Goal: Task Accomplishment & Management: Complete application form

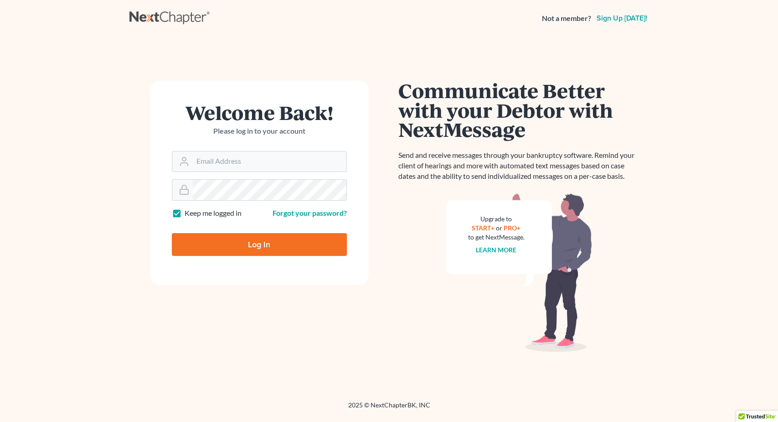
click at [204, 162] on input "Email Address" at bounding box center [270, 161] width 154 height 20
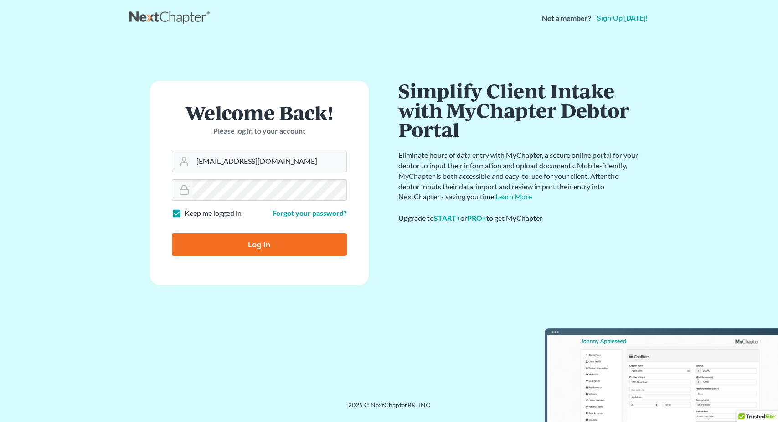
type input "[EMAIL_ADDRESS][DOMAIN_NAME]"
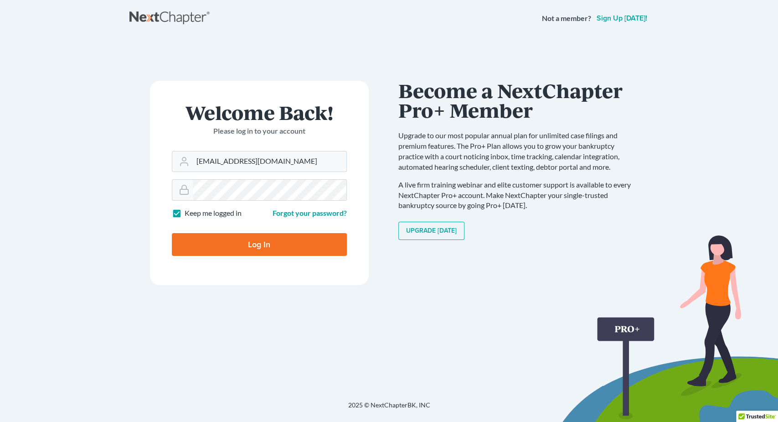
click at [282, 241] on input "Log In" at bounding box center [259, 244] width 175 height 23
type input "Thinking..."
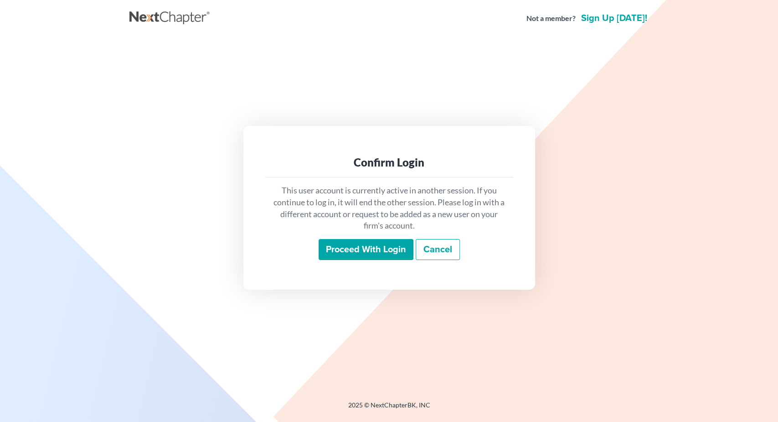
click at [335, 250] on input "Proceed with login" at bounding box center [366, 249] width 95 height 21
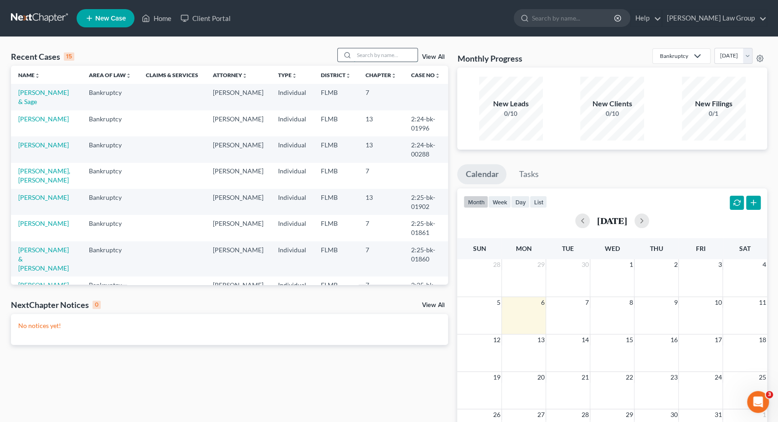
click at [393, 54] on input "search" at bounding box center [386, 54] width 64 height 13
click at [376, 54] on input "search" at bounding box center [386, 54] width 64 height 13
type input "biagi"
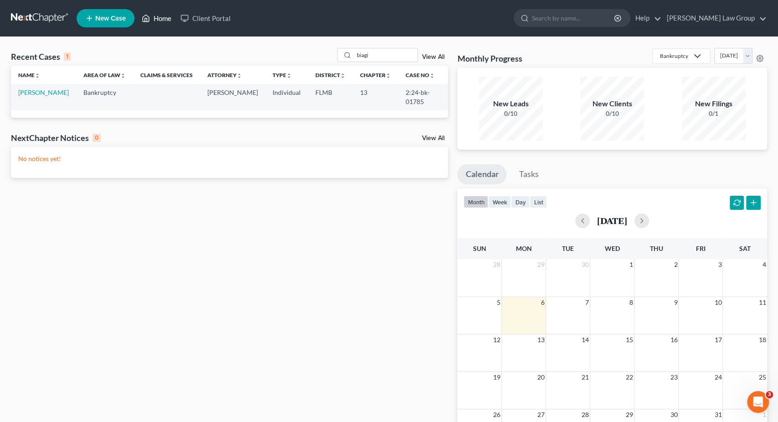
click at [156, 18] on link "Home" at bounding box center [156, 18] width 39 height 16
click at [427, 55] on link "View All" at bounding box center [433, 57] width 23 height 6
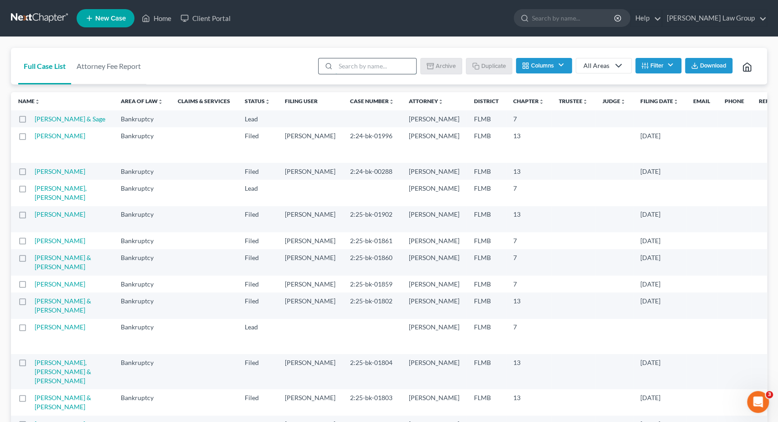
click at [342, 63] on input "search" at bounding box center [376, 66] width 81 height 16
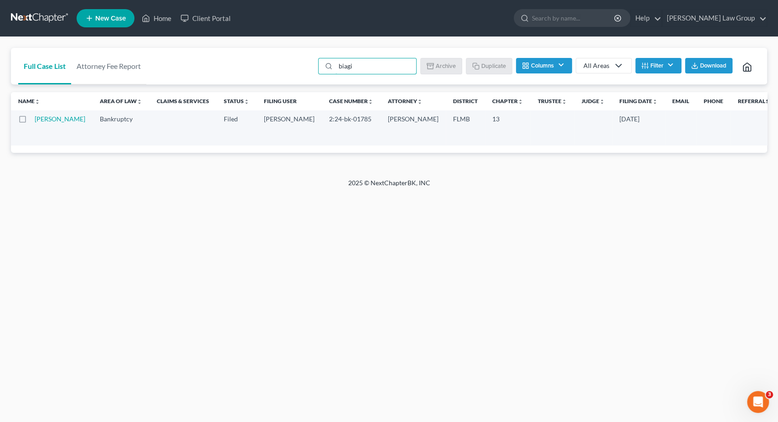
click at [31, 121] on label at bounding box center [31, 121] width 0 height 0
type input "biagi"
click at [35, 120] on input "checkbox" at bounding box center [38, 117] width 6 height 6
click at [488, 62] on button "Duplicate" at bounding box center [490, 66] width 46 height 16
checkbox input "false"
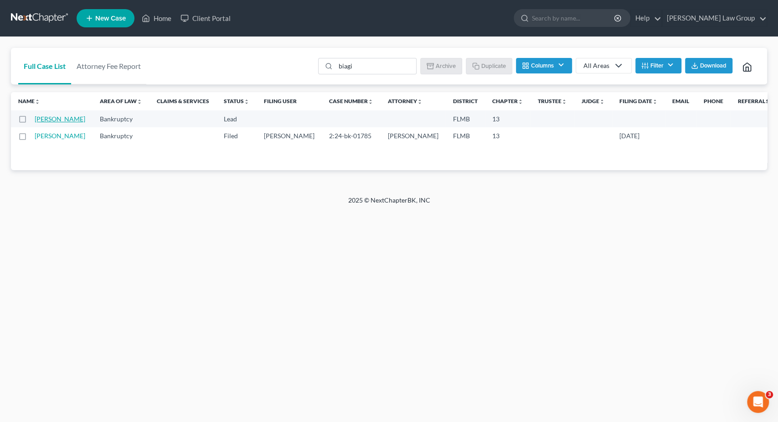
click at [43, 122] on link "Biagi, Dominick" at bounding box center [60, 119] width 51 height 8
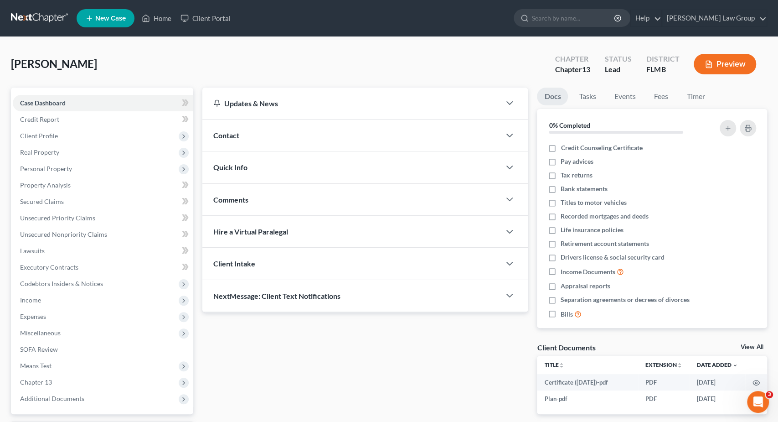
click at [241, 49] on div "Biagi, Dominick Upgraded Chapter Chapter 13 Status Lead District FLMB Preview" at bounding box center [389, 68] width 757 height 40
click at [105, 300] on span "Income" at bounding box center [103, 300] width 181 height 16
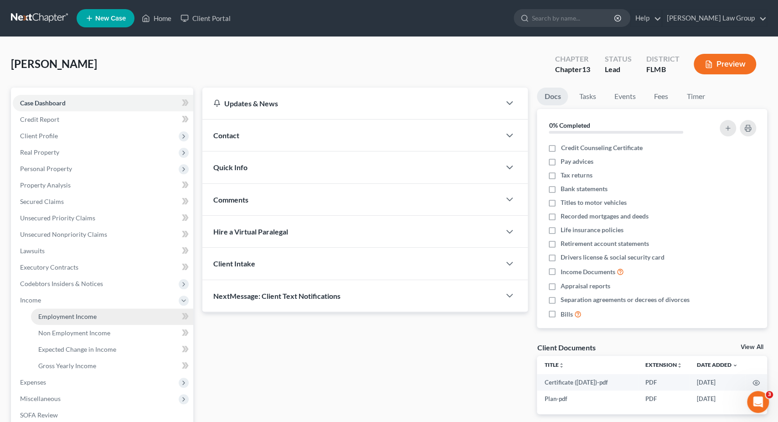
click at [110, 315] on link "Employment Income" at bounding box center [112, 316] width 162 height 16
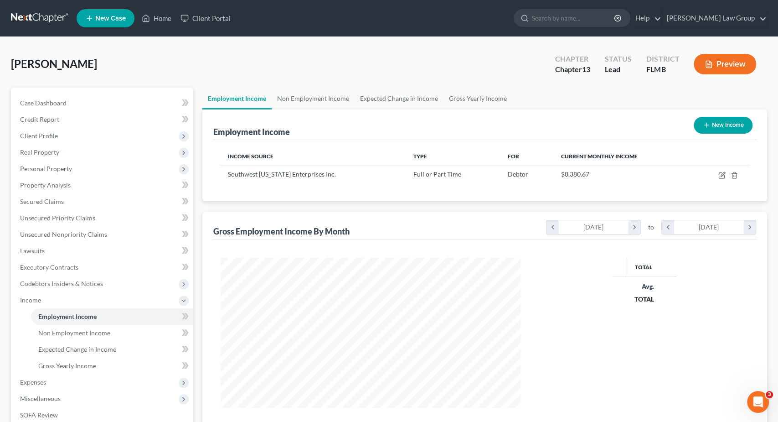
scroll to position [162, 319]
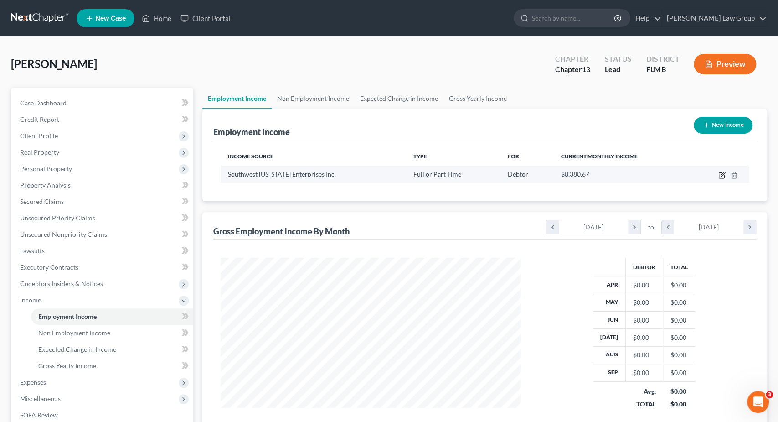
click at [719, 173] on icon "button" at bounding box center [721, 175] width 5 height 5
select select "0"
select select "9"
select select "2"
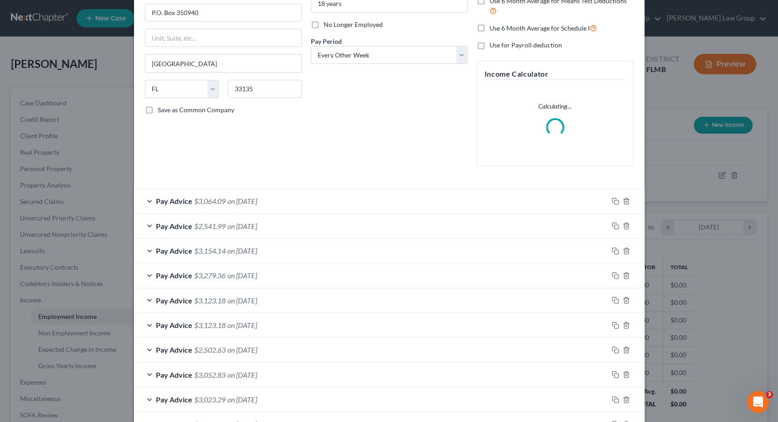
scroll to position [270, 0]
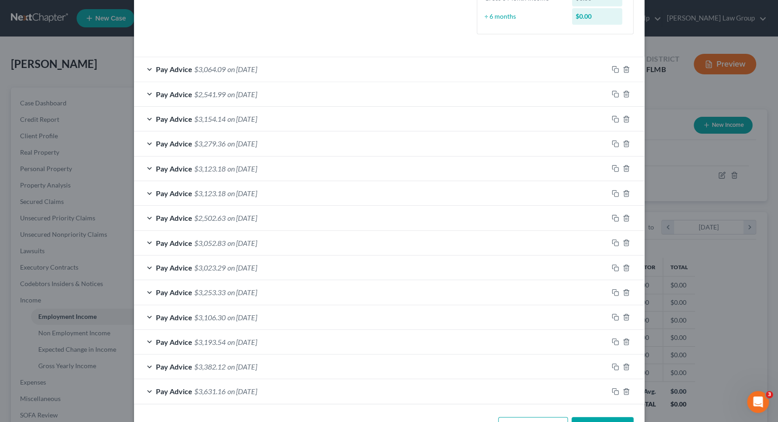
click at [697, 104] on div "Edit Income Source × Employment Type * Select Full or Part Time Employment Self…" at bounding box center [389, 211] width 778 height 422
click at [91, 51] on div "Edit Income Source × Employment Type * Select Full or Part Time Employment Self…" at bounding box center [389, 211] width 778 height 422
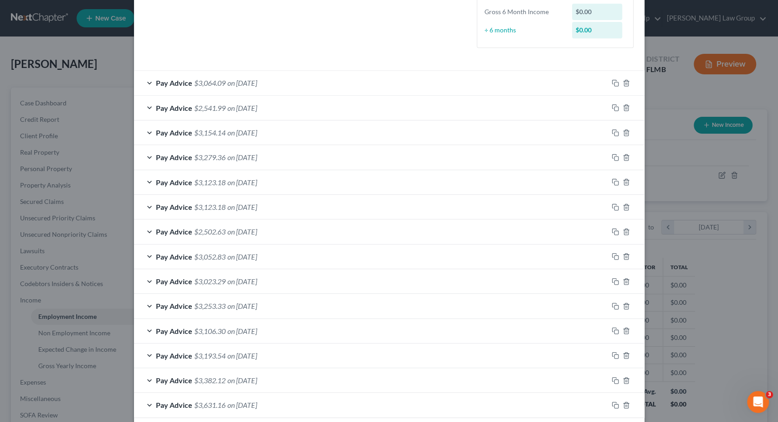
scroll to position [228, 0]
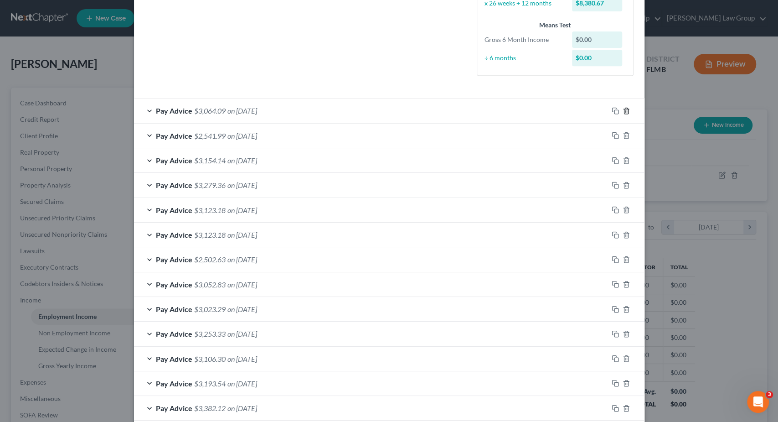
click at [628, 109] on icon "button" at bounding box center [626, 111] width 4 height 6
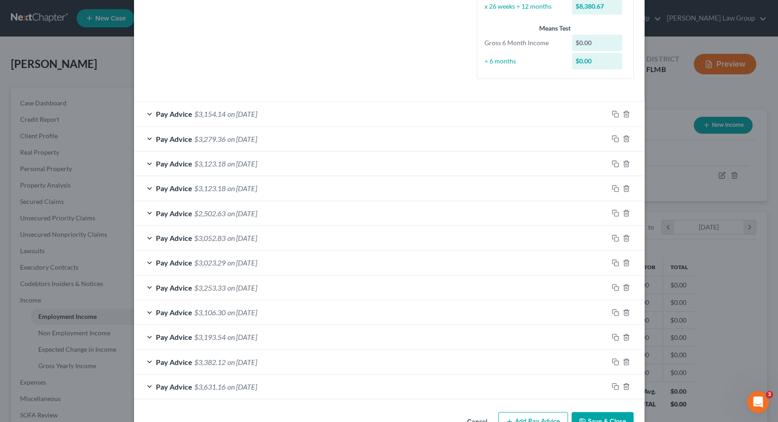
click at [627, 131] on div at bounding box center [626, 138] width 36 height 15
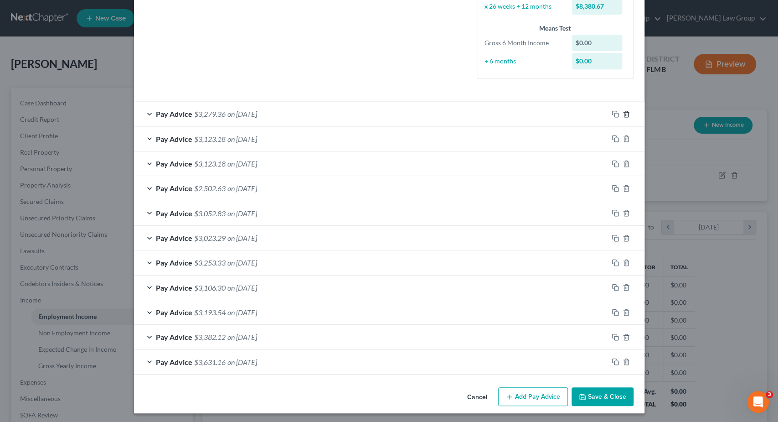
click at [626, 109] on div at bounding box center [626, 114] width 36 height 15
click at [624, 114] on icon "button" at bounding box center [626, 114] width 4 height 6
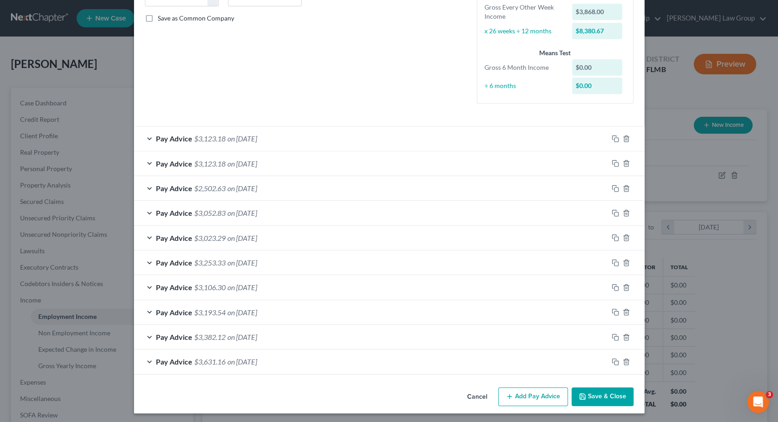
click at [629, 135] on icon "button" at bounding box center [626, 138] width 7 height 7
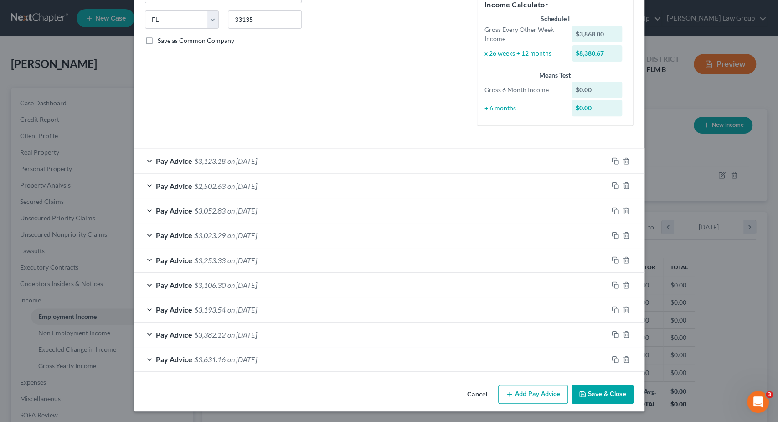
scroll to position [176, 0]
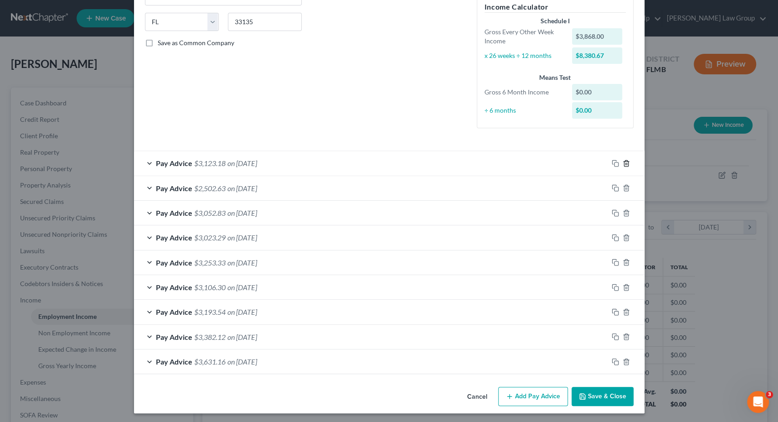
click at [626, 164] on icon "button" at bounding box center [626, 163] width 7 height 7
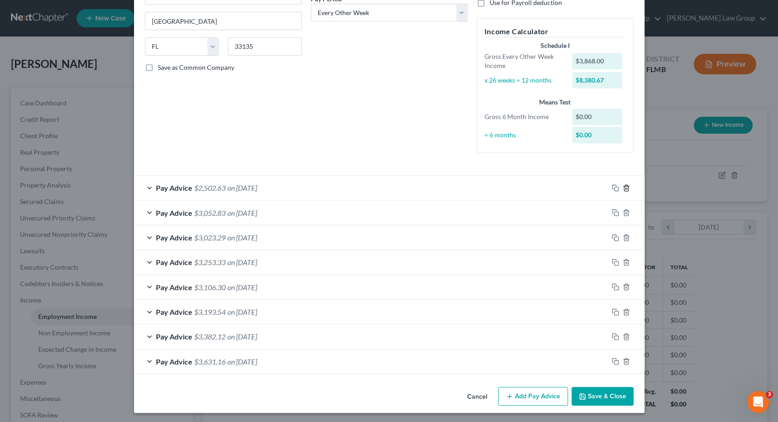
click at [629, 188] on div at bounding box center [626, 188] width 36 height 15
click at [626, 186] on icon "button" at bounding box center [626, 187] width 7 height 7
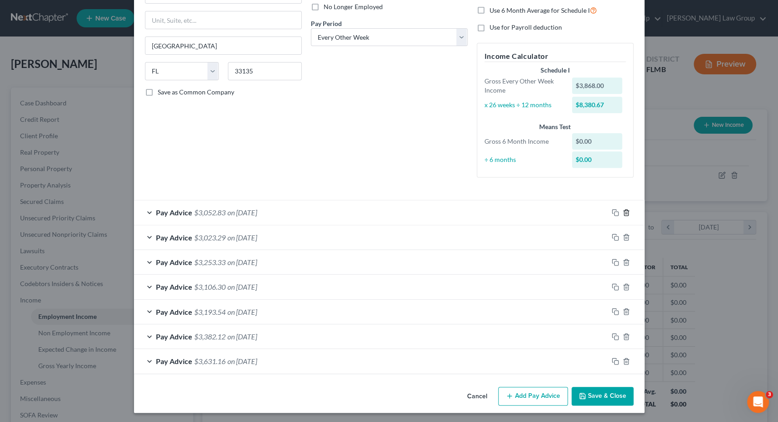
drag, startPoint x: 627, startPoint y: 212, endPoint x: 627, endPoint y: 218, distance: 5.5
click at [627, 213] on icon "button" at bounding box center [626, 212] width 7 height 7
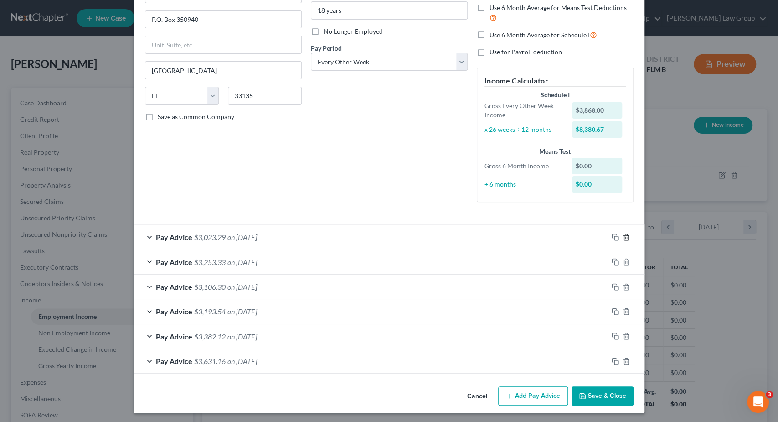
click at [626, 237] on line "button" at bounding box center [626, 238] width 0 height 2
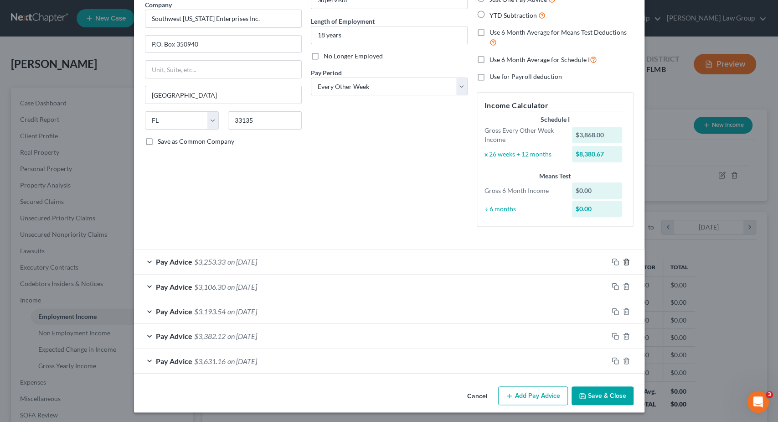
click at [626, 262] on icon "button" at bounding box center [626, 261] width 7 height 7
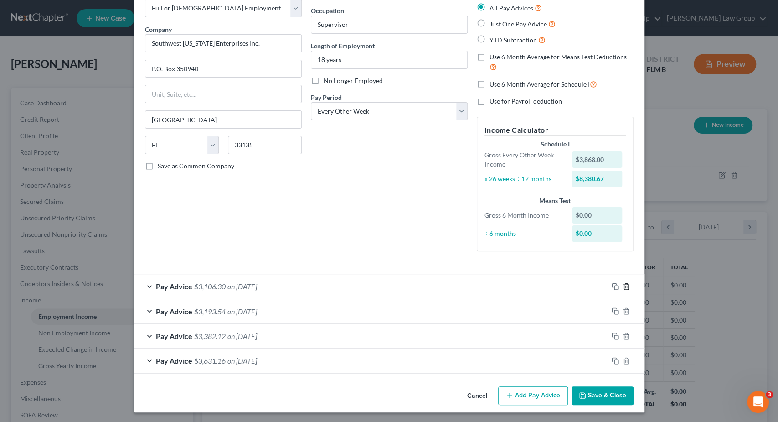
drag, startPoint x: 629, startPoint y: 286, endPoint x: 628, endPoint y: 300, distance: 13.7
click at [628, 286] on icon "button" at bounding box center [626, 286] width 4 height 6
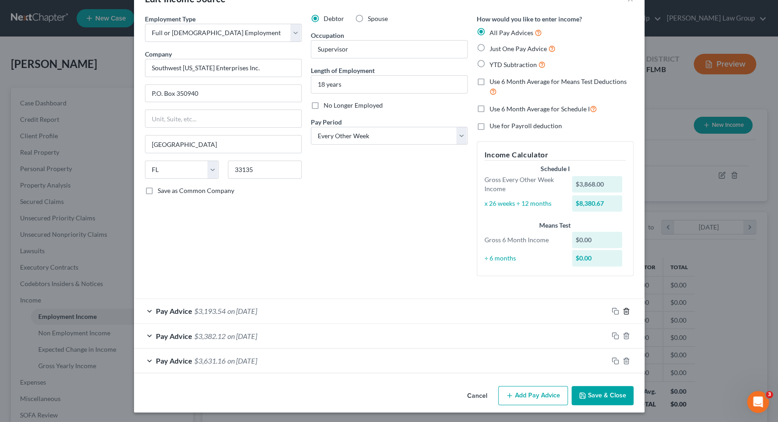
click at [626, 309] on icon "button" at bounding box center [626, 310] width 7 height 7
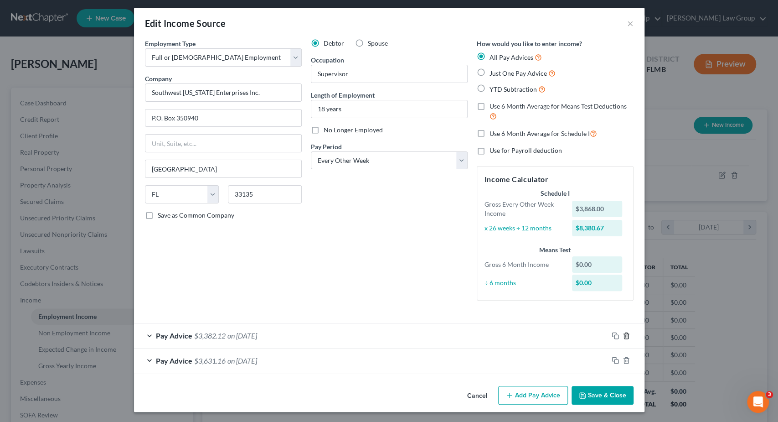
drag, startPoint x: 627, startPoint y: 337, endPoint x: 626, endPoint y: 343, distance: 6.4
click at [626, 337] on icon "button" at bounding box center [626, 335] width 7 height 7
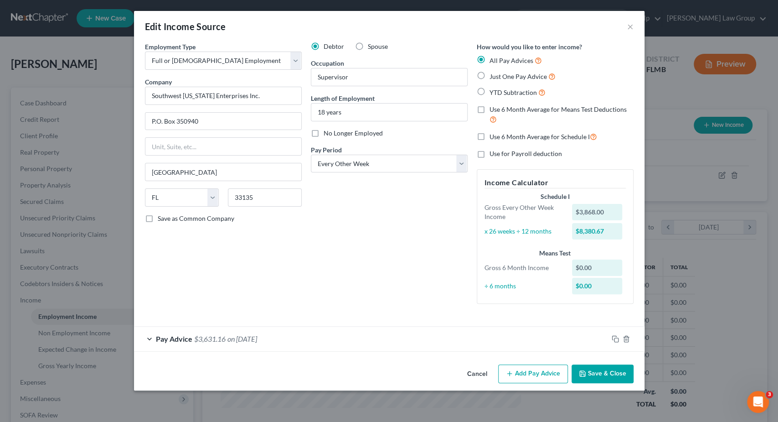
click at [474, 332] on div "Pay Advice $3,631.16 on 05/03/2024" at bounding box center [371, 339] width 474 height 24
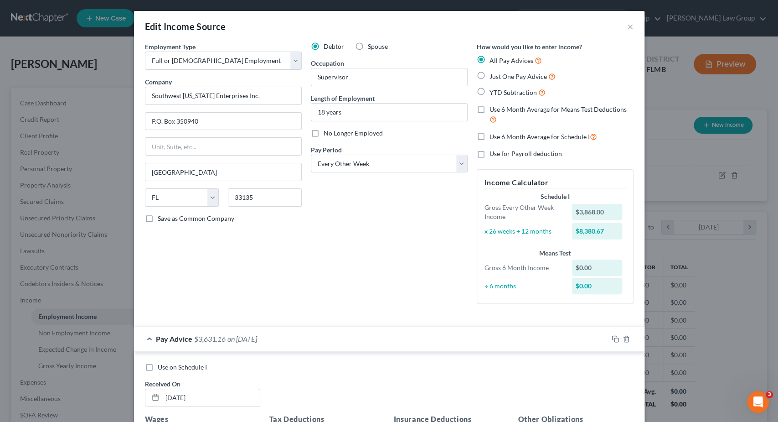
scroll to position [182, 0]
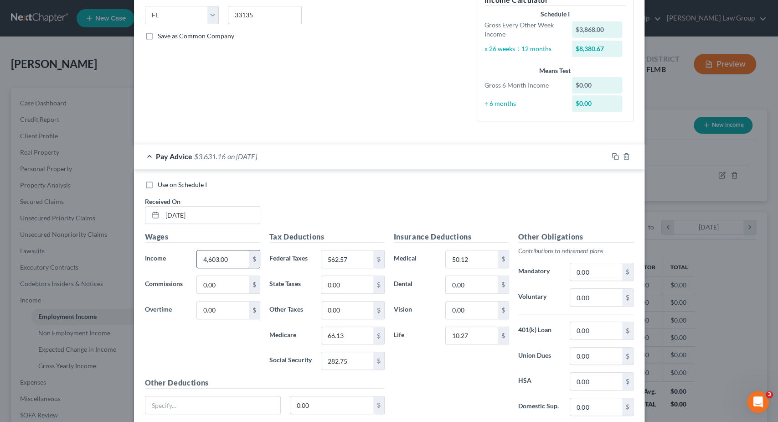
click at [235, 260] on input "4,603.00" at bounding box center [223, 258] width 52 height 17
click at [219, 218] on input "05/03/2024" at bounding box center [211, 215] width 98 height 17
drag, startPoint x: 219, startPoint y: 218, endPoint x: 75, endPoint y: 208, distance: 144.4
click at [162, 208] on input "05/03/2024" at bounding box center [211, 215] width 98 height 17
type input "4/4/25"
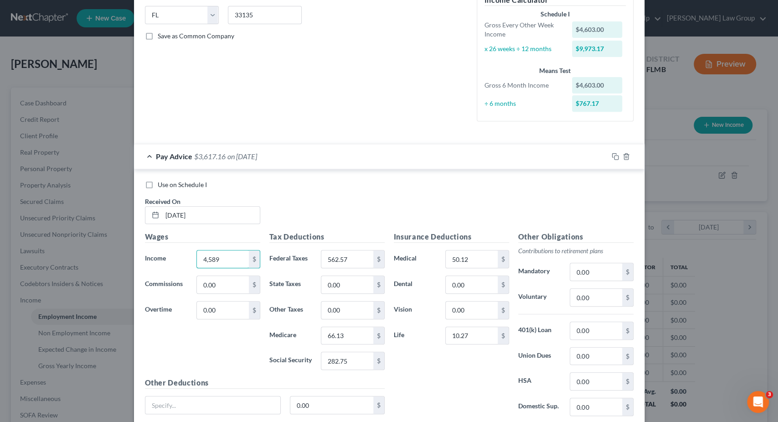
type input "4,589"
type input "65.9"
type input "281.77"
click at [485, 258] on input "50.12" at bounding box center [472, 258] width 52 height 17
click at [446, 251] on input "50.12" at bounding box center [472, 258] width 52 height 17
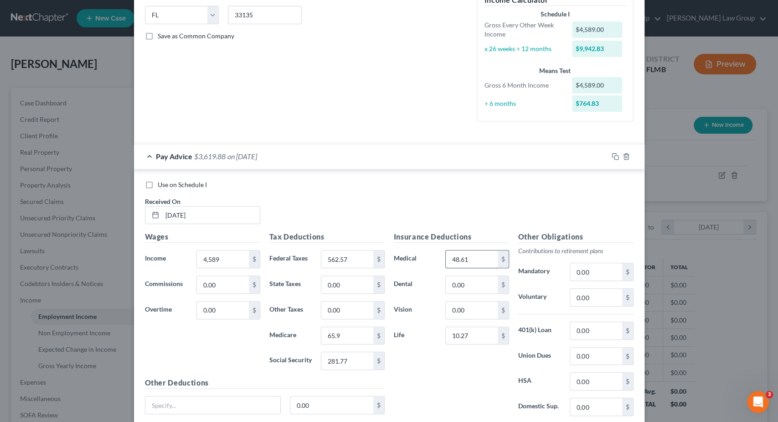
click at [477, 257] on input "48.61" at bounding box center [472, 258] width 52 height 17
drag, startPoint x: 478, startPoint y: 257, endPoint x: 441, endPoint y: 257, distance: 36.9
click at [446, 257] on input "48.61" at bounding box center [472, 258] width 52 height 17
type input "51.87"
type input "10.04"
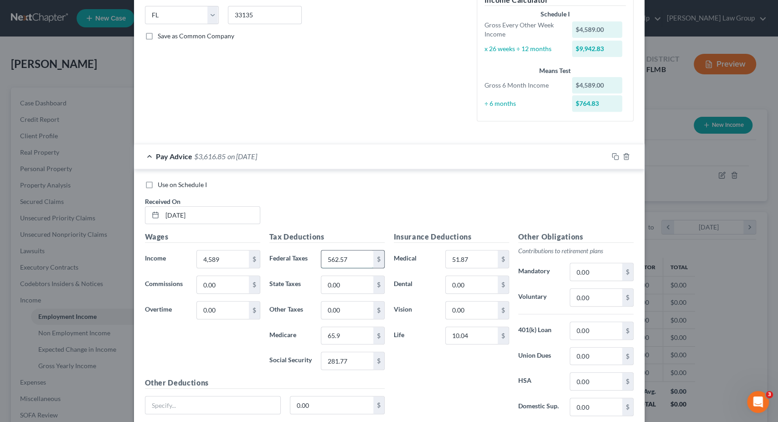
drag, startPoint x: 363, startPoint y: 257, endPoint x: 309, endPoint y: 254, distance: 53.4
click at [321, 254] on input "562.57" at bounding box center [347, 258] width 52 height 17
drag, startPoint x: 363, startPoint y: 257, endPoint x: 318, endPoint y: 254, distance: 44.8
click at [321, 254] on input "562.57" at bounding box center [347, 258] width 52 height 17
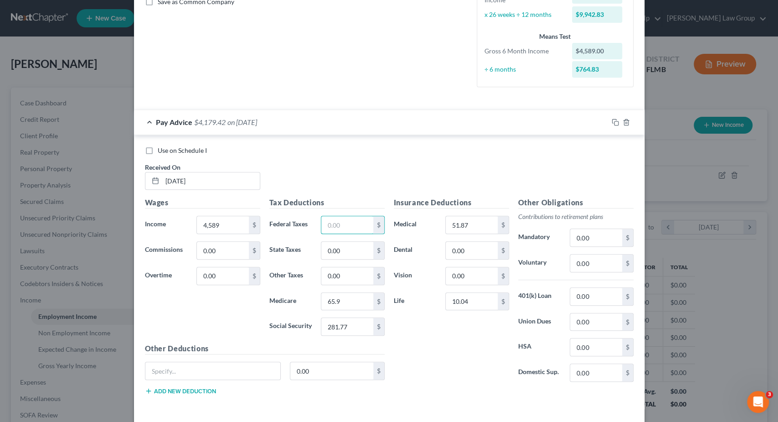
scroll to position [250, 0]
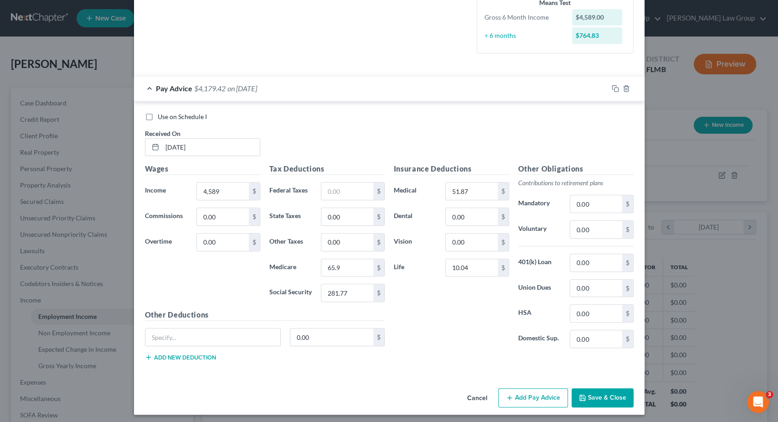
click at [552, 393] on button "Add Pay Advice" at bounding box center [533, 397] width 70 height 19
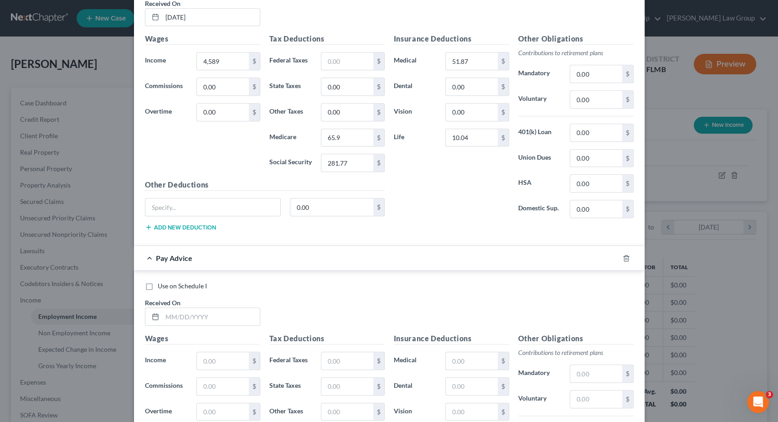
scroll to position [387, 0]
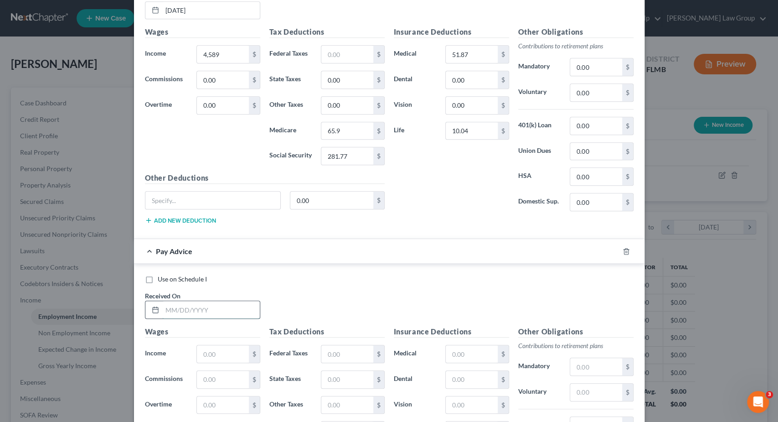
click at [186, 304] on input "text" at bounding box center [211, 309] width 98 height 17
type input "4/18/2025"
type input "4,326"
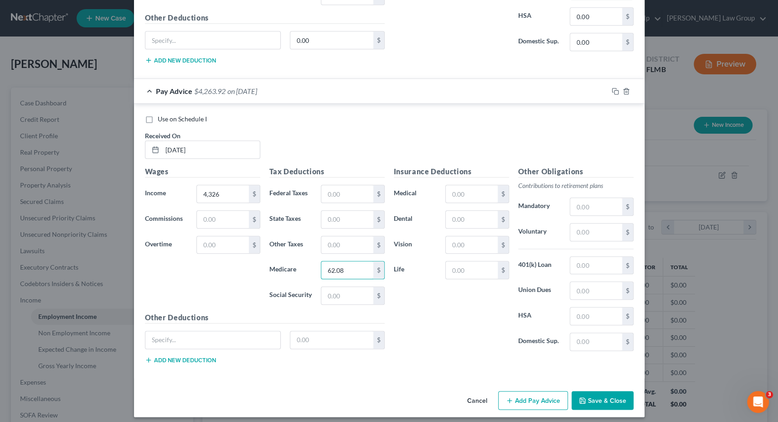
type input "62.08"
type input "265.47"
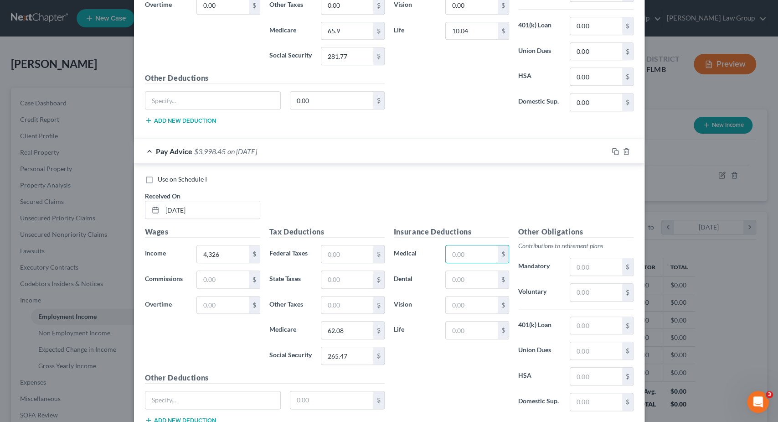
scroll to position [502, 0]
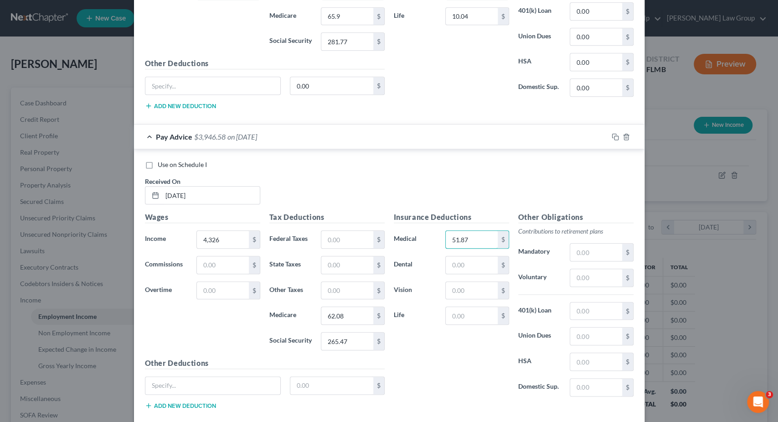
type input "51.87"
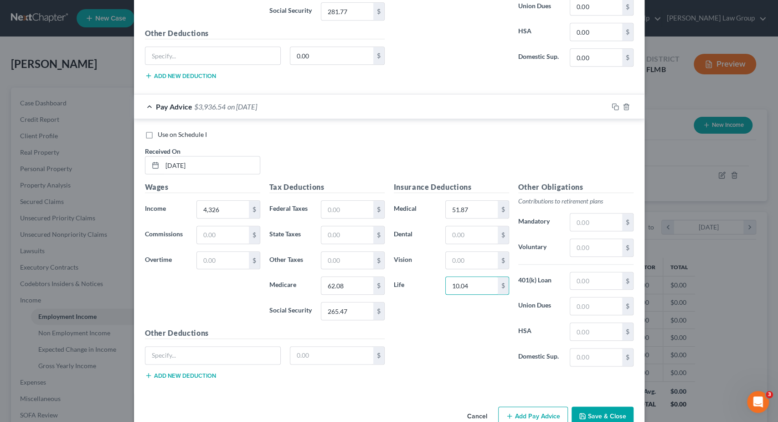
scroll to position [547, 0]
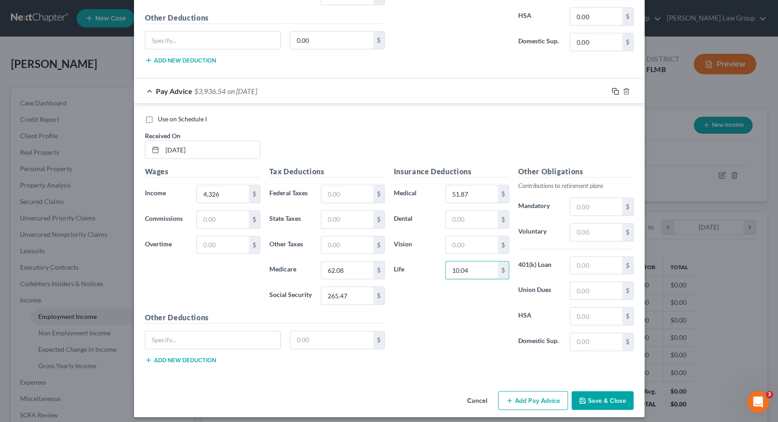
type input "10.04"
click at [617, 88] on icon "button" at bounding box center [615, 91] width 7 height 7
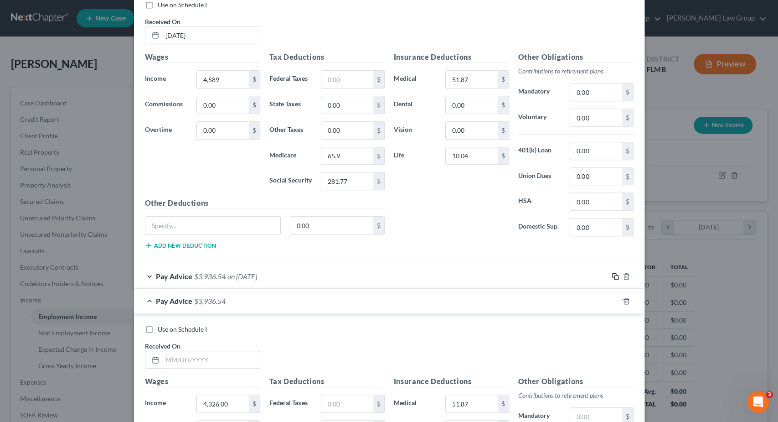
scroll to position [328, 0]
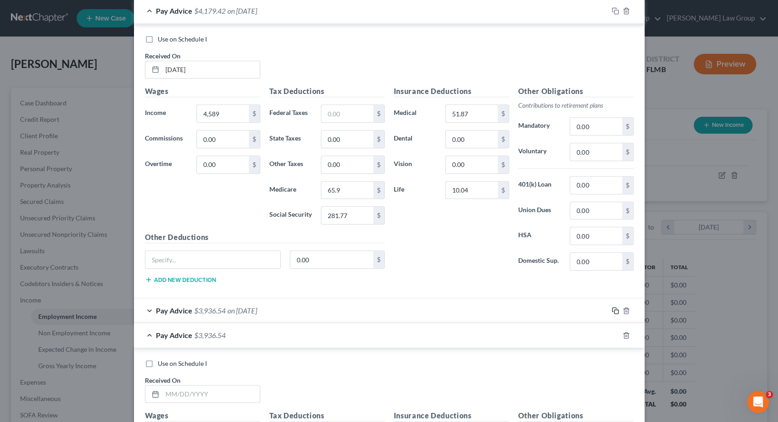
click at [614, 308] on icon "button" at bounding box center [615, 310] width 7 height 7
click at [615, 310] on rect "button" at bounding box center [617, 312] width 4 height 4
click at [614, 309] on icon "button" at bounding box center [615, 310] width 7 height 7
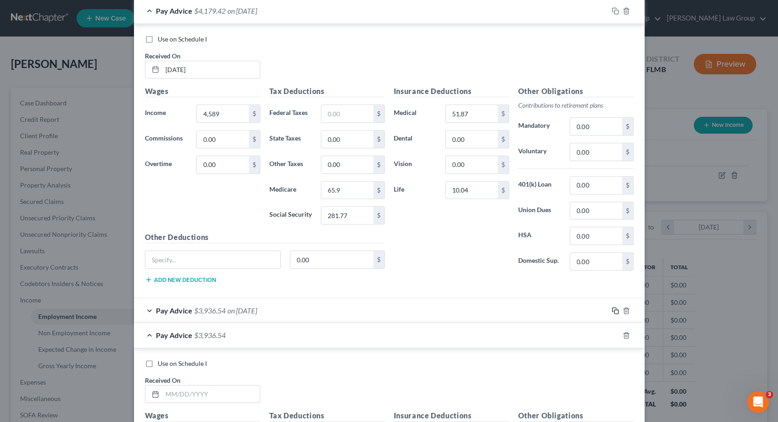
click at [613, 309] on icon "button" at bounding box center [615, 310] width 7 height 7
click at [614, 309] on icon "button" at bounding box center [615, 310] width 7 height 7
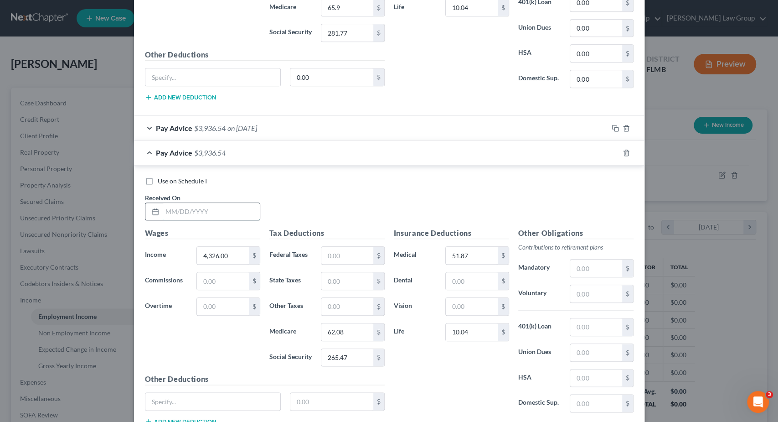
click at [202, 205] on input "text" at bounding box center [211, 211] width 98 height 17
type input "5/2/25"
type input "3,459"
type input "49.52"
type input "211.71"
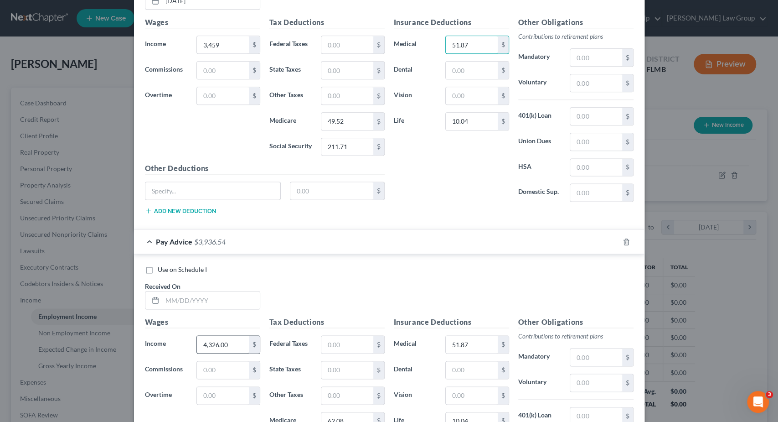
scroll to position [784, 0]
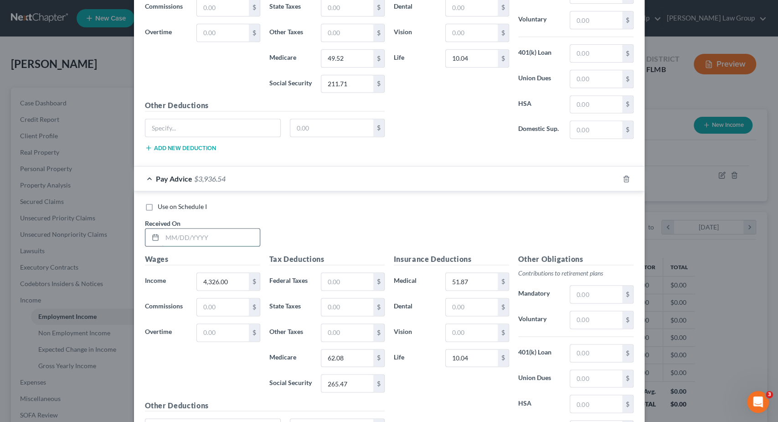
click at [233, 233] on input "text" at bounding box center [211, 236] width 98 height 17
type input "5/16/2025"
type input "4,203"
type input "60.3"
type input "257.84"
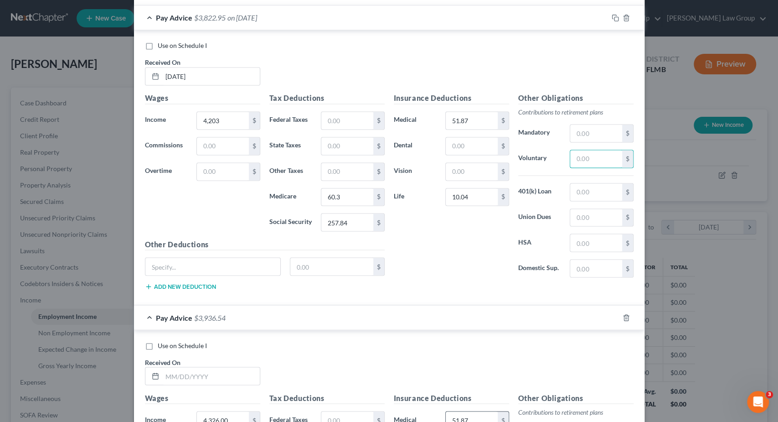
scroll to position [920, 0]
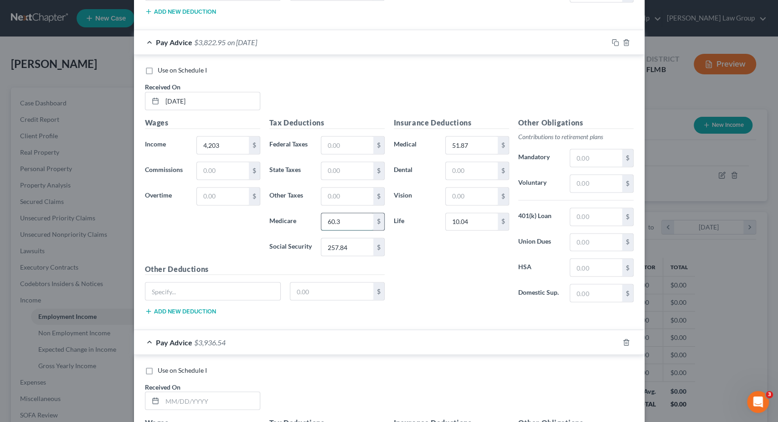
click at [349, 215] on input "60.3" at bounding box center [347, 221] width 52 height 17
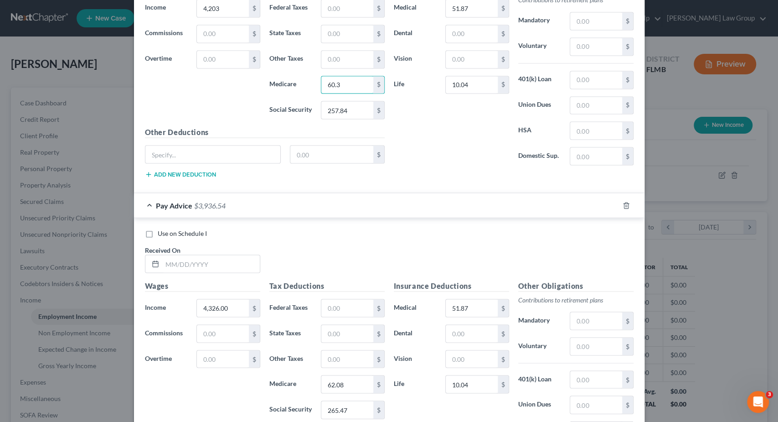
scroll to position [1057, 0]
click at [236, 255] on input "text" at bounding box center [211, 263] width 98 height 17
type input "5/30/25"
type input "3,733"
type input "53.48"
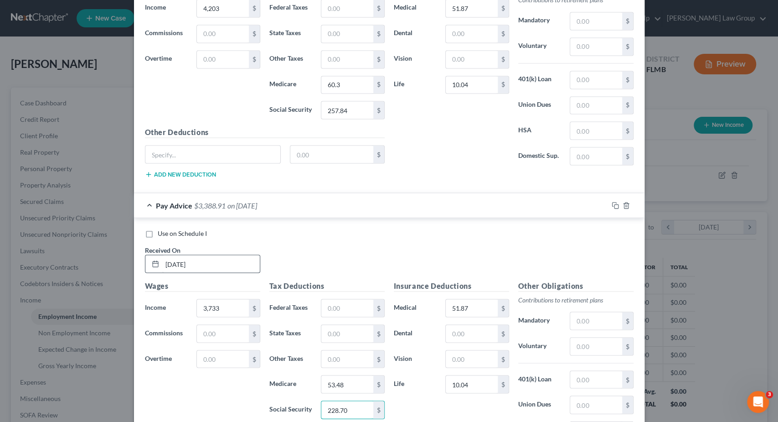
type input "228.70"
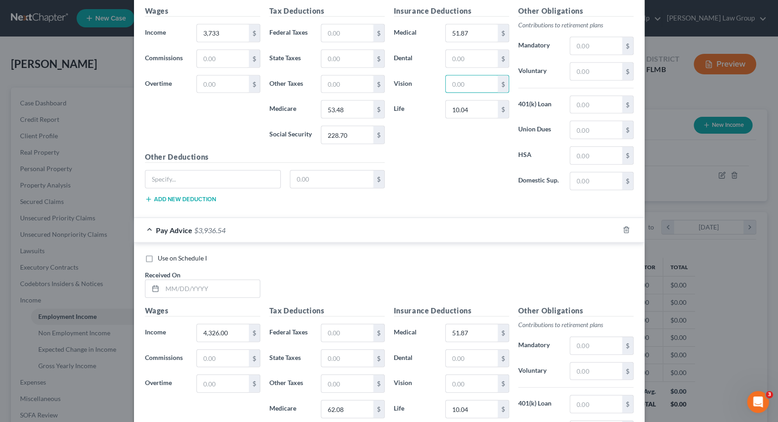
scroll to position [1334, 0]
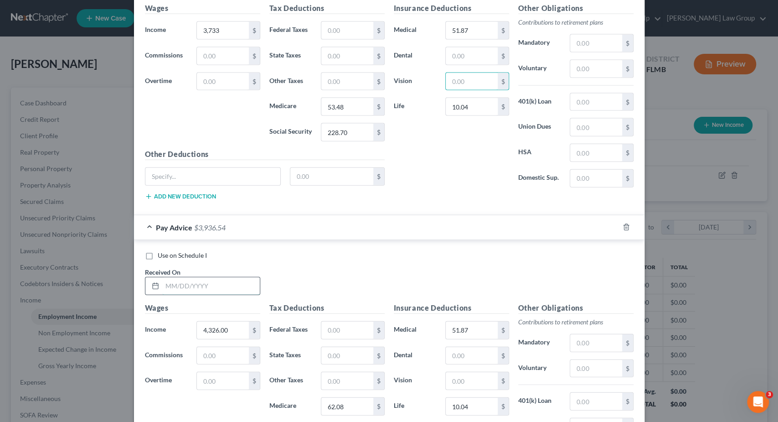
click at [206, 277] on input "text" at bounding box center [211, 285] width 98 height 17
type input "6/13/25"
type input "4,263"
type input "61.18"
type input "261.56"
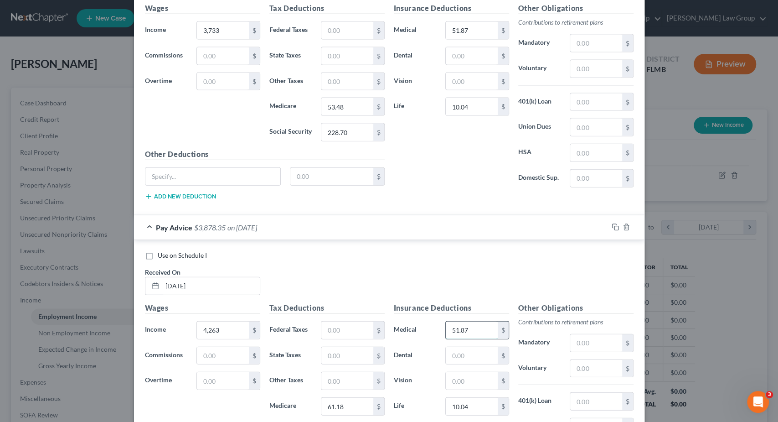
click at [475, 321] on input "51.87" at bounding box center [472, 329] width 52 height 17
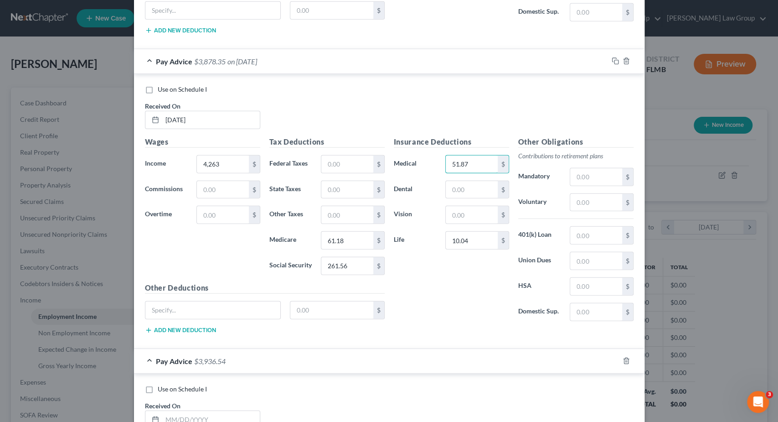
scroll to position [1517, 0]
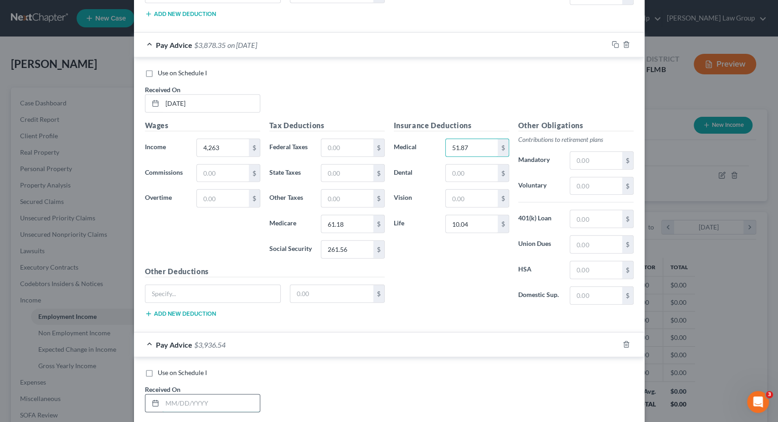
click at [199, 394] on input "text" at bounding box center [211, 402] width 98 height 17
type input "6/27/25"
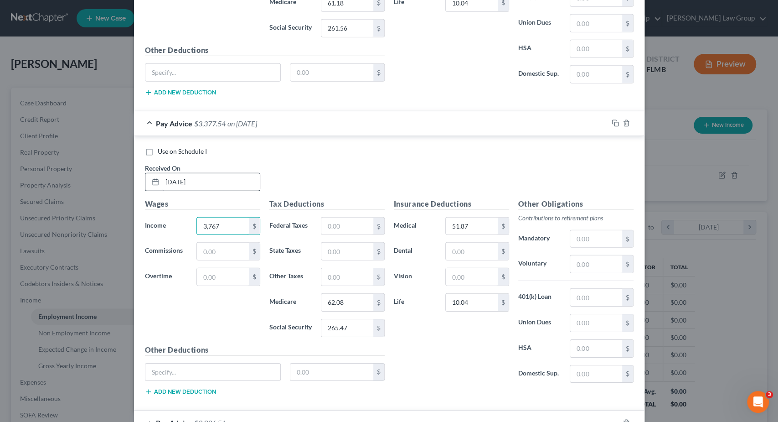
type input "3,767"
type input "53.98"
type input "230.81"
click at [340, 218] on input "text" at bounding box center [347, 226] width 52 height 17
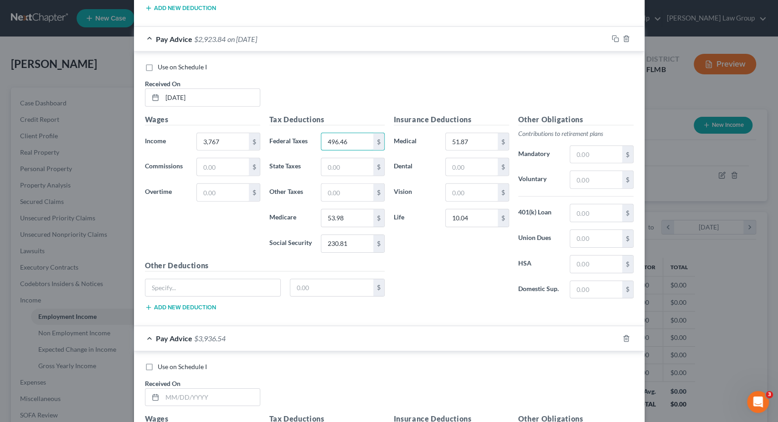
scroll to position [1920, 0]
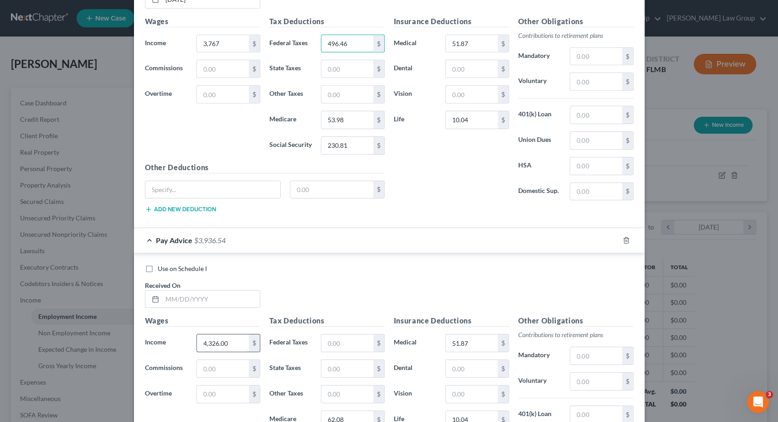
type input "496.46"
click at [233, 334] on input "4,326.00" at bounding box center [223, 342] width 52 height 17
click at [228, 290] on input "text" at bounding box center [211, 298] width 98 height 17
click at [187, 290] on input "text" at bounding box center [211, 298] width 98 height 17
type input "7/11/25"
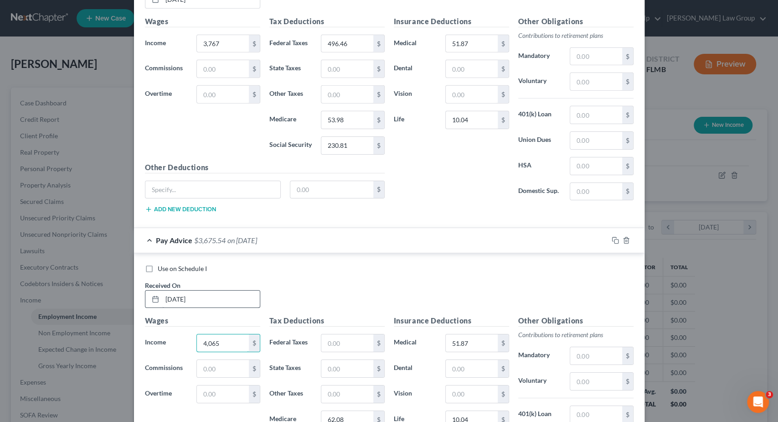
type input "4,065"
type input "562.02"
type input "58.3"
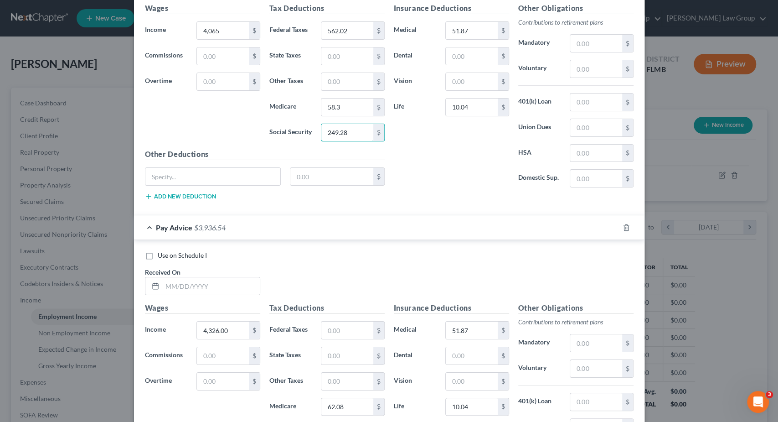
scroll to position [2272, 0]
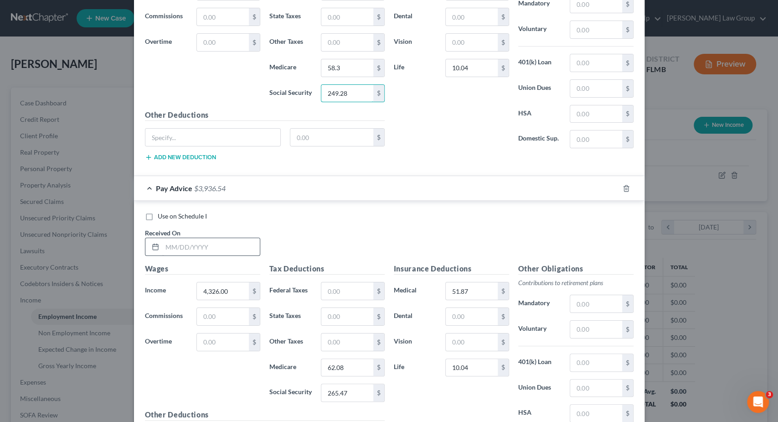
type input "249.28"
click at [189, 238] on input "text" at bounding box center [211, 246] width 98 height 17
type input "7/25/25"
type input "4,473"
type input "651.78"
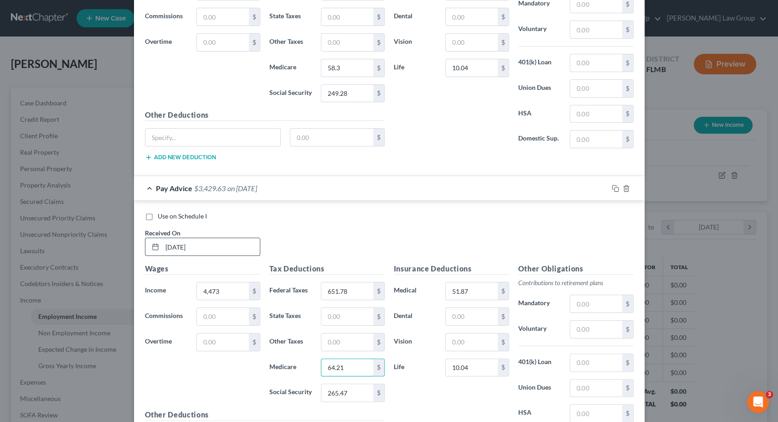
type input "64.21"
type input "274.59"
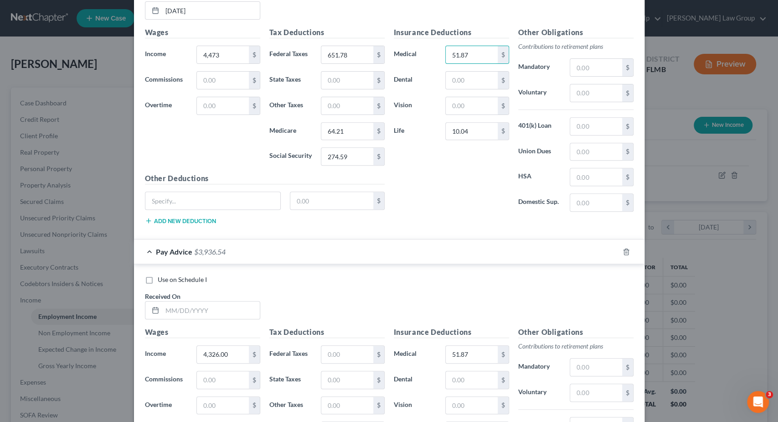
scroll to position [2541, 0]
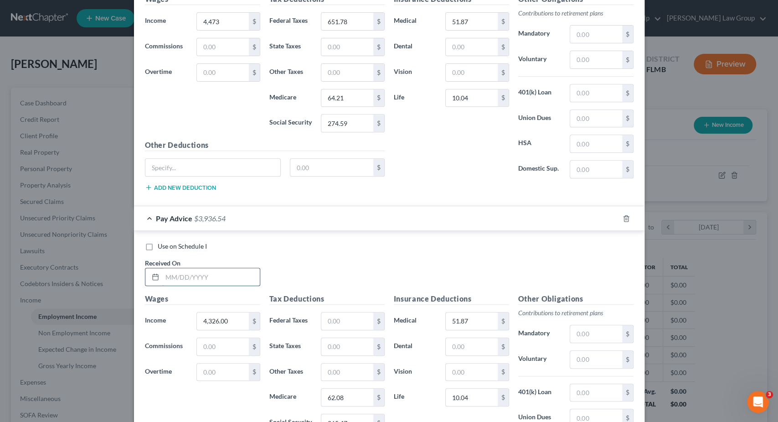
click at [172, 268] on input "text" at bounding box center [211, 276] width 98 height 17
type input "8/8/25"
type input "3,978"
type input "542.88"
type input "57.04"
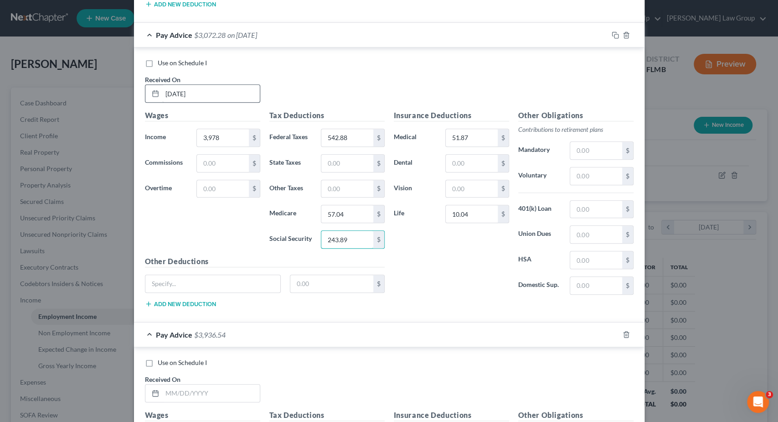
scroll to position [2769, 0]
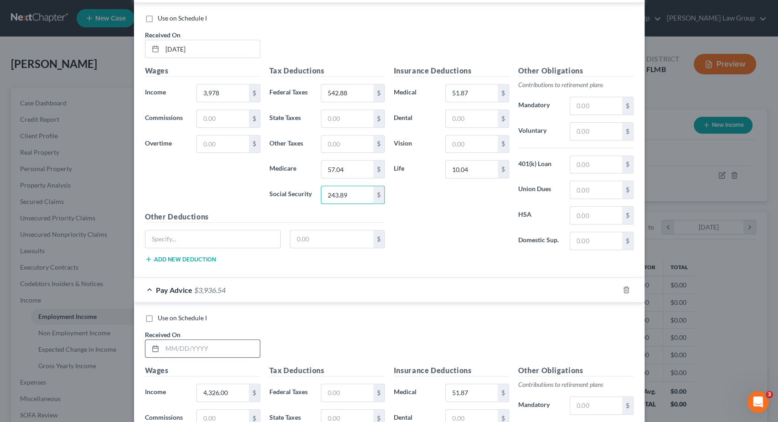
type input "243.89"
click at [202, 340] on input "text" at bounding box center [211, 348] width 98 height 17
type input "8/22/25"
type input "4,319"
type input "617.9"
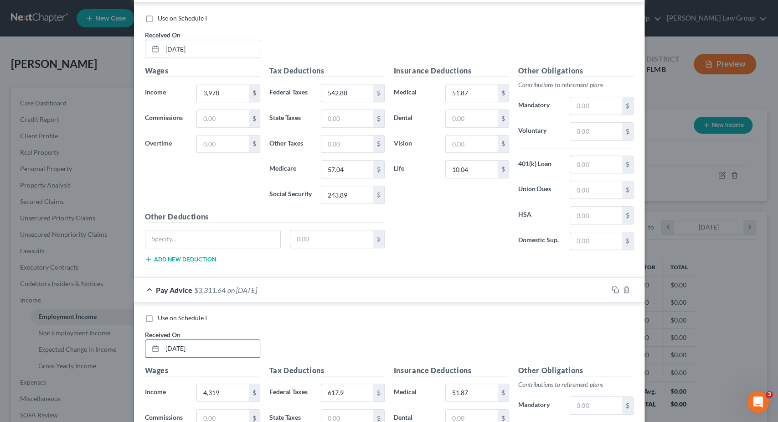
scroll to position [2947, 0]
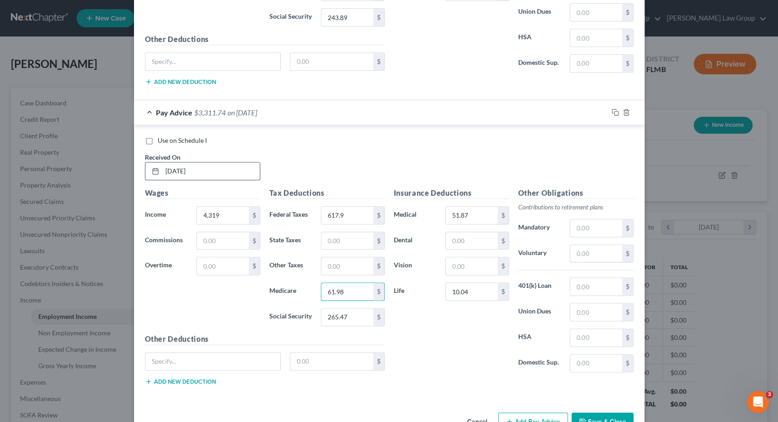
type input "61.98"
type input "265.03"
click at [615, 109] on icon "button" at bounding box center [615, 112] width 7 height 7
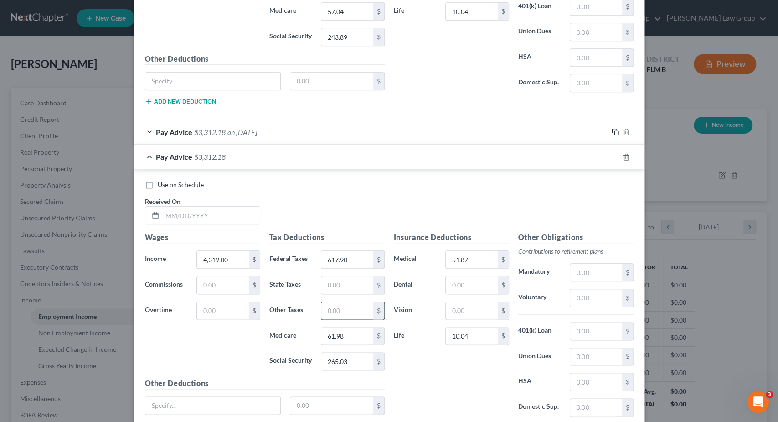
scroll to position [2971, 0]
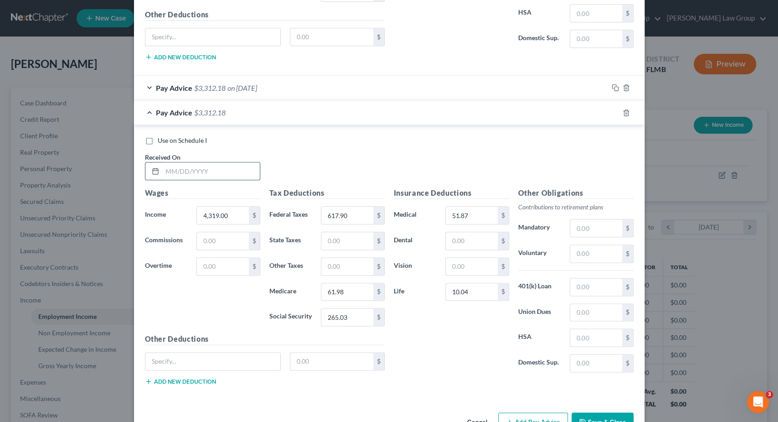
click at [209, 162] on input "text" at bounding box center [211, 170] width 98 height 17
type input "9/5/25"
type input "3,931"
type input "532.54"
type input "56.36"
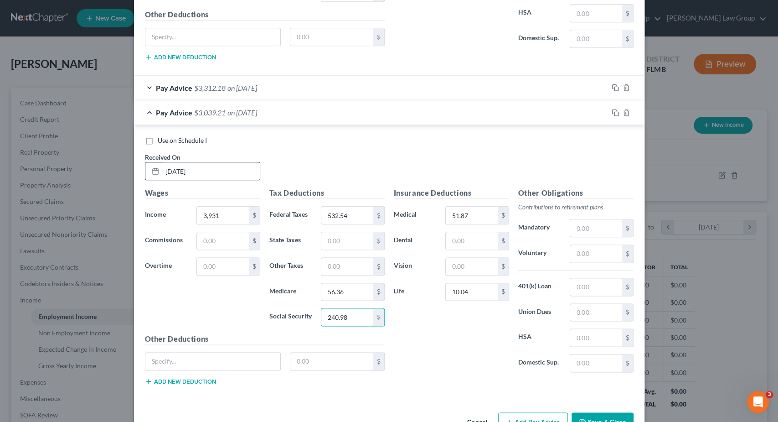
type input "240.98"
click at [615, 109] on icon "button" at bounding box center [615, 112] width 7 height 7
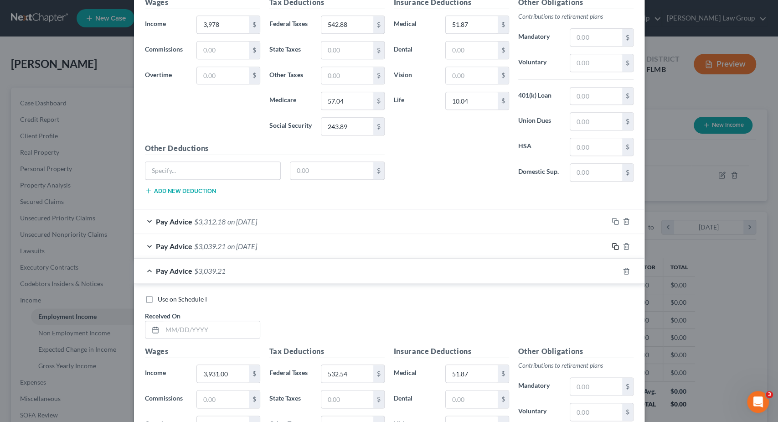
scroll to position [2961, 0]
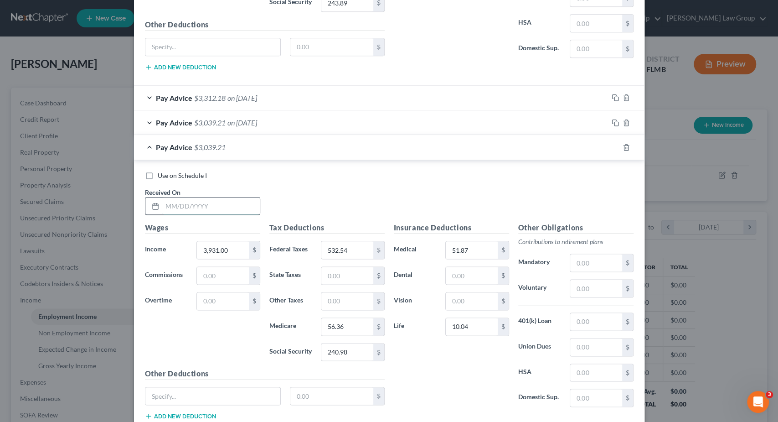
click at [204, 197] on input "text" at bounding box center [211, 205] width 98 height 17
type input "9/19/25"
type input "3,236"
type input "379.64"
type input "46.28"
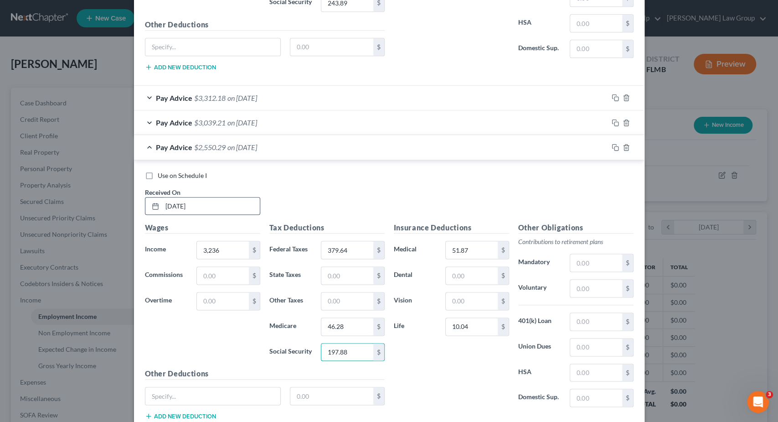
type input "197.88"
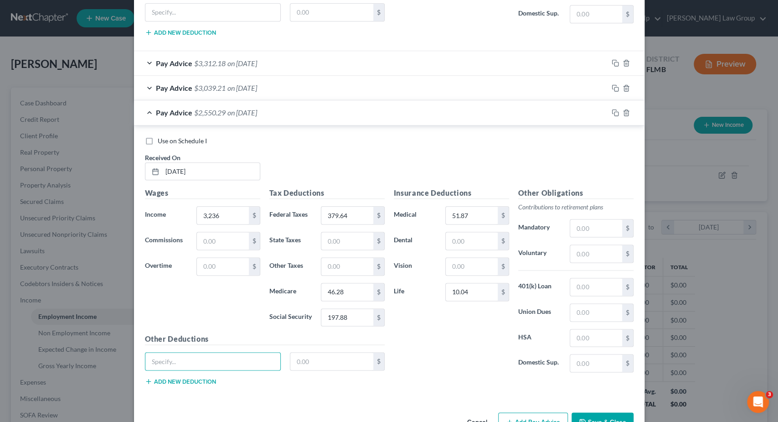
click at [605, 412] on button "Save & Close" at bounding box center [603, 421] width 62 height 19
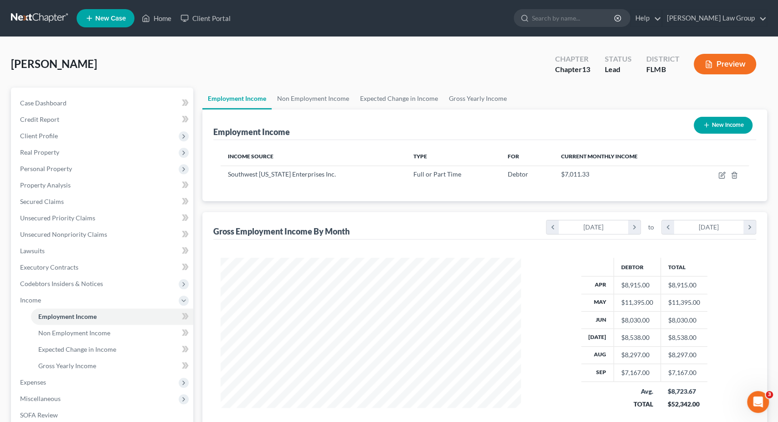
scroll to position [143, 0]
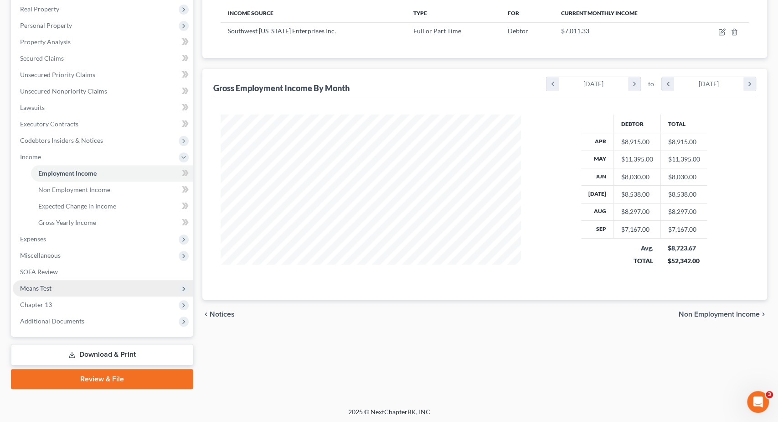
click at [54, 286] on span "Means Test" at bounding box center [103, 288] width 181 height 16
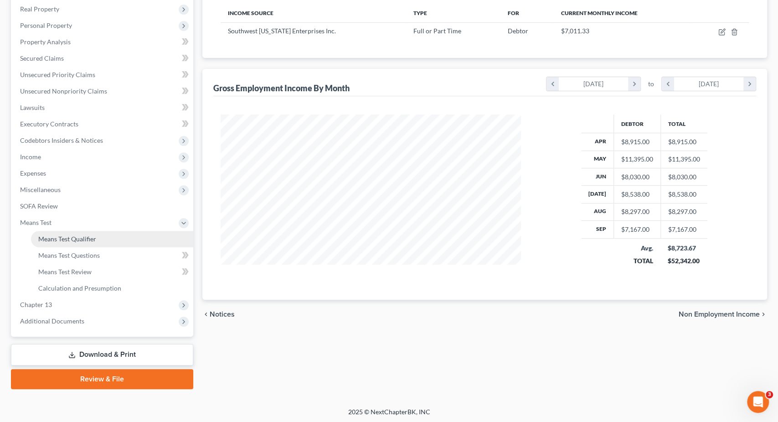
click at [89, 235] on span "Means Test Qualifier" at bounding box center [67, 239] width 58 height 8
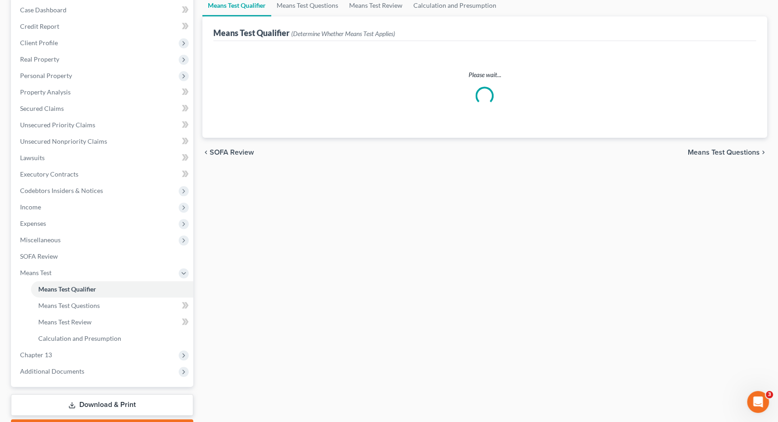
scroll to position [143, 0]
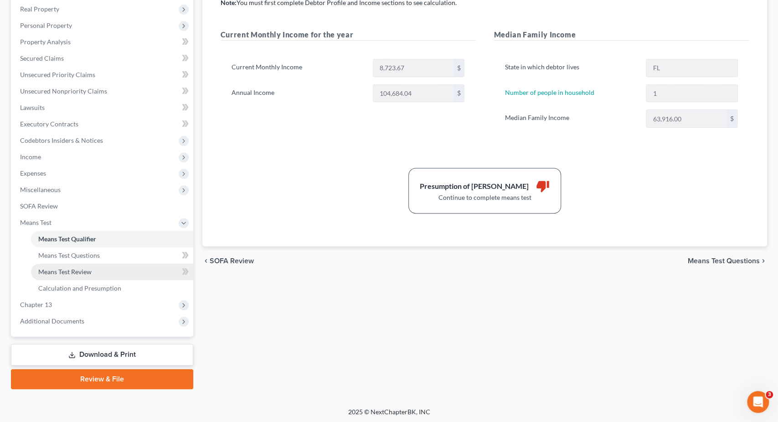
click at [96, 272] on link "Means Test Review" at bounding box center [112, 272] width 162 height 16
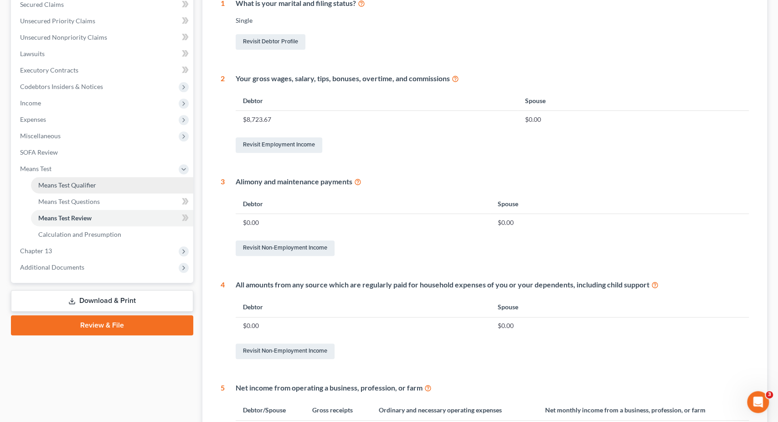
scroll to position [190, 0]
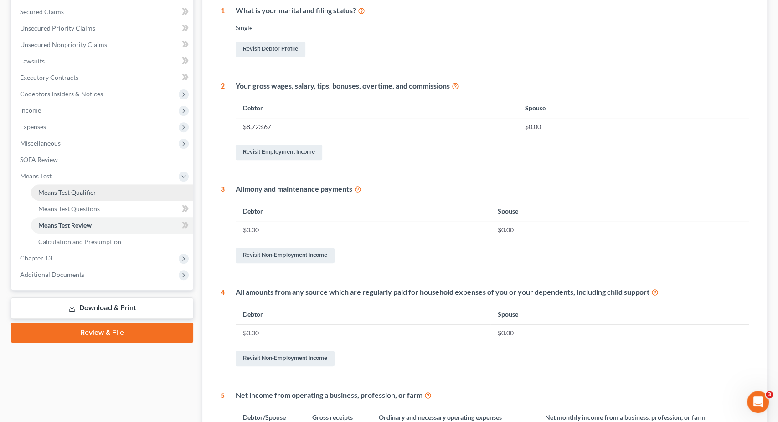
click at [113, 194] on link "Means Test Qualifier" at bounding box center [112, 192] width 162 height 16
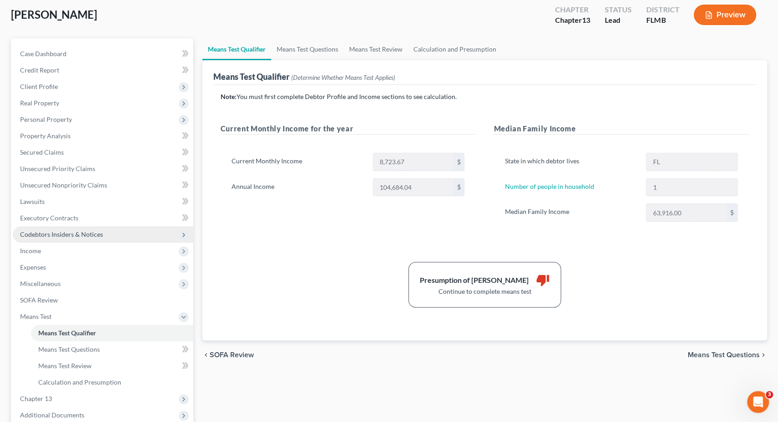
scroll to position [48, 0]
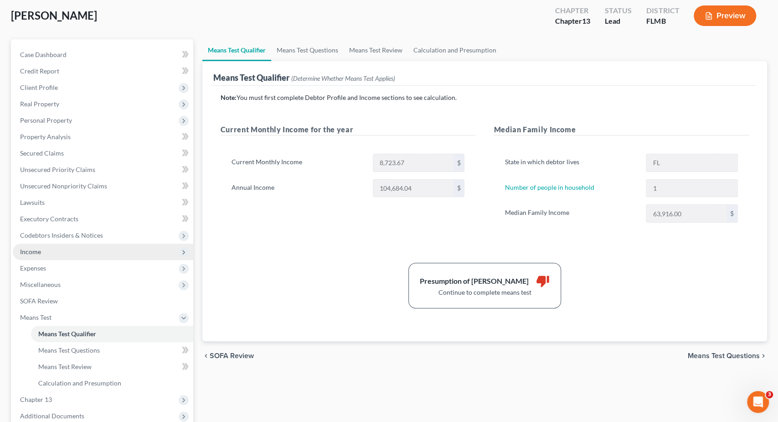
click at [62, 249] on span "Income" at bounding box center [103, 252] width 181 height 16
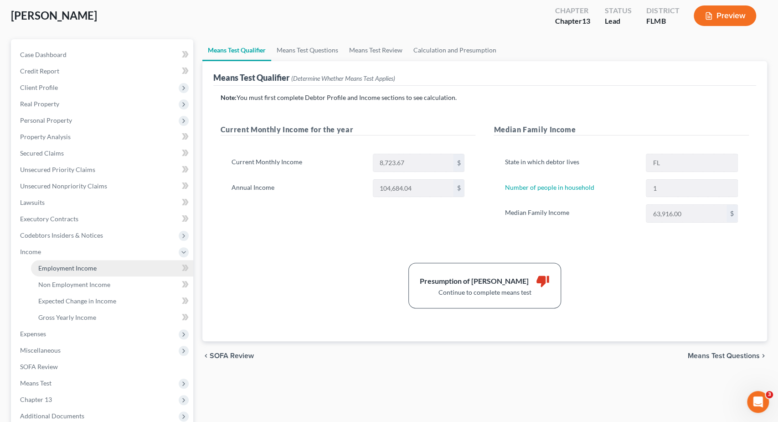
click at [98, 270] on link "Employment Income" at bounding box center [112, 268] width 162 height 16
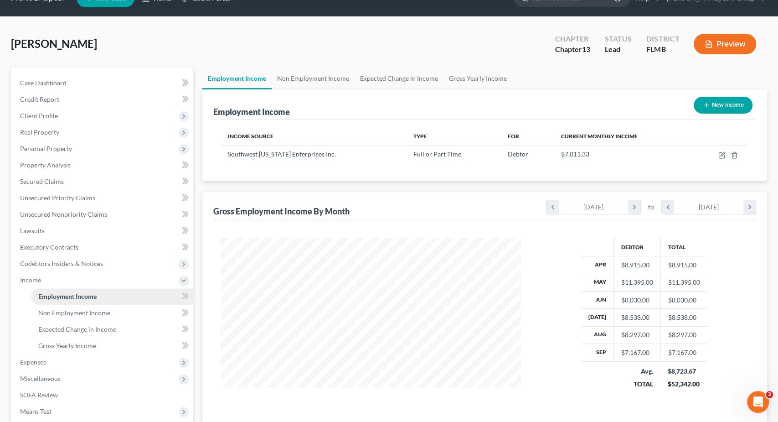
scroll to position [47, 0]
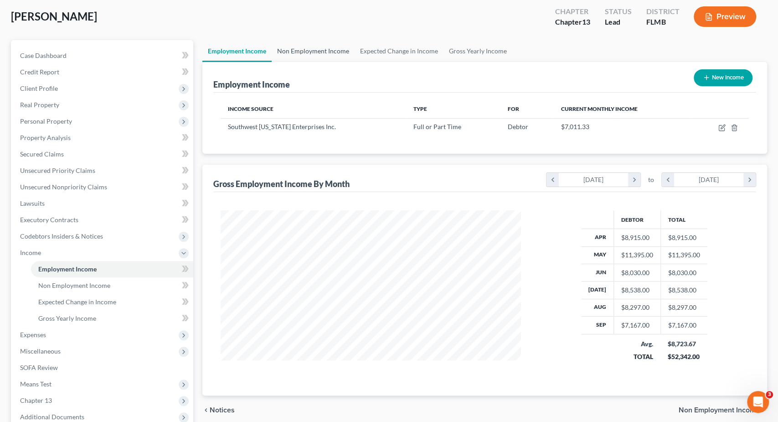
click at [320, 52] on link "Non Employment Income" at bounding box center [313, 51] width 83 height 22
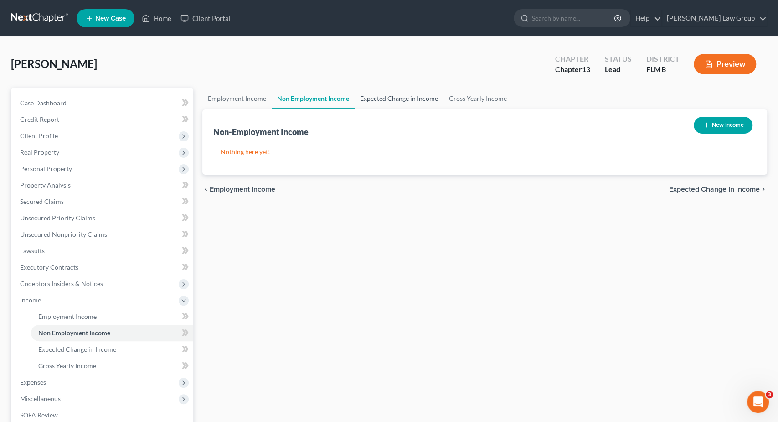
click at [372, 99] on link "Expected Change in Income" at bounding box center [399, 99] width 89 height 22
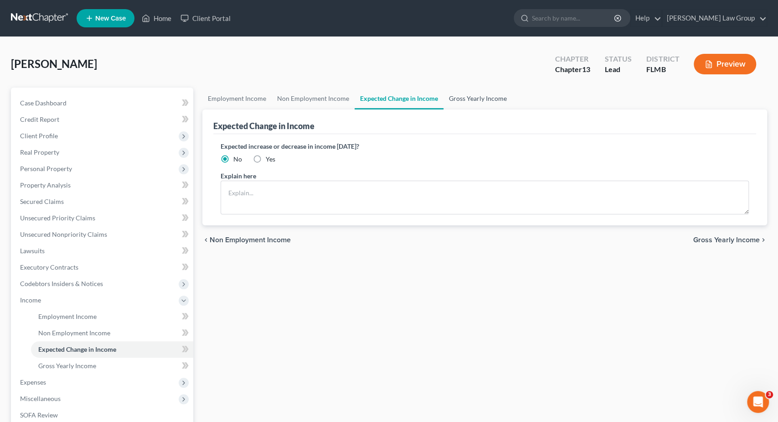
click at [464, 101] on link "Gross Yearly Income" at bounding box center [478, 99] width 69 height 22
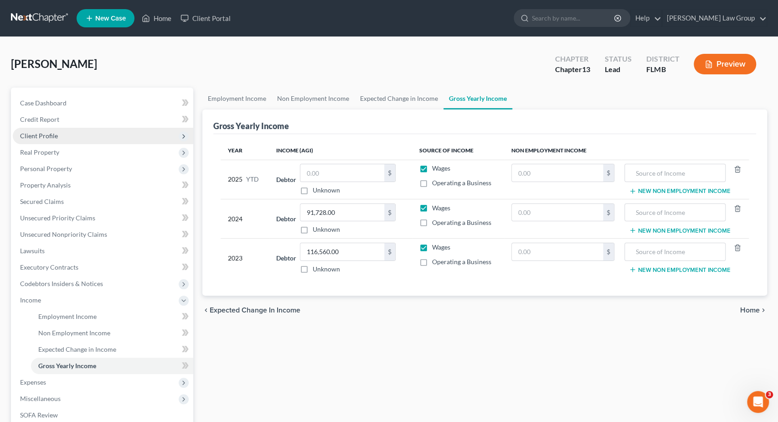
click at [90, 128] on span "Client Profile" at bounding box center [103, 136] width 181 height 16
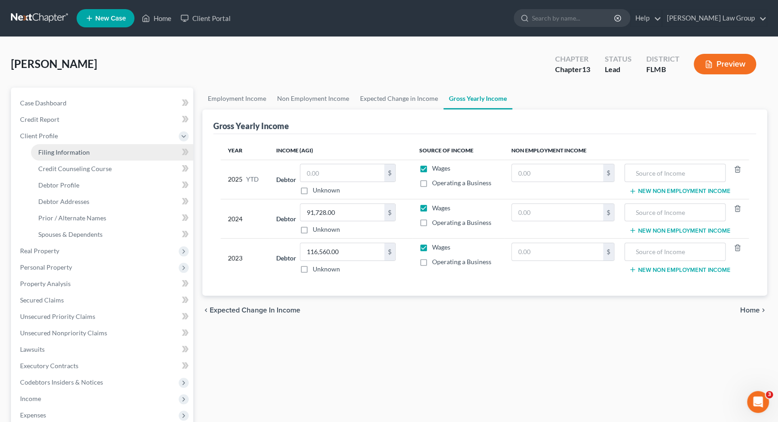
click at [96, 150] on link "Filing Information" at bounding box center [112, 152] width 162 height 16
select select "1"
select select "0"
select select "3"
select select "15"
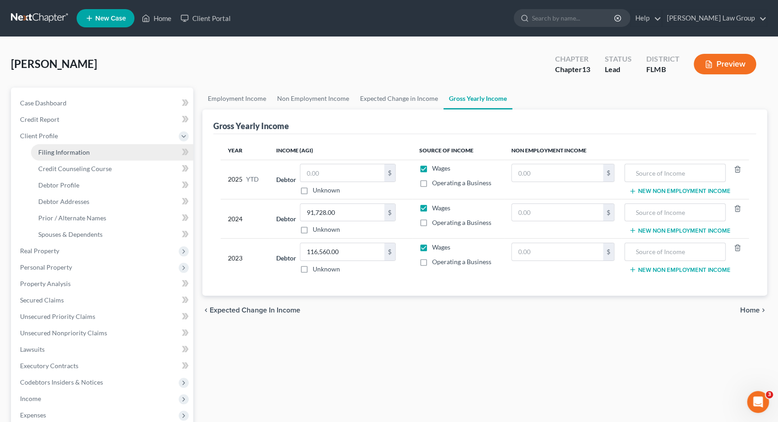
select select "0"
select select "9"
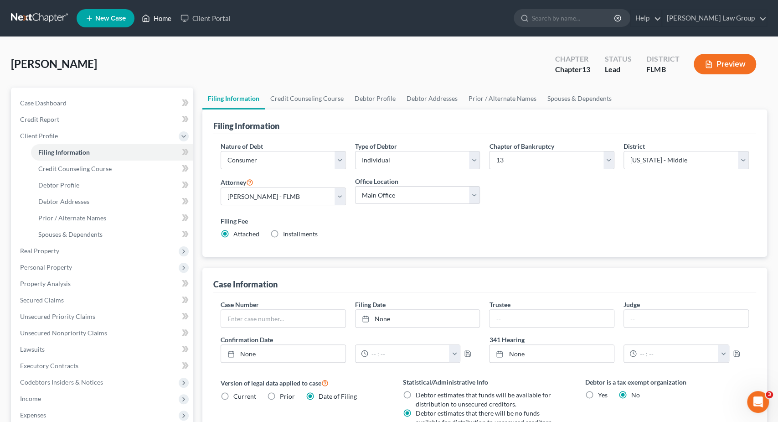
click at [171, 19] on link "Home" at bounding box center [156, 18] width 39 height 16
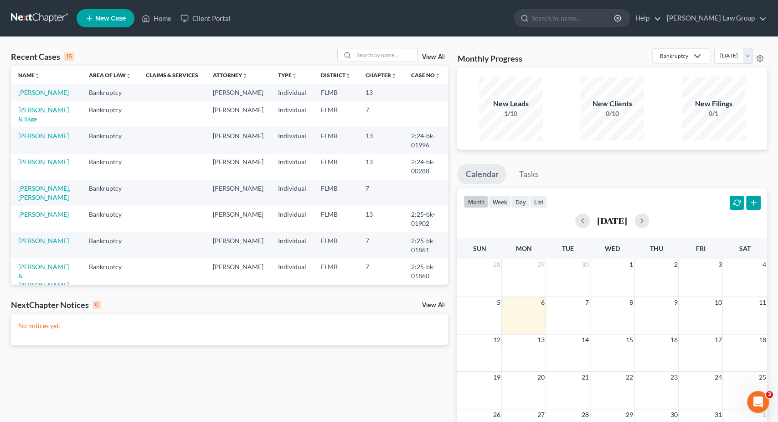
click at [68, 110] on link "Stella, Philip & Sage" at bounding box center [43, 114] width 51 height 17
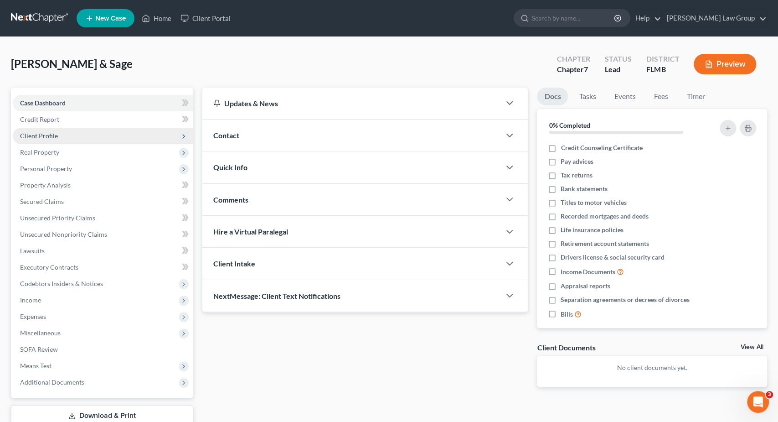
click at [79, 138] on span "Client Profile" at bounding box center [103, 136] width 181 height 16
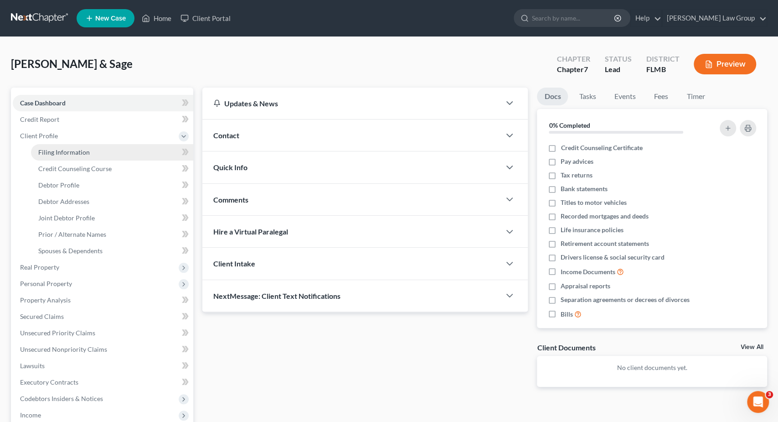
click at [80, 149] on span "Filing Information" at bounding box center [64, 152] width 52 height 8
select select "1"
select select "0"
select select "15"
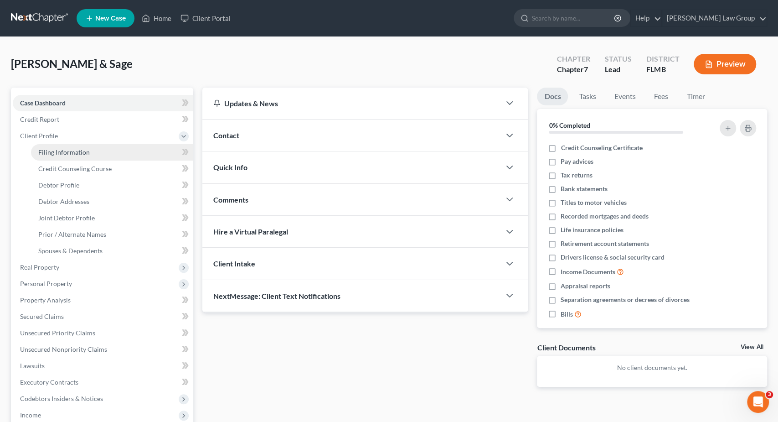
select select "0"
select select "9"
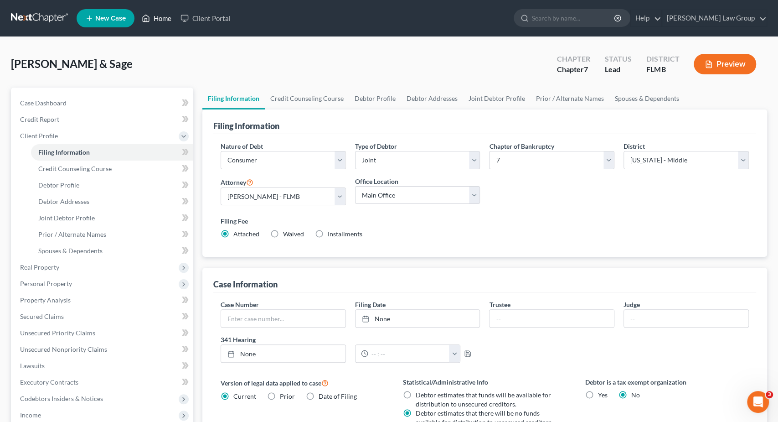
click at [155, 22] on link "Home" at bounding box center [156, 18] width 39 height 16
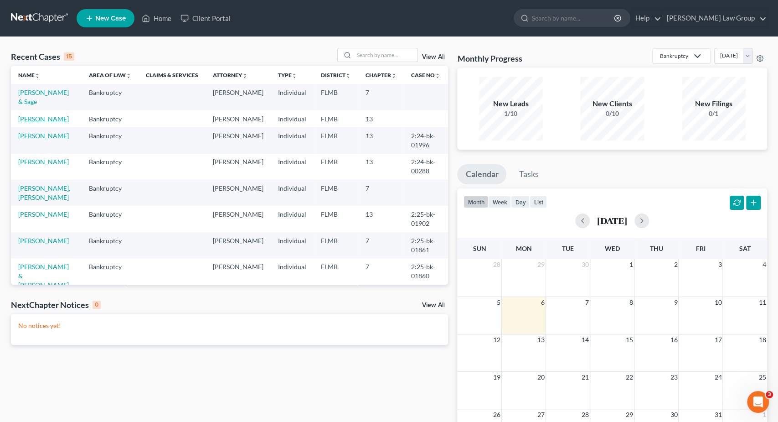
click at [52, 115] on link "Biagi, Dominick" at bounding box center [43, 119] width 51 height 8
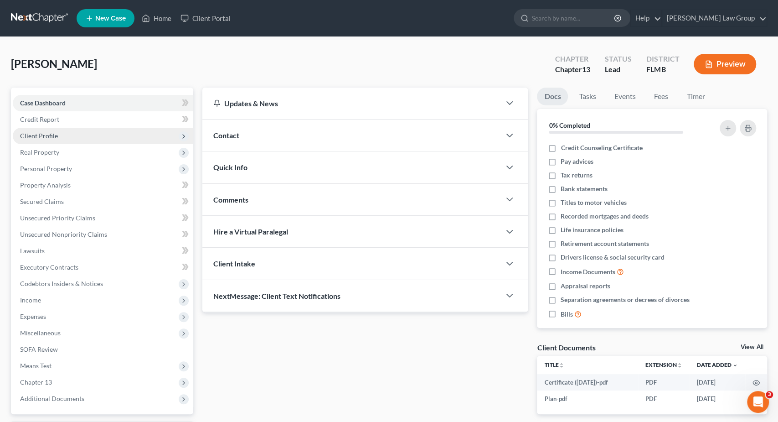
click at [71, 132] on span "Client Profile" at bounding box center [103, 136] width 181 height 16
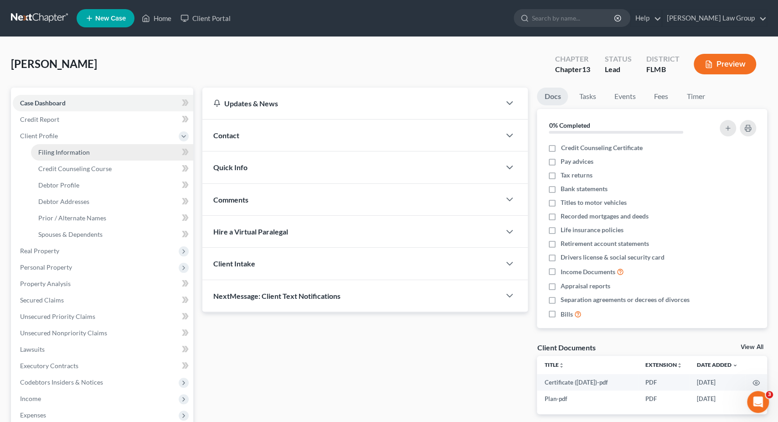
click at [75, 152] on span "Filing Information" at bounding box center [64, 152] width 52 height 8
select select "1"
select select "0"
select select "3"
select select "15"
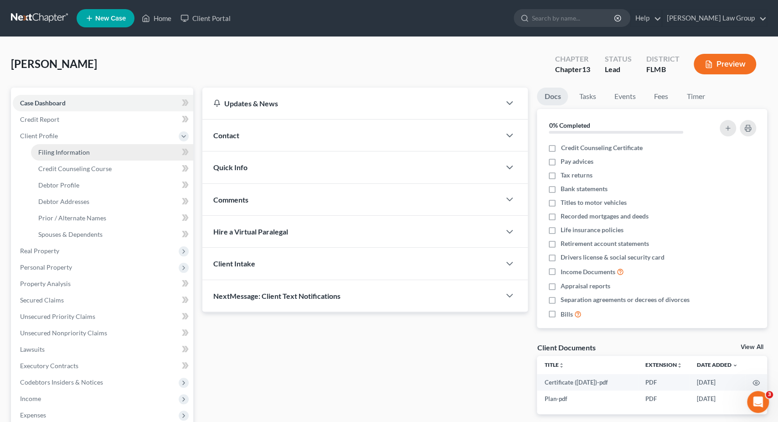
select select "0"
select select "9"
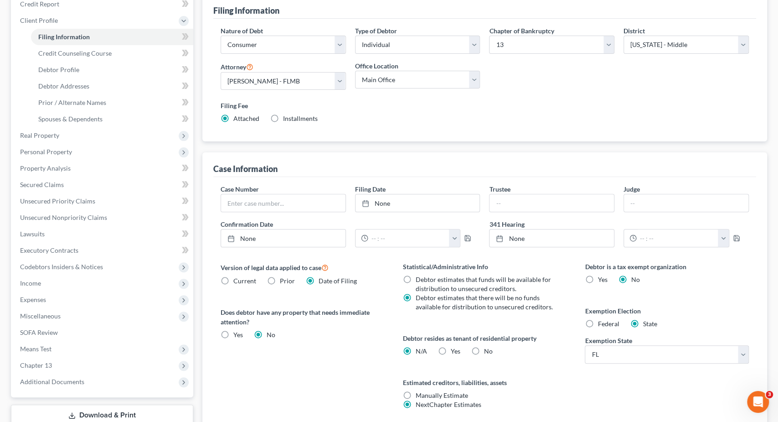
scroll to position [142, 0]
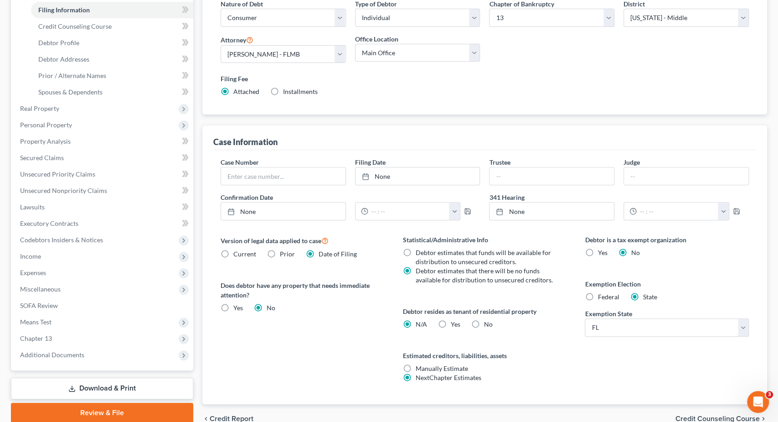
click at [249, 253] on span "Current" at bounding box center [244, 254] width 23 height 8
click at [243, 253] on input "Current" at bounding box center [240, 252] width 6 height 6
radio input "true"
radio input "false"
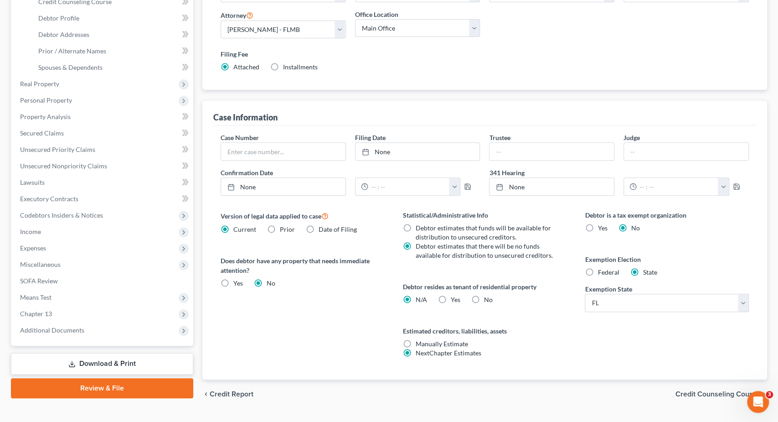
scroll to position [186, 0]
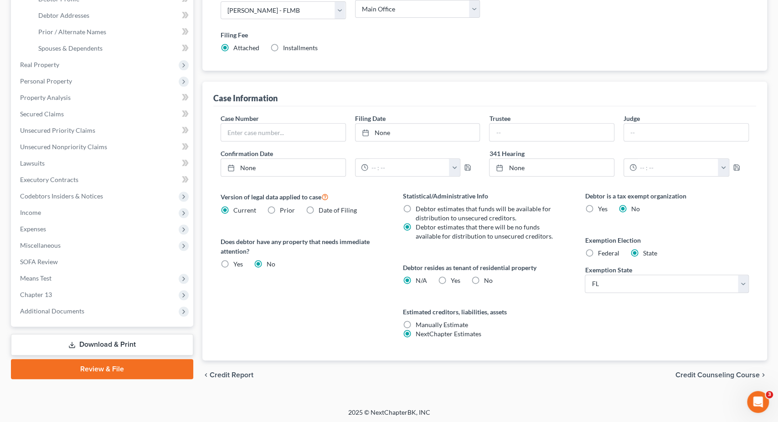
click at [679, 373] on span "Credit Counseling Course" at bounding box center [718, 374] width 84 height 7
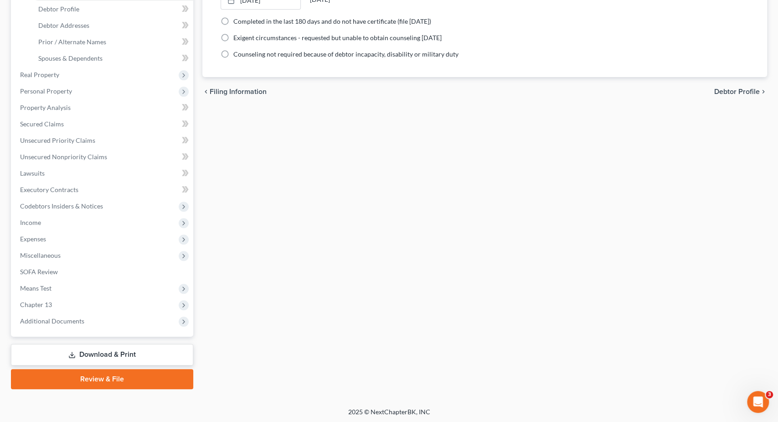
click at [415, 144] on div "Filing Information Credit Counseling Course Debtor Profile Debtor Addresses Pri…" at bounding box center [485, 150] width 574 height 477
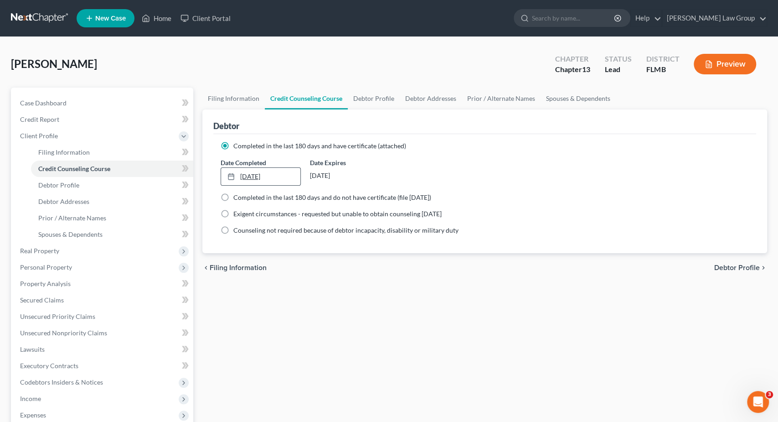
click at [287, 171] on link "11/19/2024" at bounding box center [261, 176] width 80 height 17
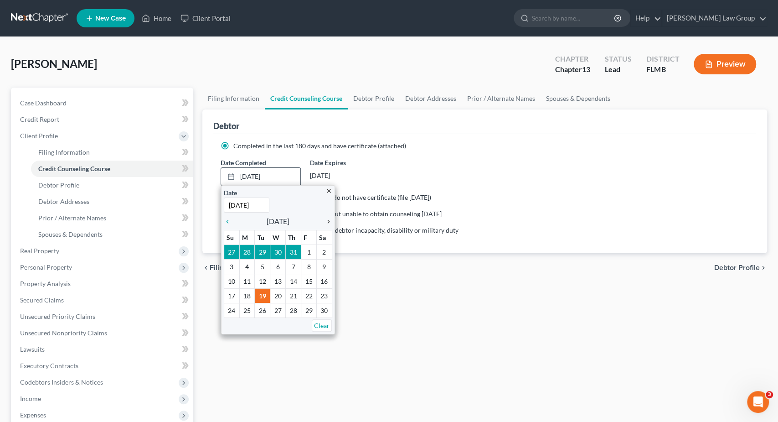
click at [330, 219] on icon "chevron_right" at bounding box center [327, 221] width 12 height 7
click at [330, 218] on icon "chevron_right" at bounding box center [327, 221] width 12 height 7
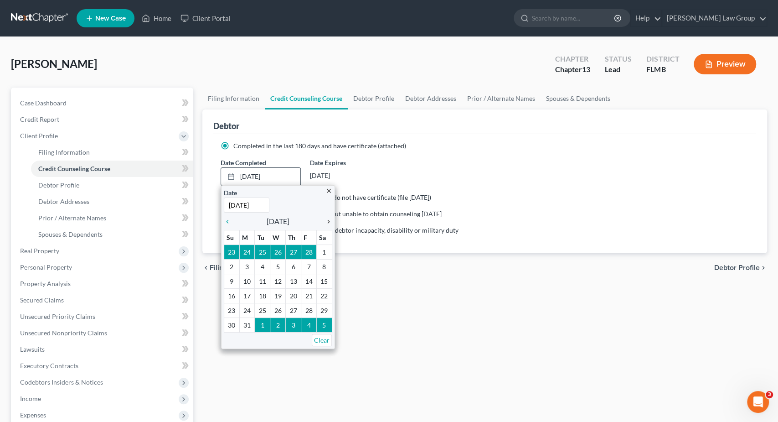
click at [330, 218] on icon "chevron_right" at bounding box center [327, 221] width 12 height 7
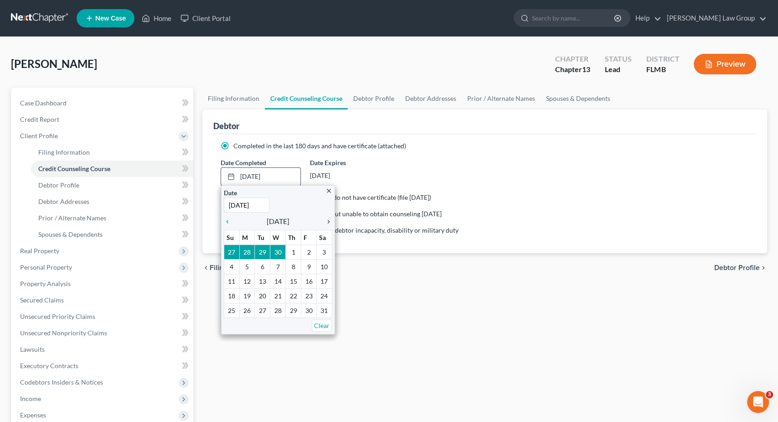
click at [330, 218] on icon "chevron_right" at bounding box center [327, 221] width 12 height 7
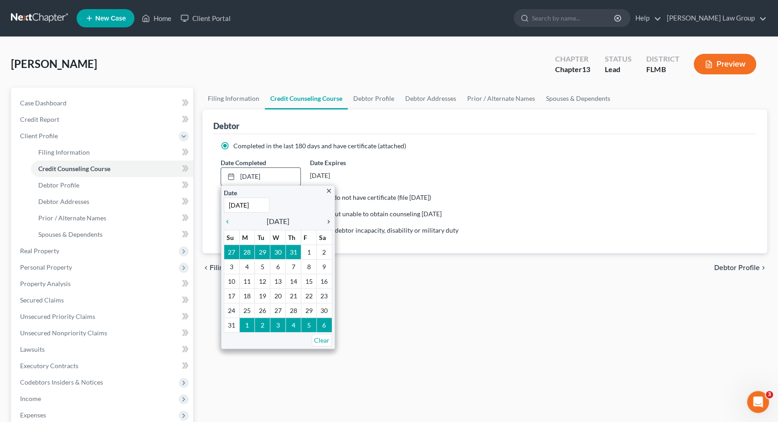
click at [330, 218] on icon "chevron_right" at bounding box center [327, 221] width 12 height 7
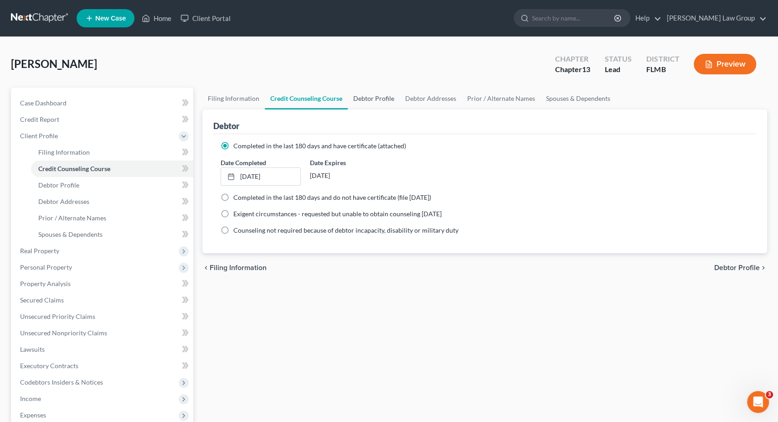
click at [366, 102] on link "Debtor Profile" at bounding box center [374, 99] width 52 height 22
select select "0"
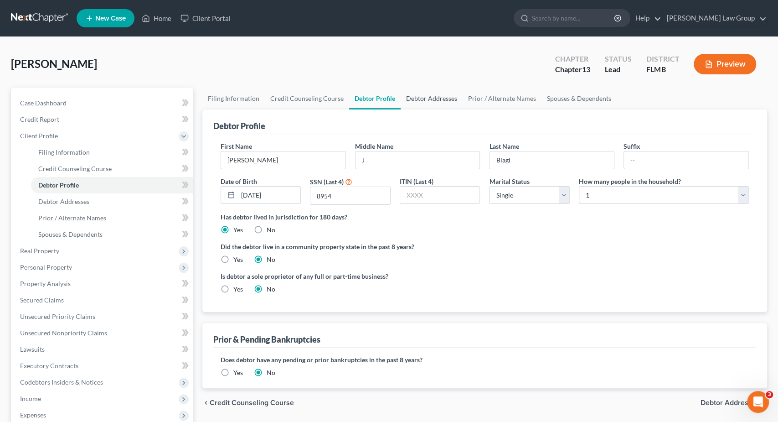
click at [443, 99] on link "Debtor Addresses" at bounding box center [432, 99] width 62 height 22
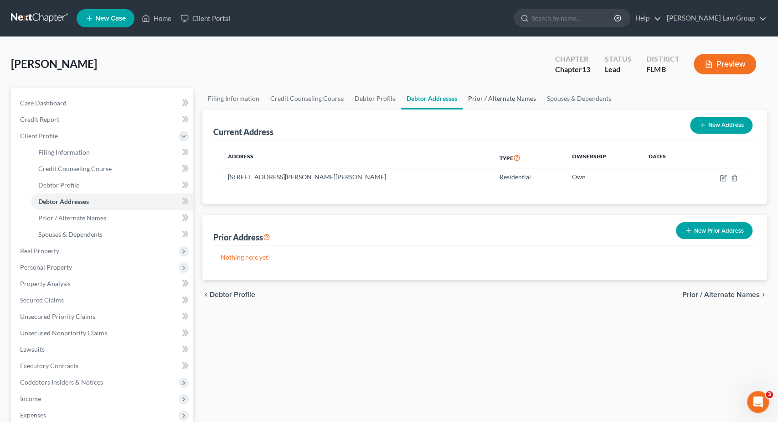
click at [477, 101] on link "Prior / Alternate Names" at bounding box center [502, 99] width 79 height 22
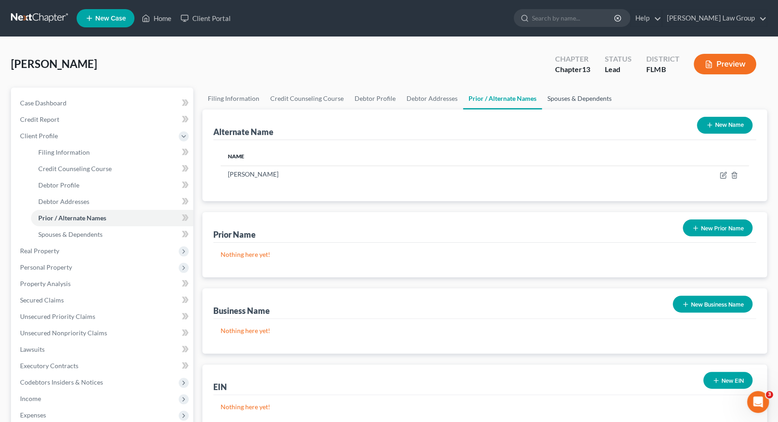
click at [591, 95] on link "Spouses & Dependents" at bounding box center [579, 99] width 75 height 22
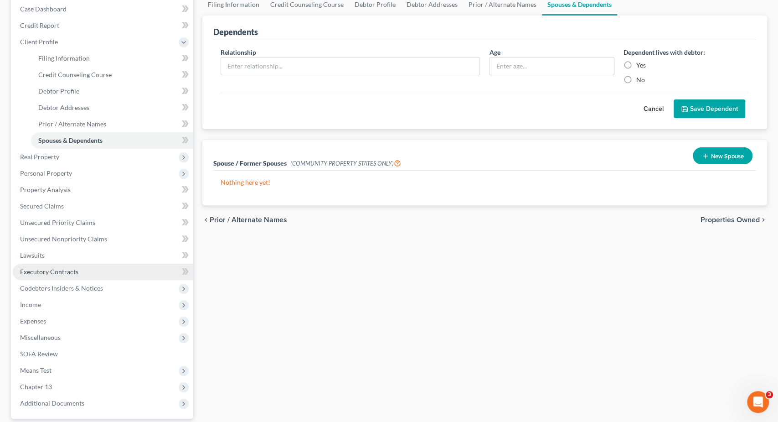
scroll to position [95, 0]
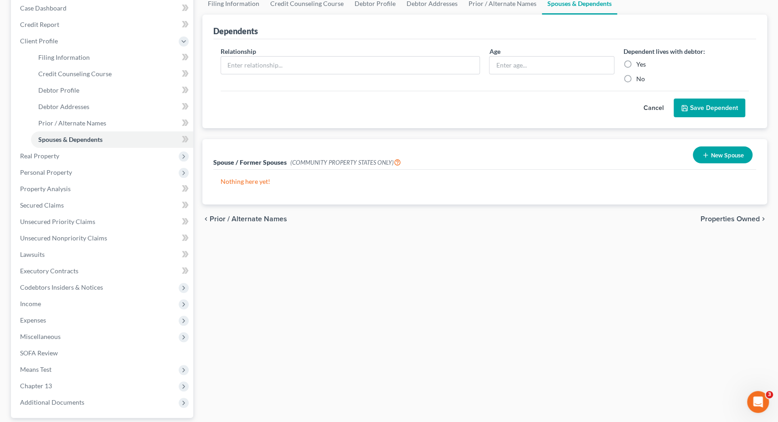
click at [731, 219] on span "Properties Owned" at bounding box center [730, 218] width 59 height 7
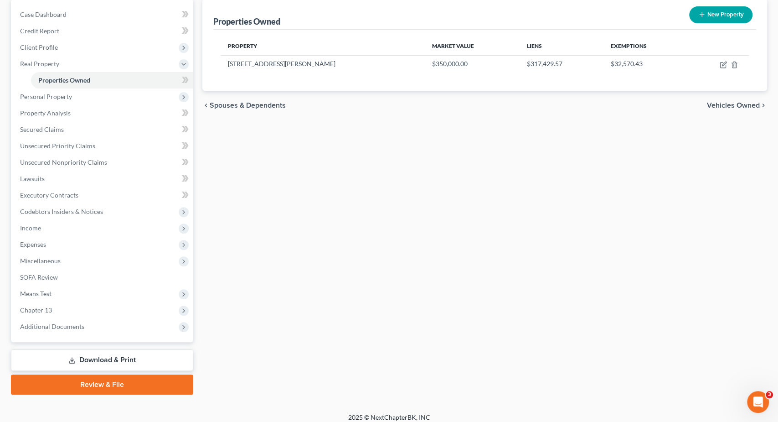
scroll to position [94, 0]
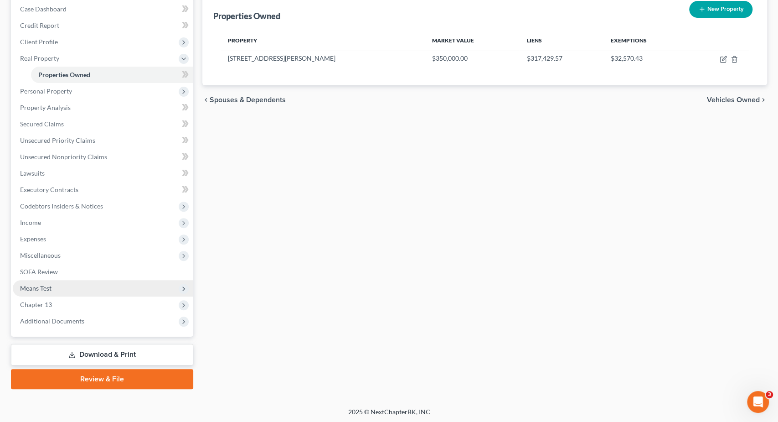
click at [90, 288] on span "Means Test" at bounding box center [103, 288] width 181 height 16
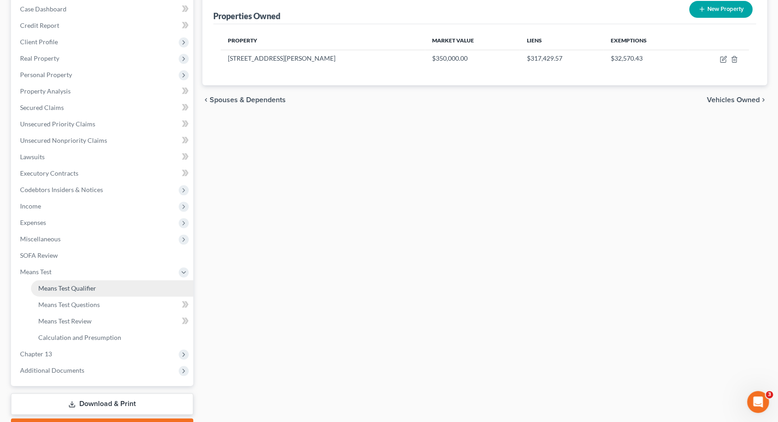
click at [94, 285] on span "Means Test Qualifier" at bounding box center [67, 288] width 58 height 8
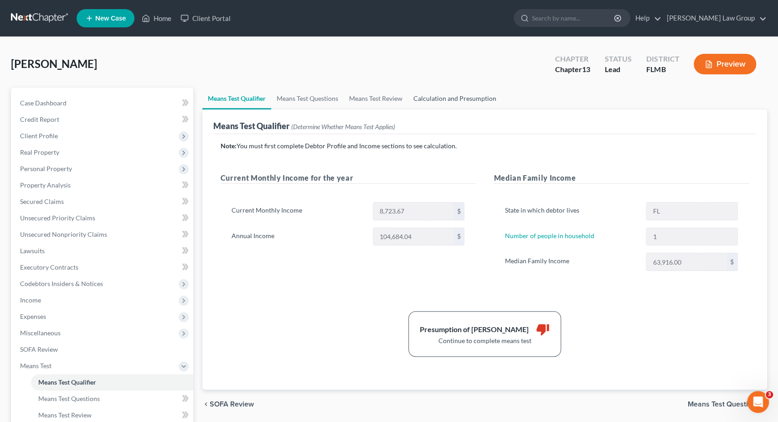
click at [458, 98] on link "Calculation and Presumption" at bounding box center [455, 99] width 94 height 22
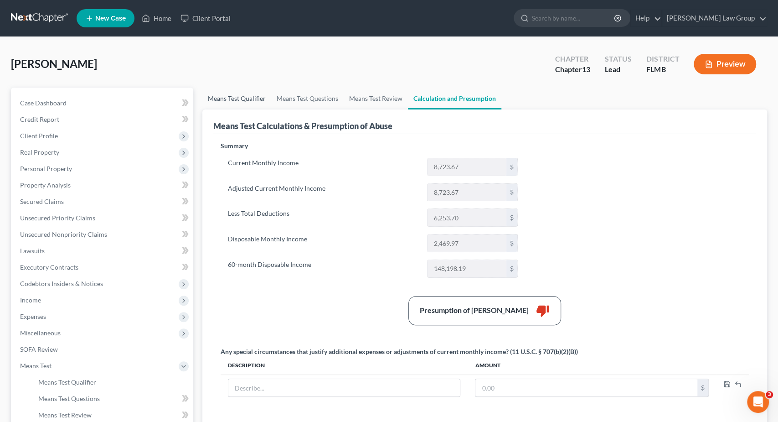
click at [247, 98] on link "Means Test Qualifier" at bounding box center [236, 99] width 69 height 22
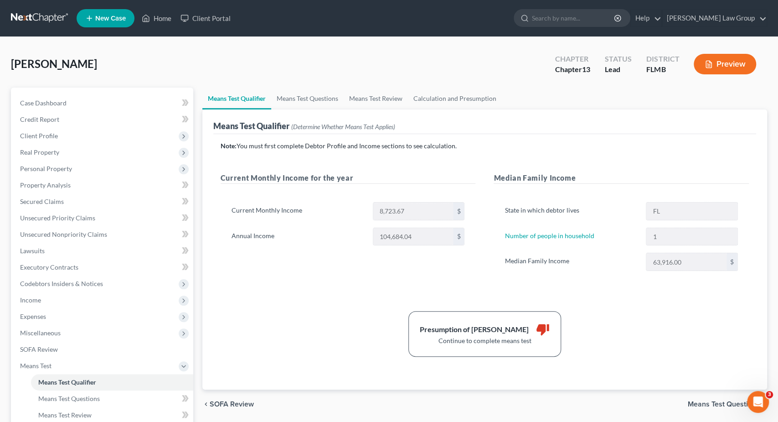
click at [395, 261] on div "Current Monthly Income 8,723.67 $ Annual Income 104,684.04 $" at bounding box center [348, 227] width 255 height 73
click at [82, 316] on span "Expenses" at bounding box center [103, 316] width 181 height 16
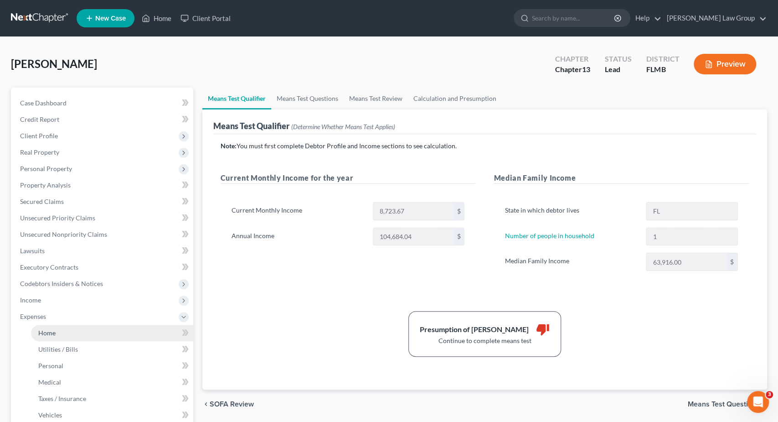
click at [86, 329] on link "Home" at bounding box center [112, 333] width 162 height 16
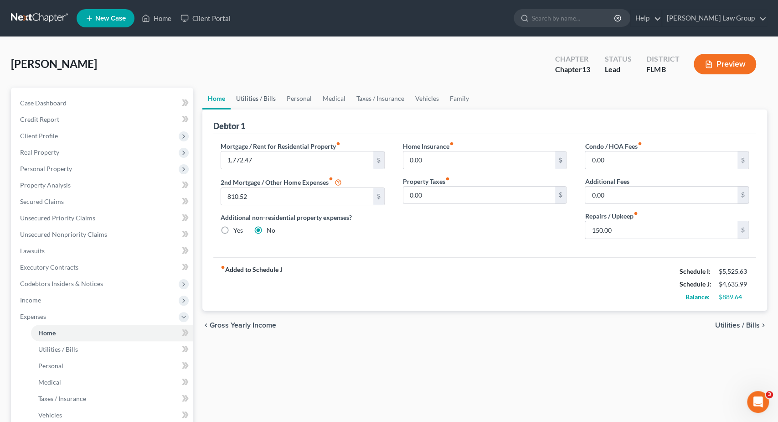
click at [271, 98] on link "Utilities / Bills" at bounding box center [256, 99] width 51 height 22
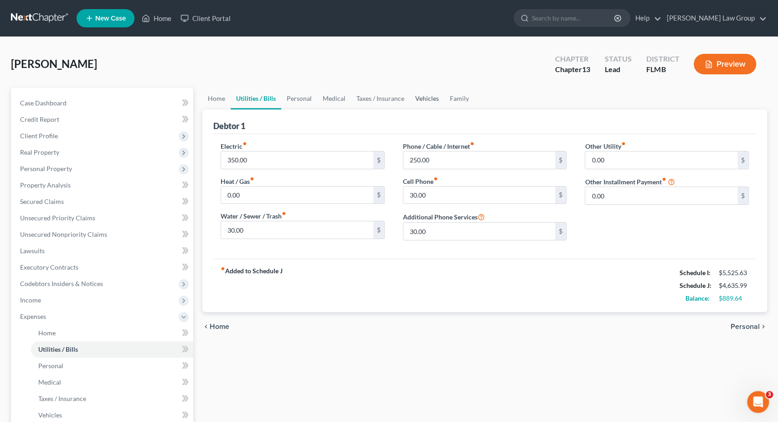
click at [410, 98] on link "Vehicles" at bounding box center [427, 99] width 35 height 22
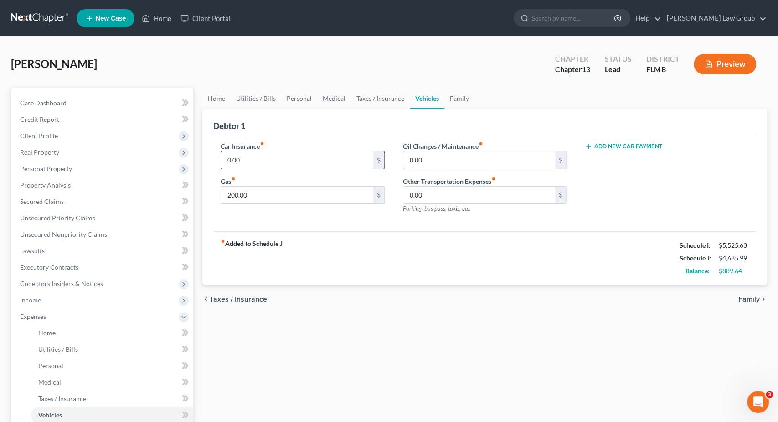
click at [265, 161] on input "0.00" at bounding box center [297, 159] width 152 height 17
click at [296, 162] on input "351" at bounding box center [297, 159] width 152 height 17
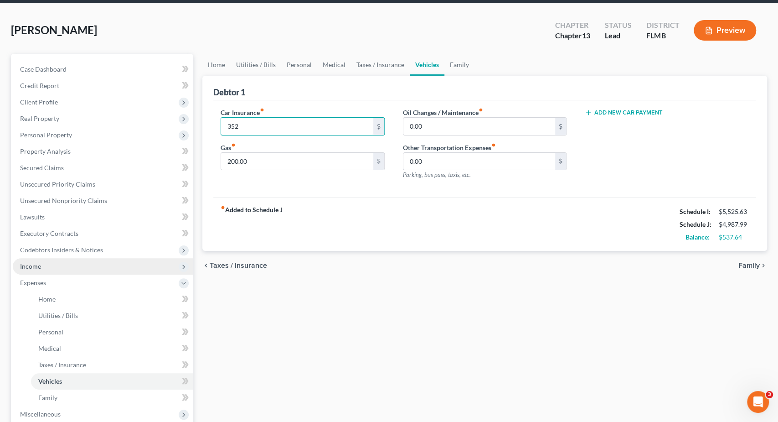
scroll to position [142, 0]
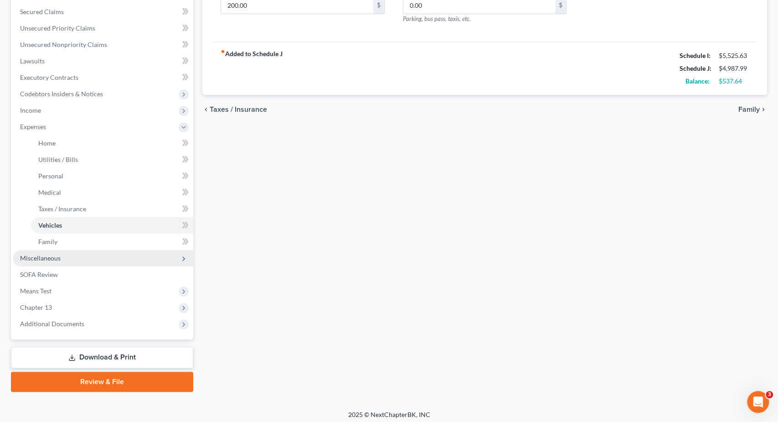
click at [59, 258] on span "Miscellaneous" at bounding box center [40, 258] width 41 height 8
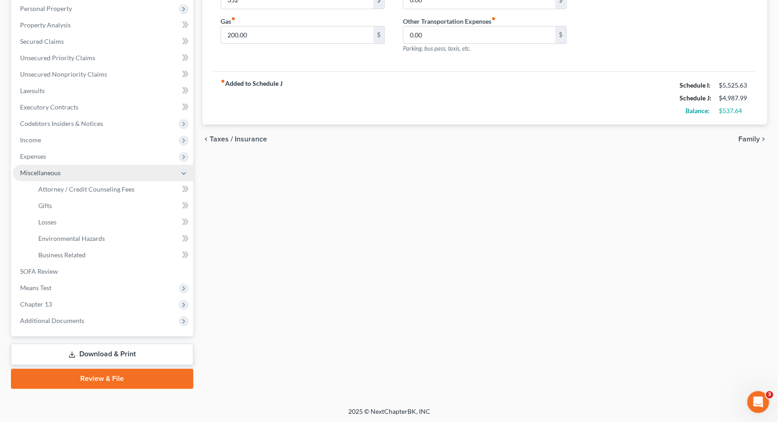
scroll to position [160, 0]
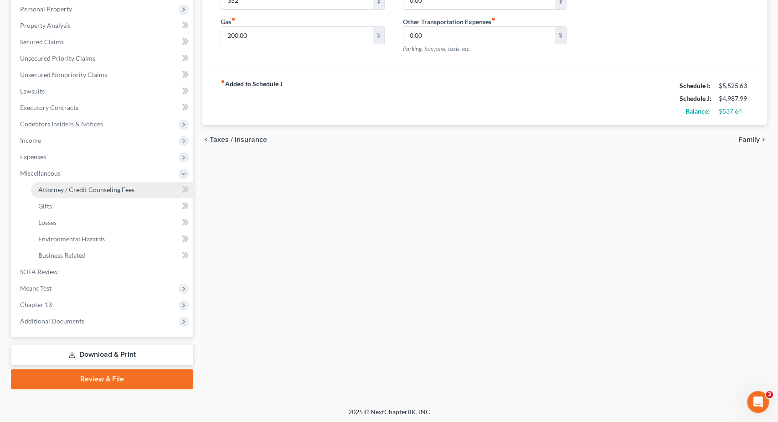
click at [125, 188] on span "Attorney / Credit Counseling Fees" at bounding box center [86, 190] width 96 height 8
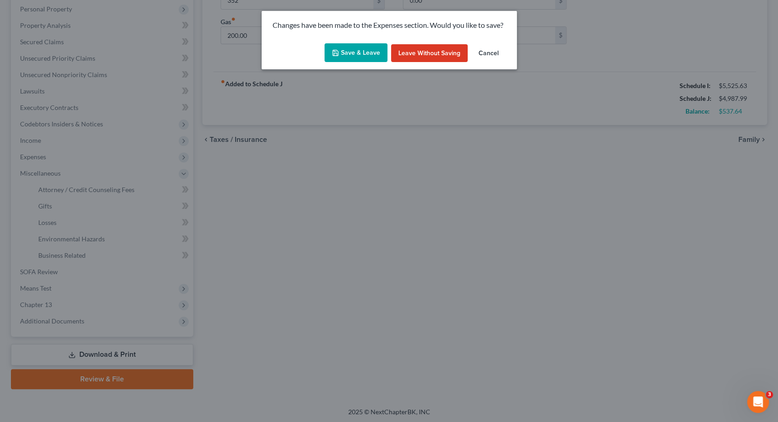
click at [358, 55] on button "Save & Leave" at bounding box center [356, 52] width 63 height 19
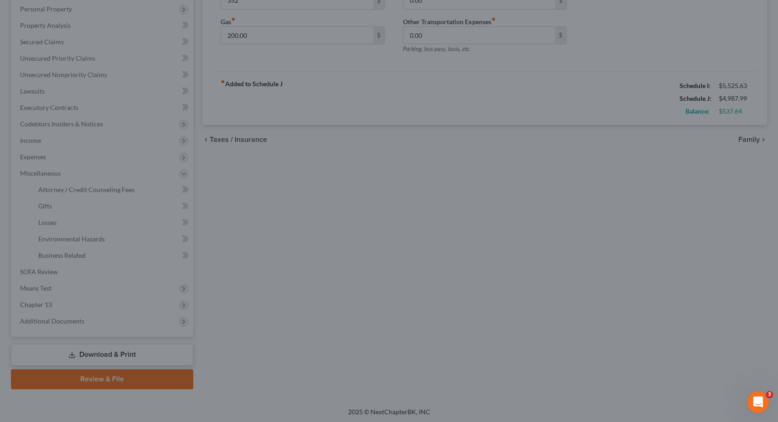
type input "352.00"
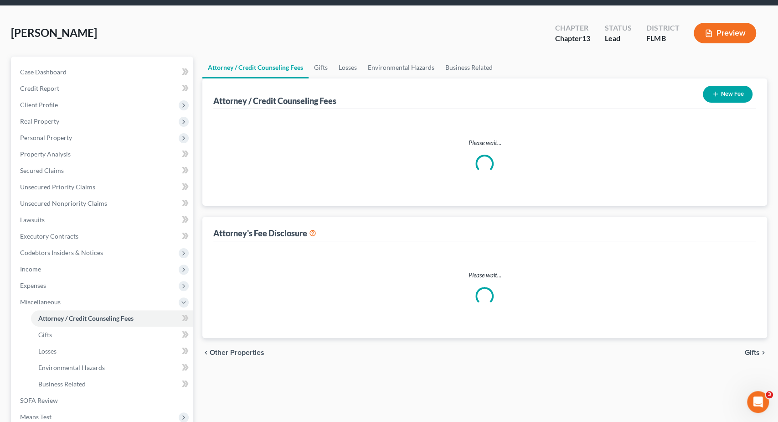
select select "0"
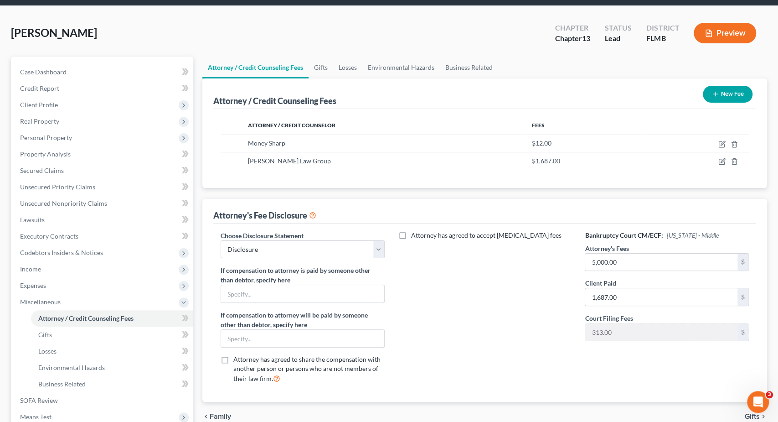
scroll to position [30, 0]
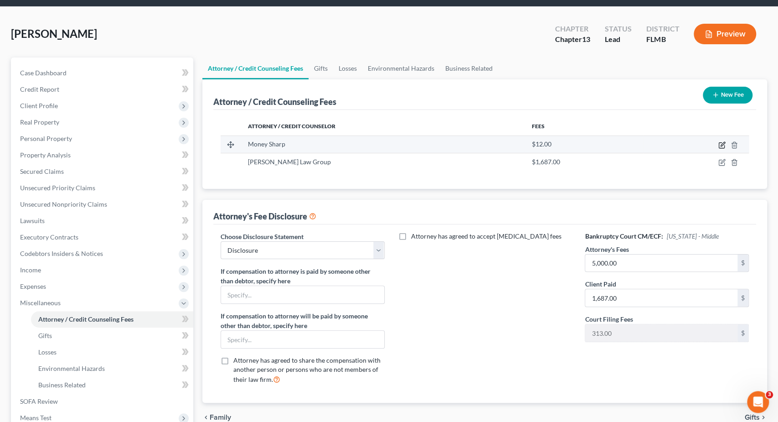
click at [721, 141] on icon "button" at bounding box center [722, 144] width 7 height 7
select select "14"
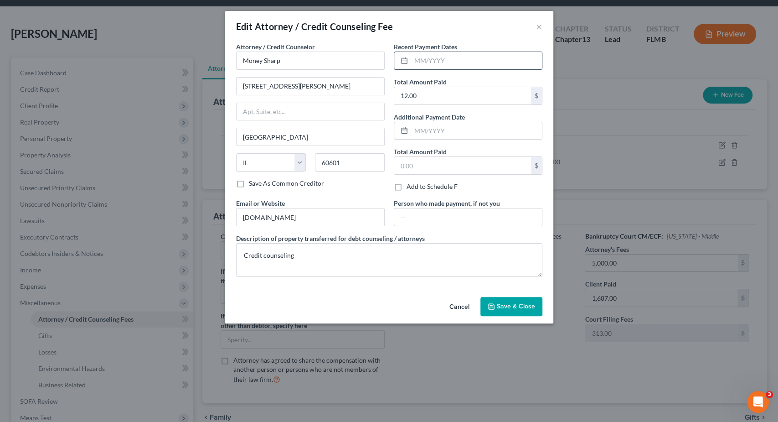
click at [488, 60] on input "text" at bounding box center [476, 60] width 131 height 17
type input "09/25/2025"
click at [510, 303] on span "Save & Close" at bounding box center [516, 306] width 38 height 8
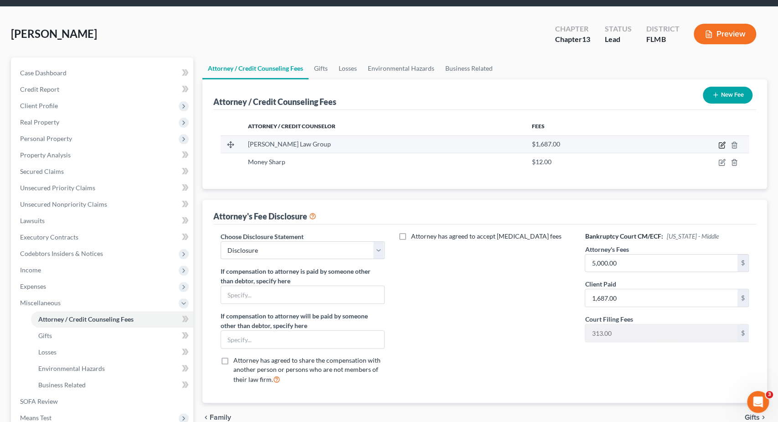
click at [722, 141] on icon "button" at bounding box center [722, 144] width 7 height 7
select select "9"
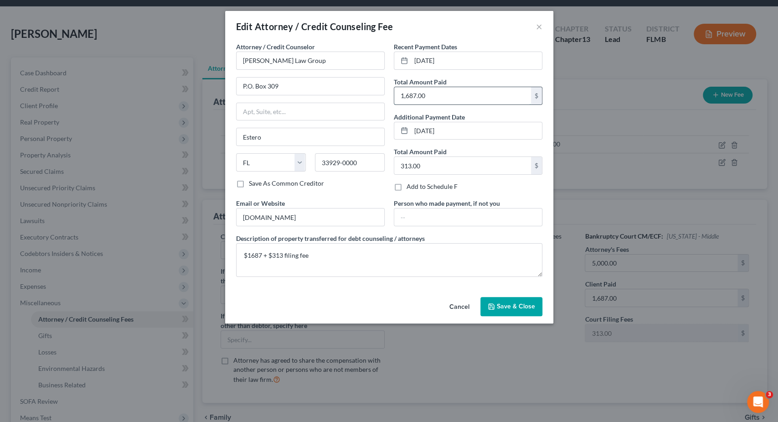
click at [453, 97] on input "1,687.00" at bounding box center [462, 95] width 137 height 17
click at [426, 100] on input "1,687.00" at bounding box center [462, 95] width 137 height 17
drag, startPoint x: 403, startPoint y: 98, endPoint x: 378, endPoint y: 101, distance: 24.8
click at [394, 101] on input "1,687.00" at bounding box center [462, 95] width 137 height 17
type input "2,687.00"
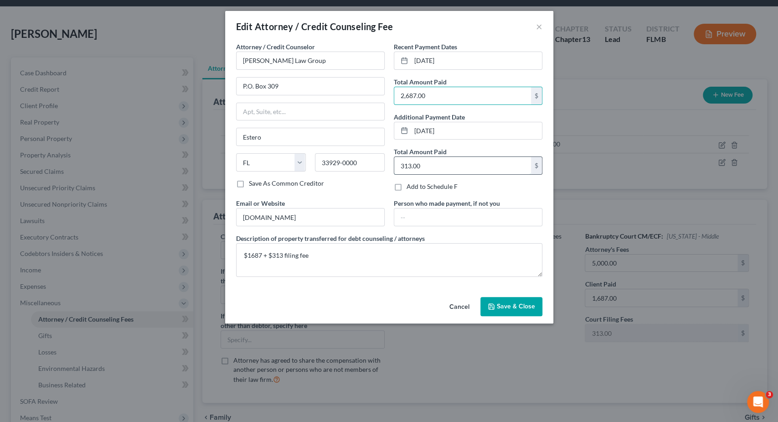
click at [438, 164] on input "313.00" at bounding box center [462, 165] width 137 height 17
click at [251, 254] on textarea "$1687 + $313 filing fee" at bounding box center [389, 260] width 306 height 34
type textarea "$2687 + $313 filing fee"
click at [525, 304] on span "Save & Close" at bounding box center [516, 306] width 38 height 8
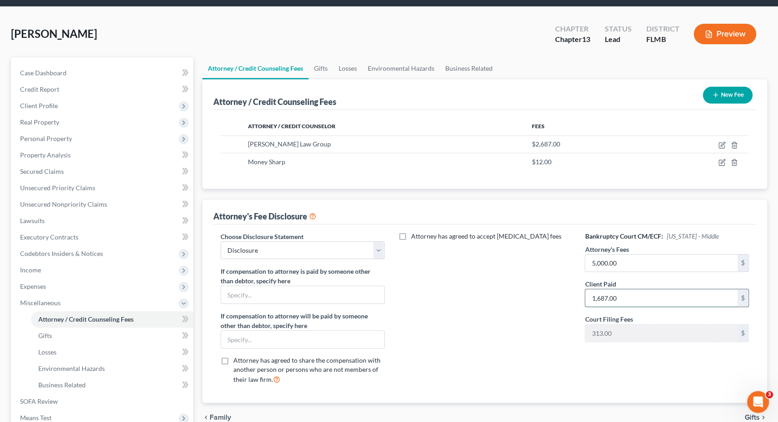
click at [596, 292] on input "1,687.00" at bounding box center [662, 297] width 152 height 17
click at [596, 295] on input "1,687.00" at bounding box center [662, 297] width 152 height 17
drag, startPoint x: 596, startPoint y: 295, endPoint x: 572, endPoint y: 292, distance: 23.9
click at [586, 292] on input "1,687.00" at bounding box center [662, 297] width 152 height 17
type input "2,687.00"
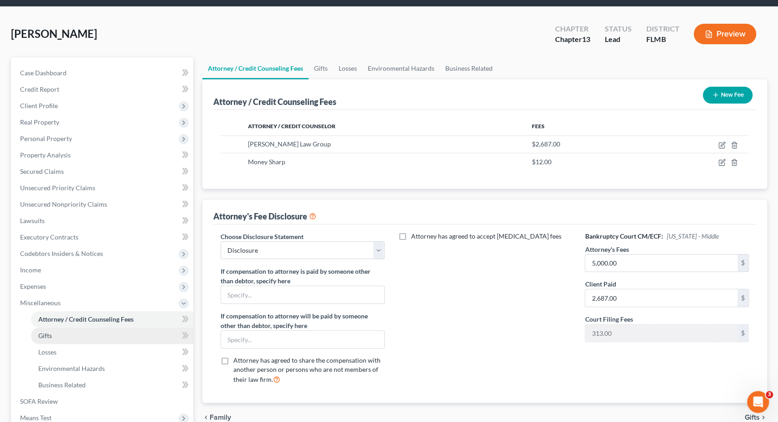
click at [81, 335] on link "Gifts" at bounding box center [112, 335] width 162 height 16
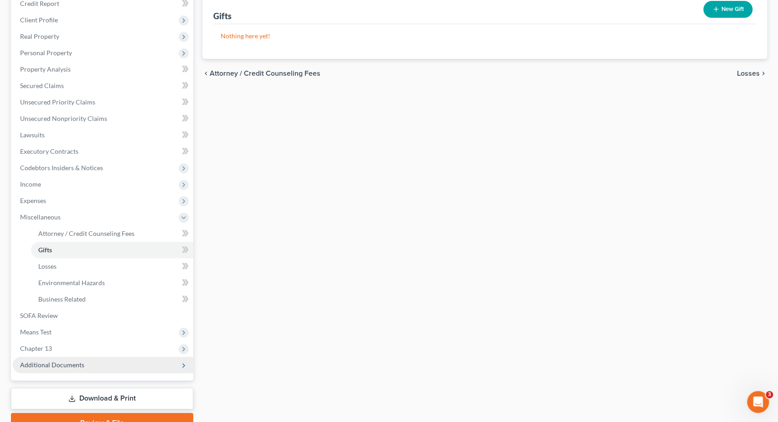
scroll to position [142, 0]
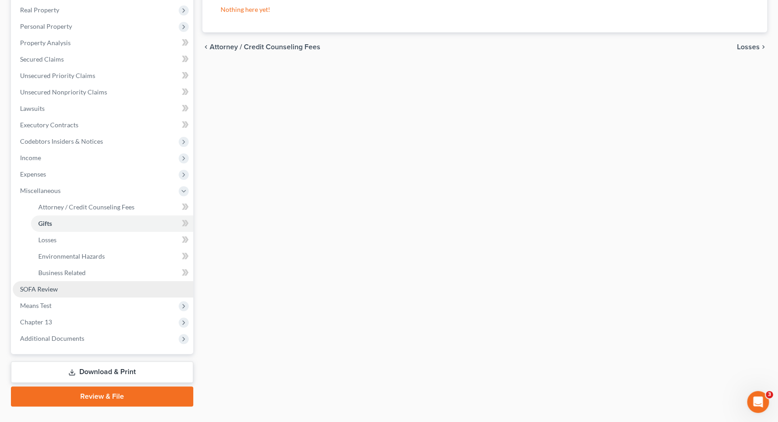
click at [59, 287] on link "SOFA Review" at bounding box center [103, 289] width 181 height 16
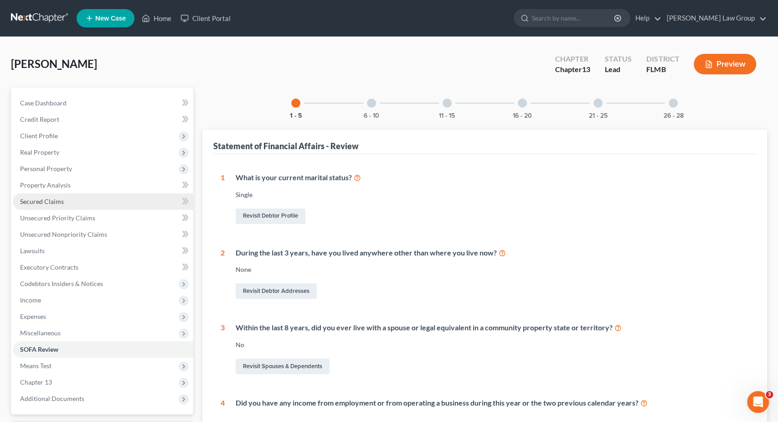
click at [61, 201] on span "Secured Claims" at bounding box center [42, 201] width 44 height 8
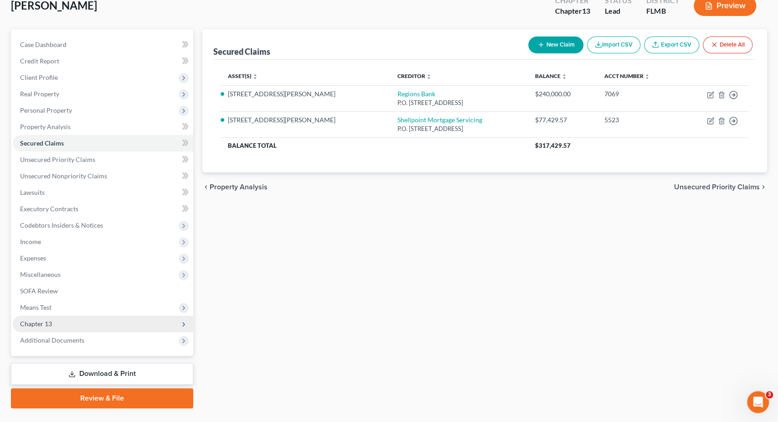
scroll to position [78, 0]
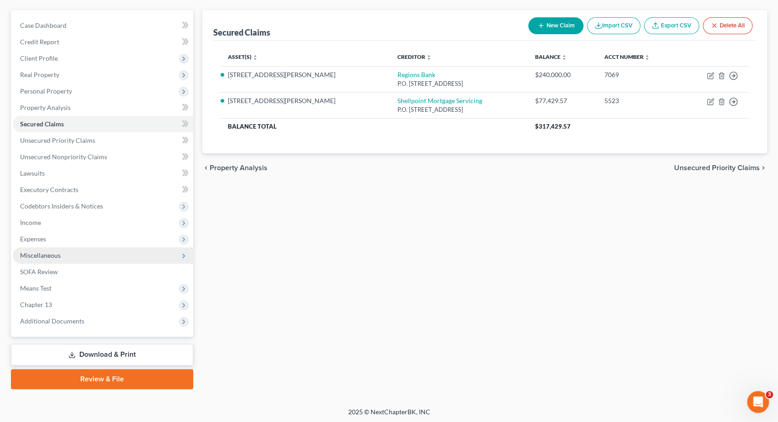
click at [83, 251] on span "Miscellaneous" at bounding box center [103, 255] width 181 height 16
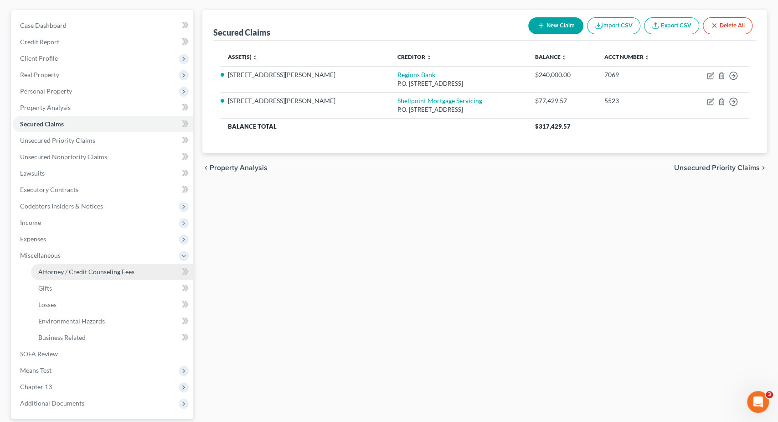
click at [107, 270] on span "Attorney / Credit Counseling Fees" at bounding box center [86, 272] width 96 height 8
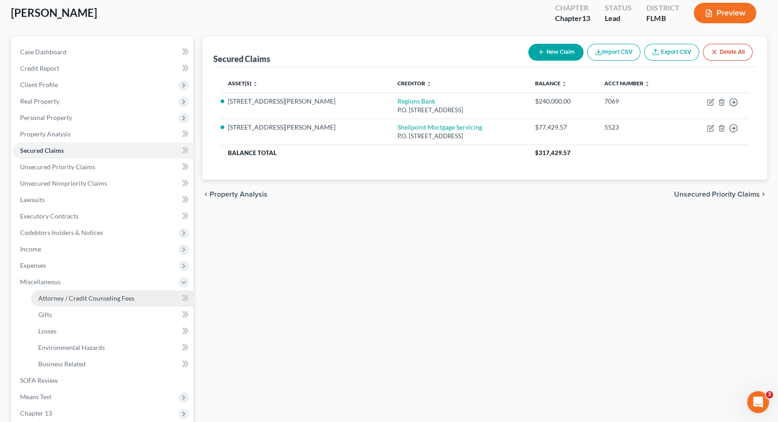
select select "0"
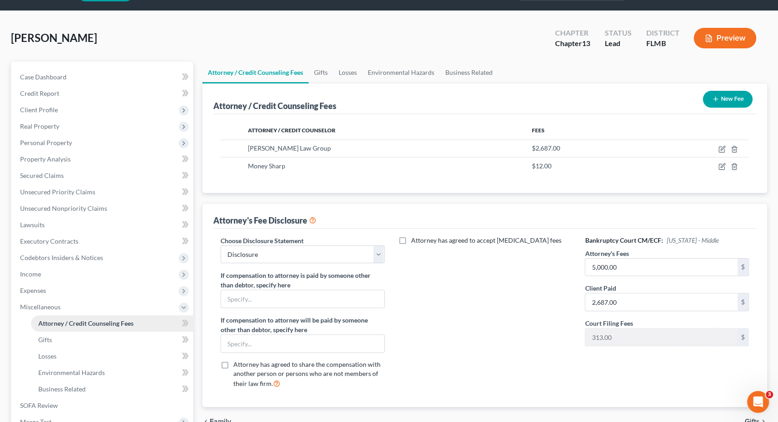
scroll to position [95, 0]
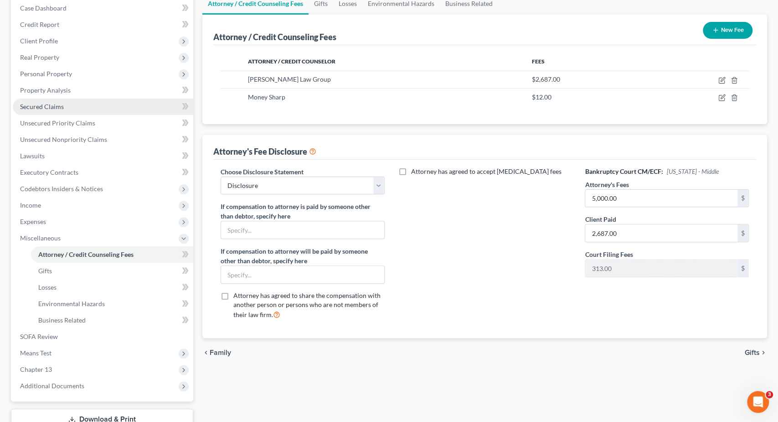
click at [72, 107] on link "Secured Claims" at bounding box center [103, 106] width 181 height 16
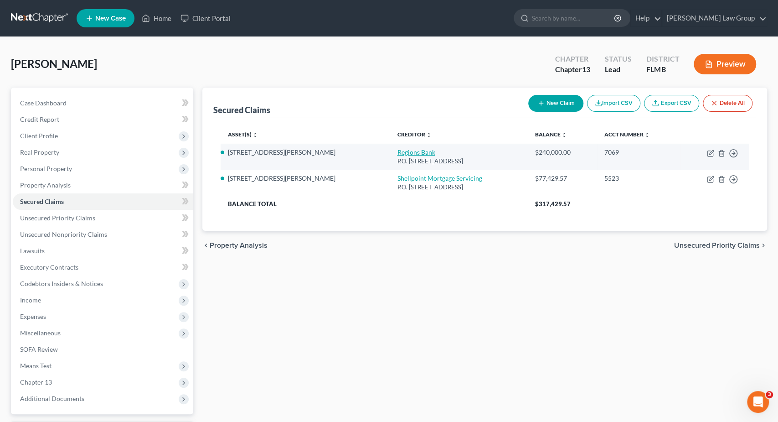
click at [397, 153] on link "Regions Bank" at bounding box center [416, 152] width 38 height 8
select select "0"
select select "4"
select select "0"
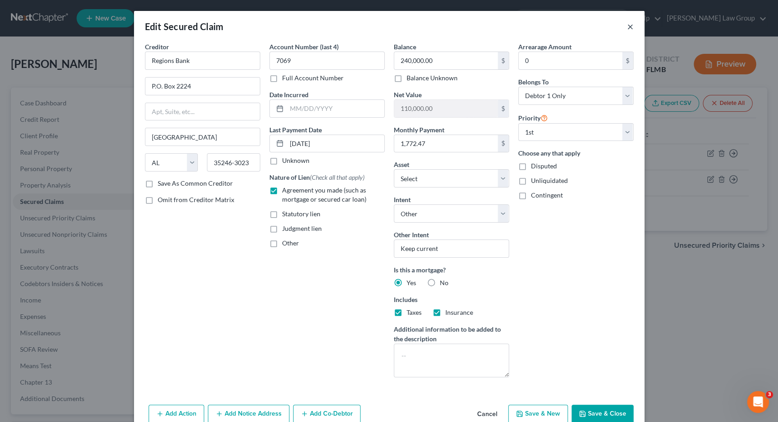
click at [628, 25] on button "×" at bounding box center [630, 26] width 6 height 11
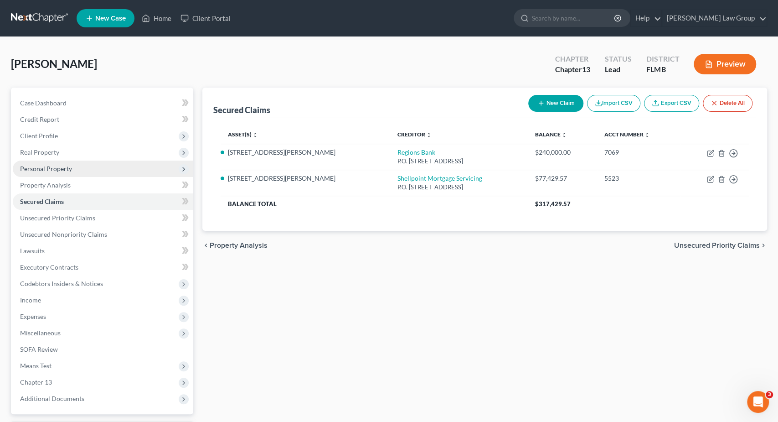
click at [72, 170] on span "Personal Property" at bounding box center [103, 169] width 181 height 16
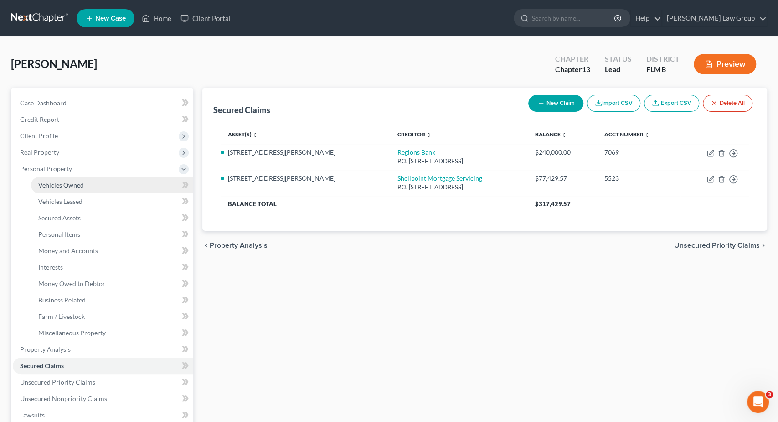
click at [72, 187] on span "Vehicles Owned" at bounding box center [61, 185] width 46 height 8
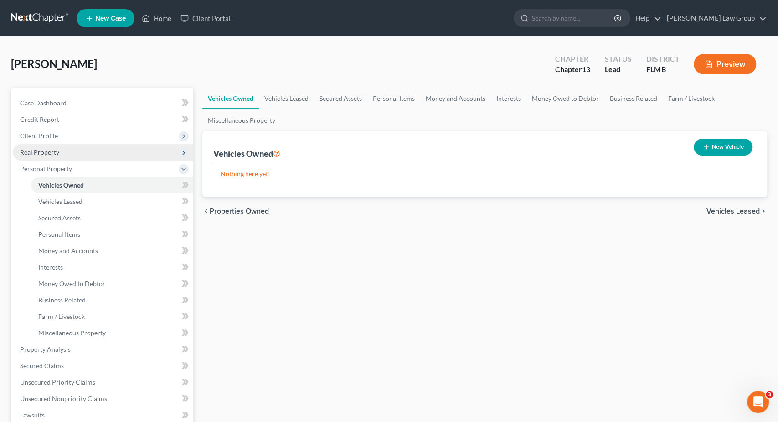
click at [84, 158] on span "Real Property" at bounding box center [103, 152] width 181 height 16
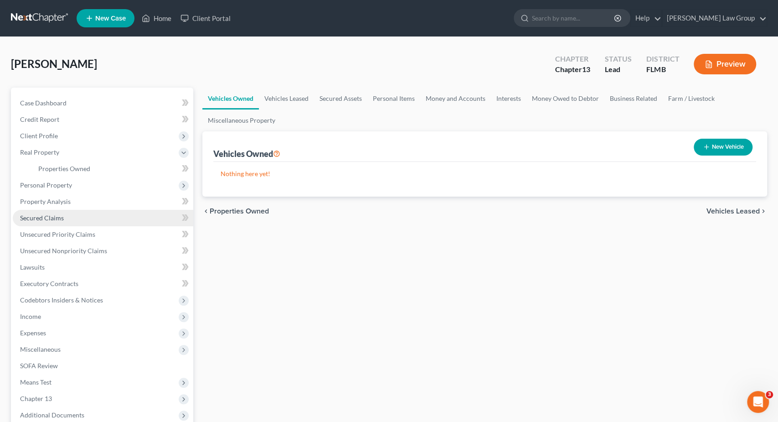
click at [60, 218] on span "Secured Claims" at bounding box center [42, 218] width 44 height 8
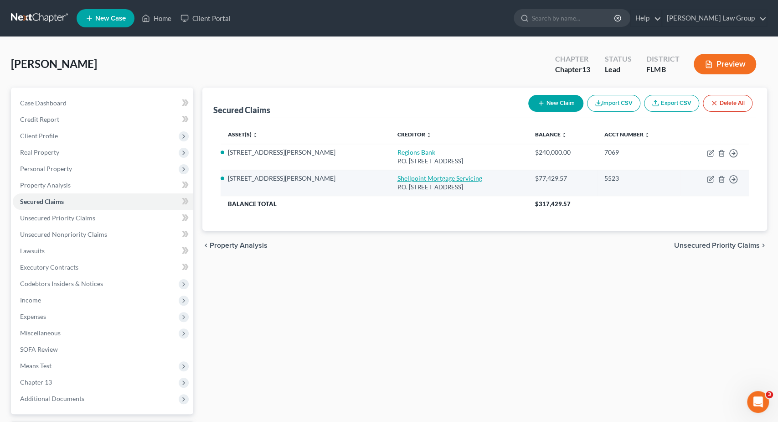
click at [397, 178] on link "Shellpoint Mortgage Servicing" at bounding box center [439, 178] width 85 height 8
select select "42"
select select "7"
select select "4"
select select "0"
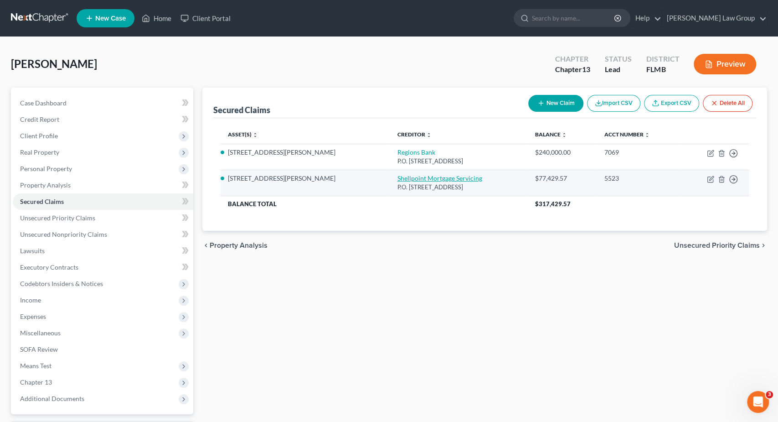
select select "0"
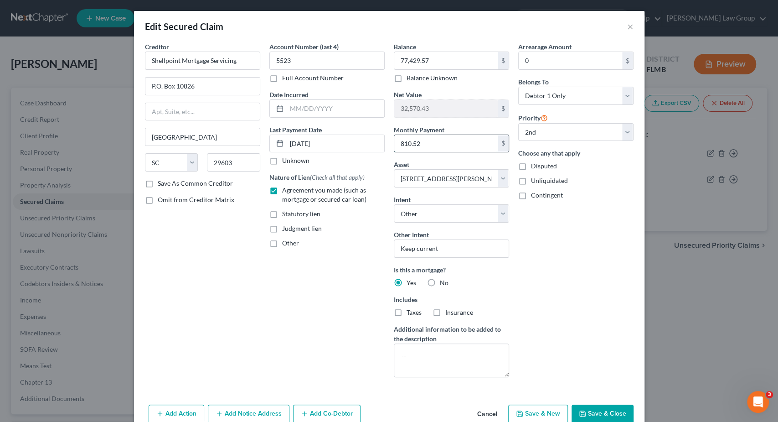
click at [481, 140] on input "810.52" at bounding box center [446, 143] width 104 height 17
type input "824.29"
drag, startPoint x: 320, startPoint y: 143, endPoint x: 329, endPoint y: 145, distance: 9.4
click at [329, 145] on input "09/01/2024" at bounding box center [336, 143] width 98 height 17
type input "09/01/2025"
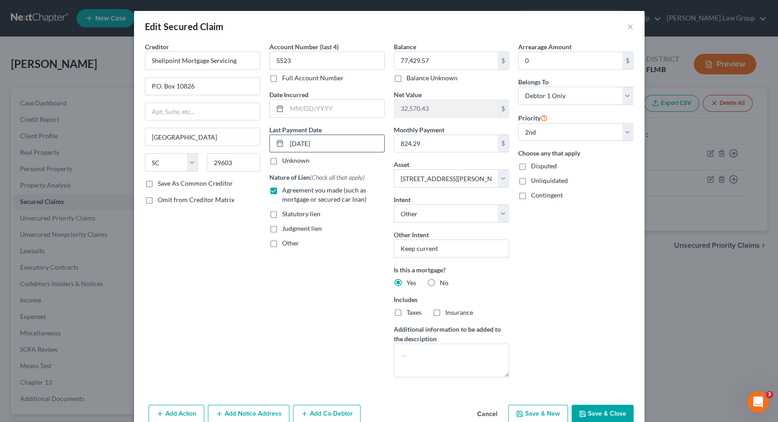
select select "3"
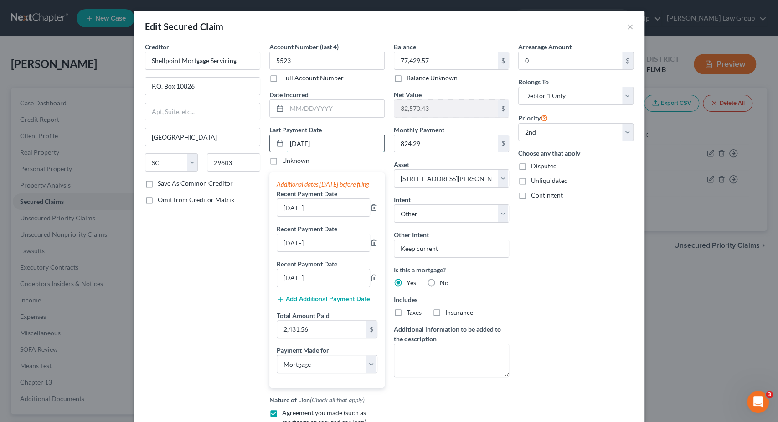
click at [293, 144] on input "09/01/2025" at bounding box center [336, 143] width 98 height 17
drag, startPoint x: 289, startPoint y: 144, endPoint x: 296, endPoint y: 145, distance: 6.9
click at [296, 145] on input "09/01/2025" at bounding box center [336, 143] width 98 height 17
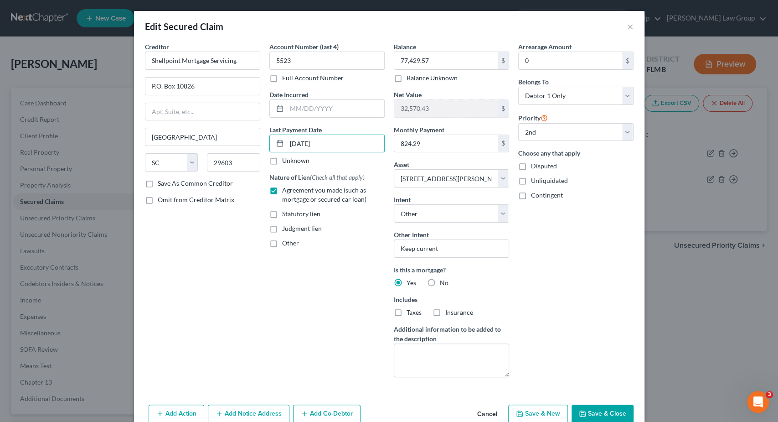
type input "10/01/2025"
select select "3"
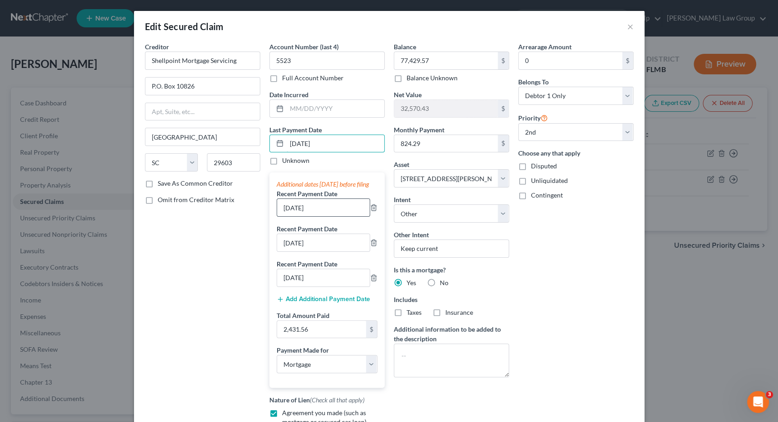
type input "10/01/2025"
drag, startPoint x: 291, startPoint y: 217, endPoint x: 259, endPoint y: 215, distance: 32.0
click at [277, 215] on input "11/01/2024" at bounding box center [323, 207] width 93 height 17
click at [320, 216] on input "09/01/2024" at bounding box center [323, 207] width 93 height 17
type input "09/01/2025"
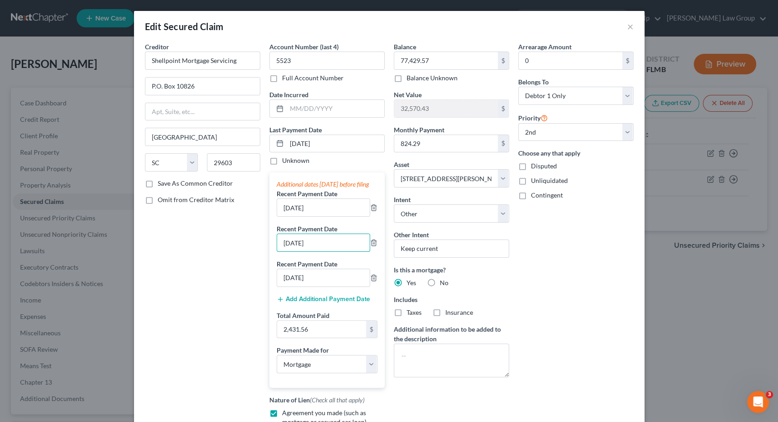
drag, startPoint x: 290, startPoint y: 251, endPoint x: 259, endPoint y: 250, distance: 31.0
click at [277, 251] on input "10/01/2024" at bounding box center [323, 242] width 93 height 17
click at [324, 251] on input "08/01/2024" at bounding box center [323, 242] width 93 height 17
type input "08/01/2025"
click at [290, 285] on input "09/01/2024" at bounding box center [323, 277] width 93 height 17
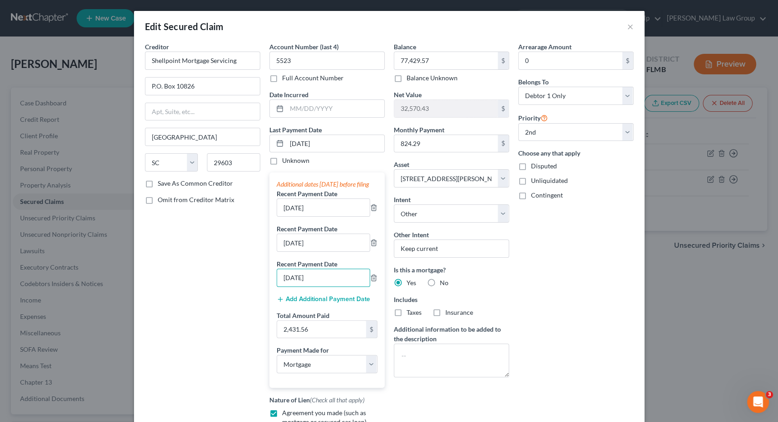
type input "07/01/2024"
click at [321, 336] on input "2,431.56" at bounding box center [321, 329] width 89 height 17
paste input "72.87"
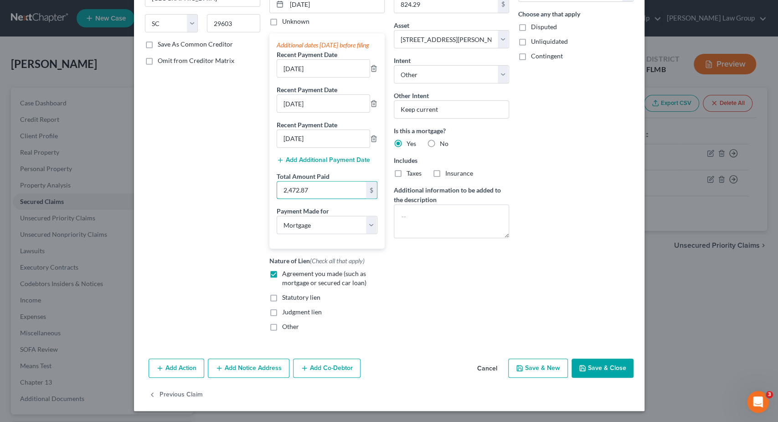
type input "2,472.87"
click at [591, 373] on button "Save & Close" at bounding box center [603, 367] width 62 height 19
select select
select select "1"
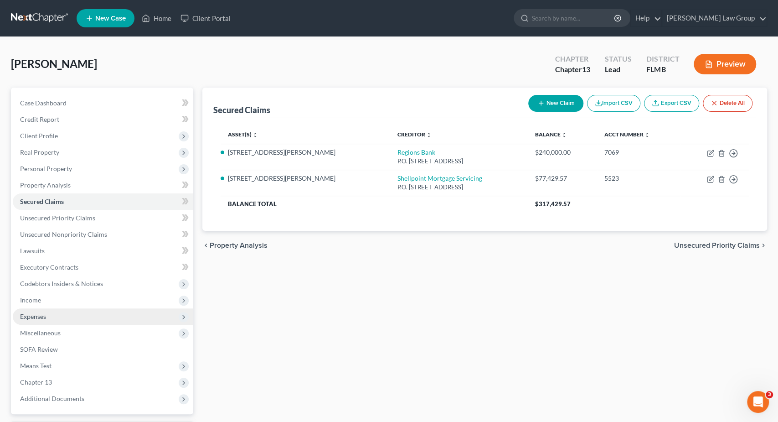
click at [35, 312] on span "Expenses" at bounding box center [33, 316] width 26 height 8
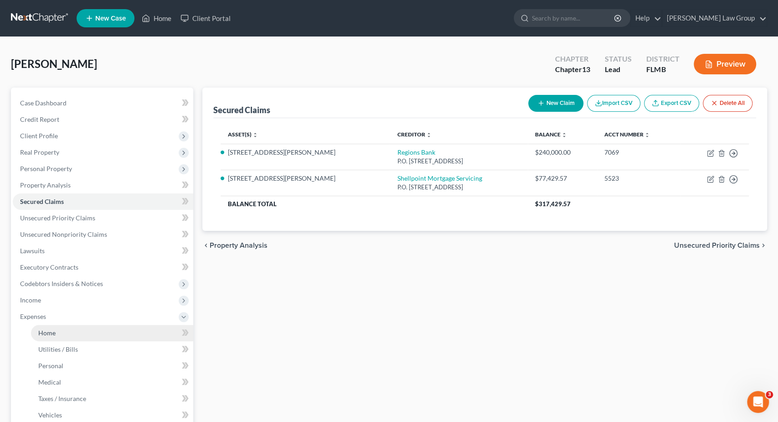
click at [43, 328] on link "Home" at bounding box center [112, 333] width 162 height 16
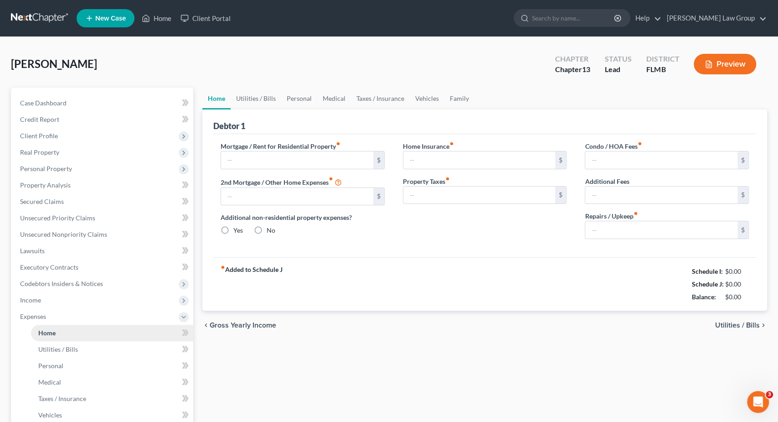
type input "1,772.47"
type input "810.52"
radio input "true"
type input "0.00"
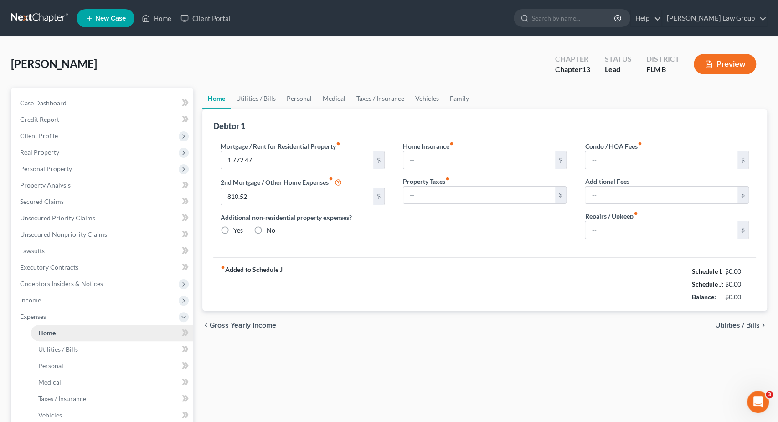
type input "0.00"
type input "150.00"
click at [280, 202] on input "810.52" at bounding box center [297, 196] width 152 height 17
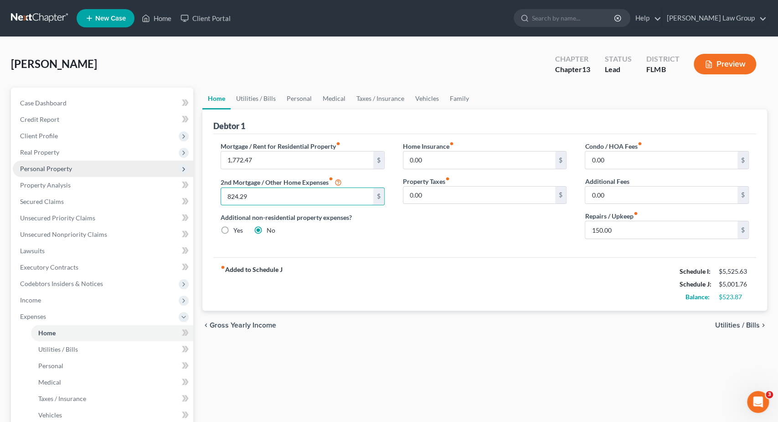
type input "824.29"
click at [63, 169] on span "Personal Property" at bounding box center [46, 169] width 52 height 8
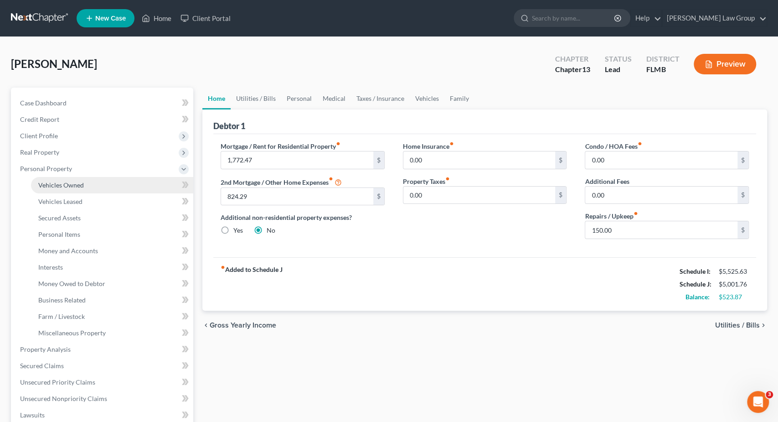
click at [62, 186] on span "Vehicles Owned" at bounding box center [61, 185] width 46 height 8
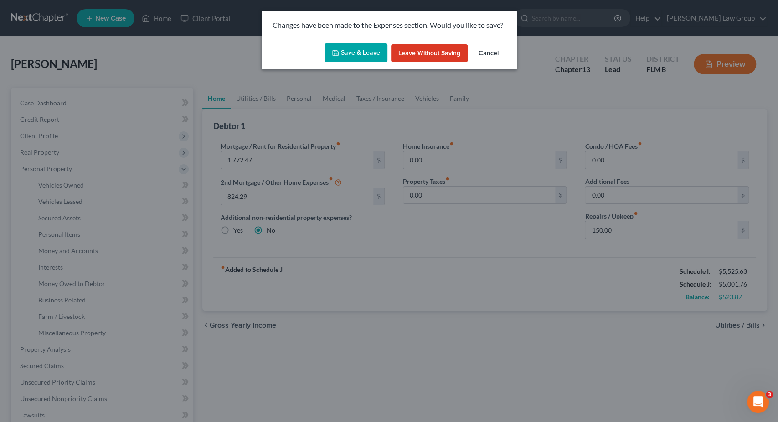
click at [378, 50] on button "Save & Leave" at bounding box center [356, 52] width 63 height 19
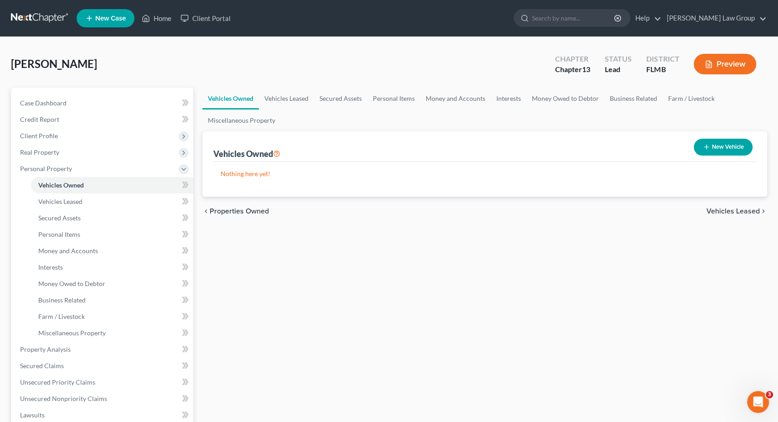
click at [731, 151] on button "New Vehicle" at bounding box center [723, 147] width 59 height 17
select select "0"
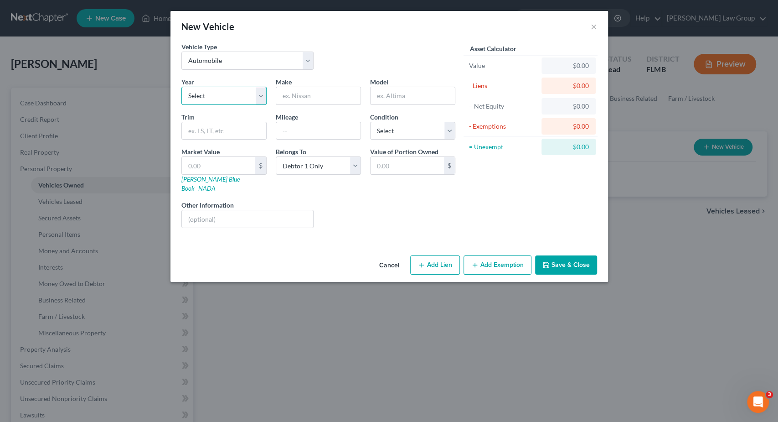
click at [181, 87] on select "Select 2026 2025 2024 2023 2022 2021 2020 2019 2018 2017 2016 2015 2014 2013 20…" at bounding box center [223, 96] width 85 height 18
select select "3"
click option "2023" at bounding box center [0, 0] width 0 height 0
click at [301, 94] on input "text" at bounding box center [318, 95] width 84 height 17
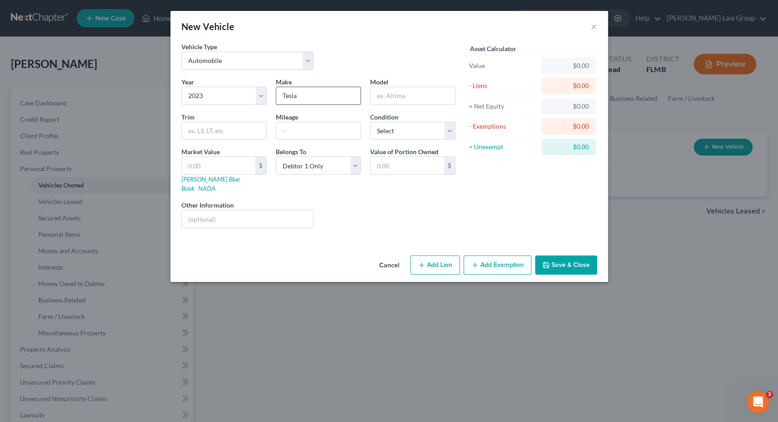
type input "Tesla"
type input "Model 3"
type input "4"
type input "4.00"
type input "45"
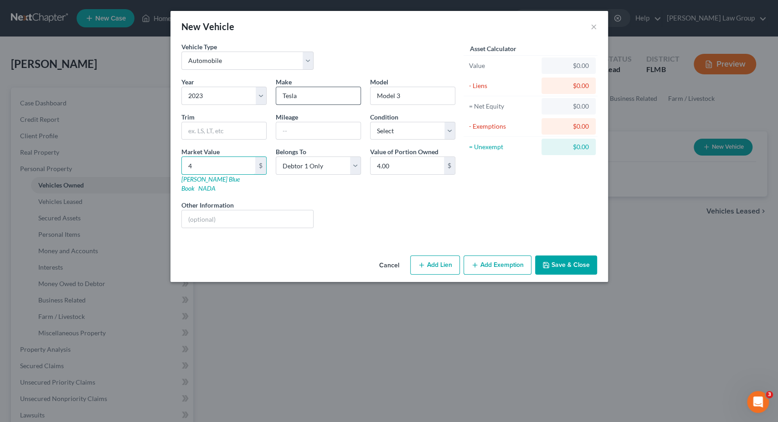
type input "45.00"
type input "450"
type input "450.00"
type input "4500"
type input "4,500.00"
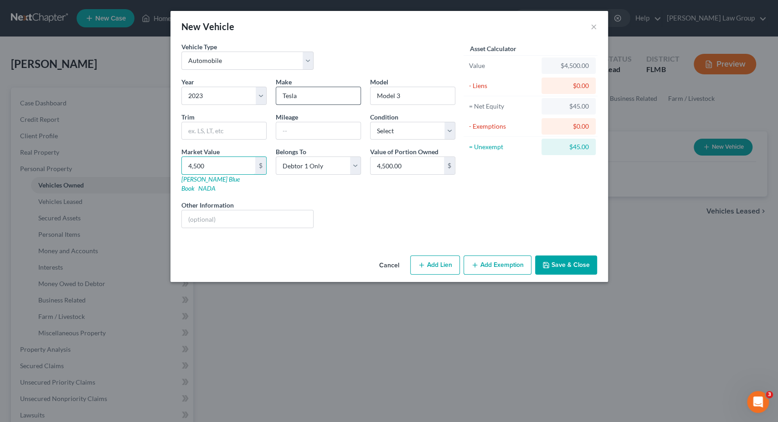
type input "4,5000"
type input "45,000.00"
type input "45,000"
click at [441, 255] on button "Add Lien" at bounding box center [435, 264] width 50 height 19
select select "0"
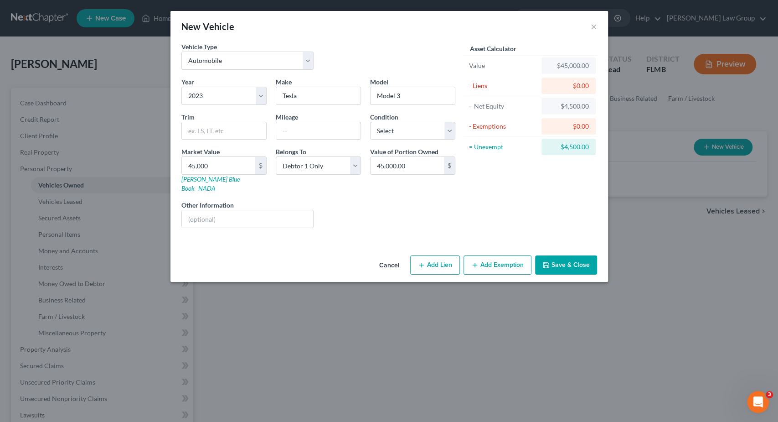
select select "0"
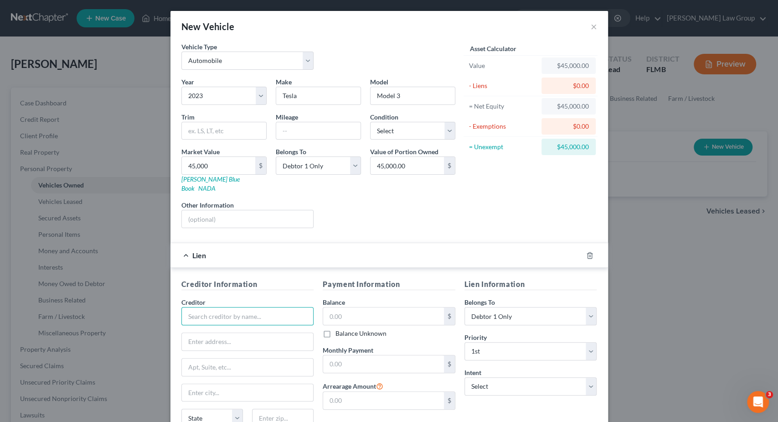
click at [228, 307] on input "text" at bounding box center [247, 316] width 133 height 18
type input "Driveway Finance Corporation"
type input "P.O. Box 23605"
type input "97281"
type input "Portland"
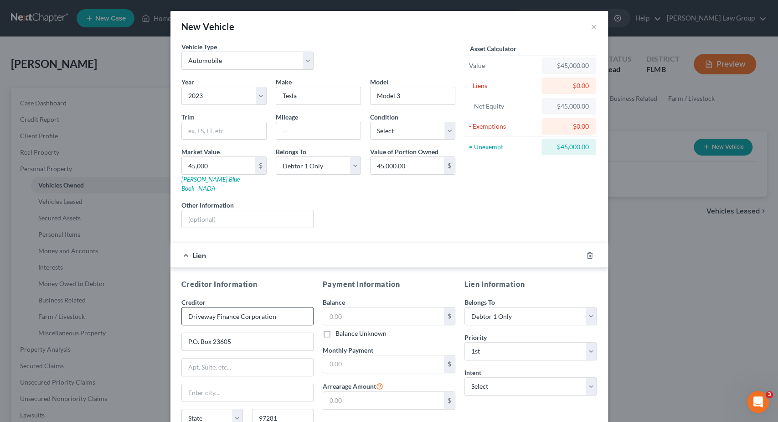
select select "38"
click at [282, 411] on input "97281" at bounding box center [283, 418] width 62 height 18
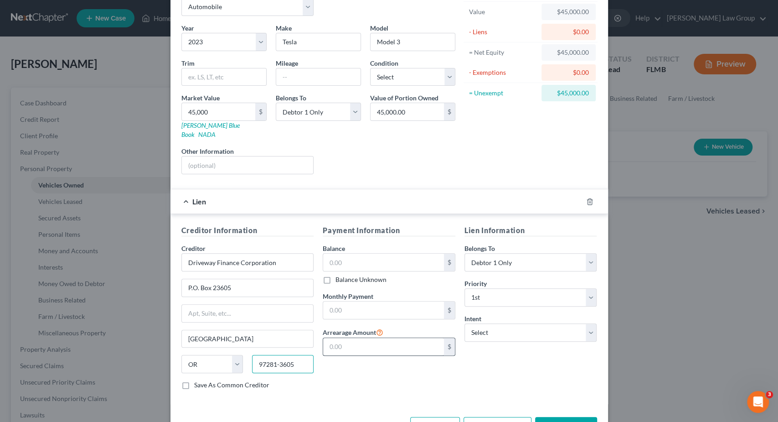
scroll to position [73, 0]
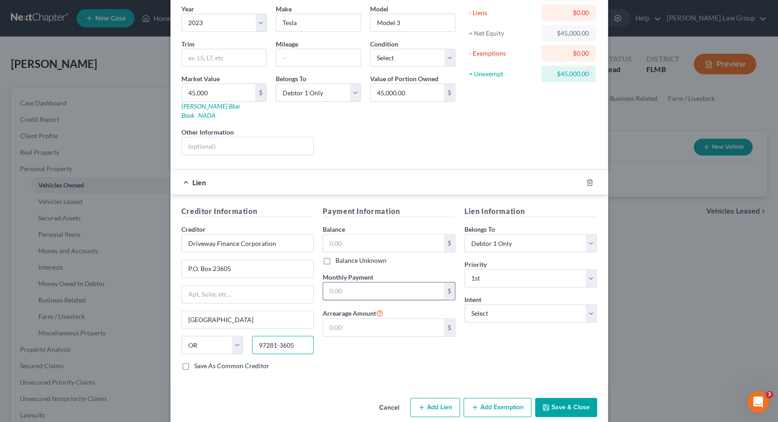
type input "97281-3605"
click at [357, 282] on input "text" at bounding box center [383, 290] width 121 height 17
type input "748"
click at [350, 234] on input "text" at bounding box center [383, 242] width 121 height 17
type input "47,646.3"
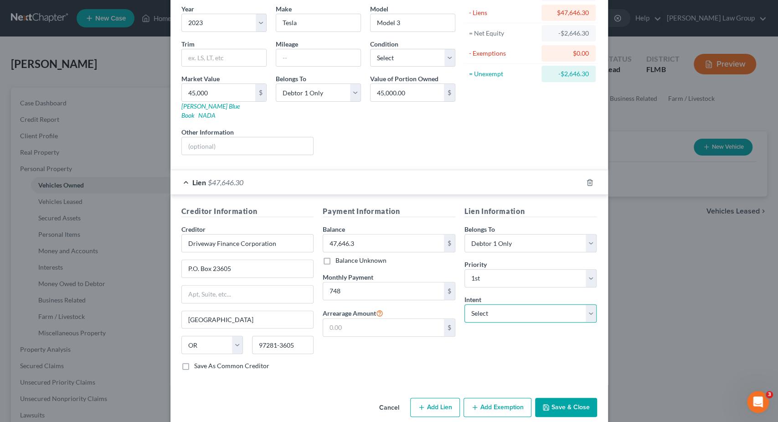
click at [465, 304] on select "Select Surrender Redeem Reaffirm Avoid Other" at bounding box center [531, 313] width 133 height 18
select select "2"
click option "Reaffirm" at bounding box center [0, 0] width 0 height 0
drag, startPoint x: 558, startPoint y: 395, endPoint x: 567, endPoint y: 228, distance: 167.1
click at [564, 228] on div "New Vehicle × Vehicle Type Select Automobile Truck Trailer Watercraft Aircraft …" at bounding box center [390, 181] width 438 height 486
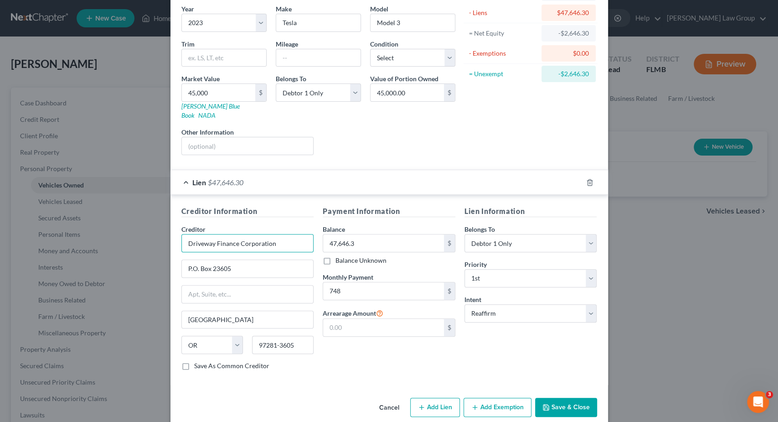
click at [287, 234] on input "Driveway Finance Corporation" at bounding box center [247, 243] width 133 height 18
drag, startPoint x: 287, startPoint y: 232, endPoint x: 143, endPoint y: 228, distance: 144.2
click at [181, 234] on input "Driveway Finance Corporation" at bounding box center [247, 243] width 133 height 18
click at [555, 398] on button "Save & Close" at bounding box center [566, 407] width 62 height 19
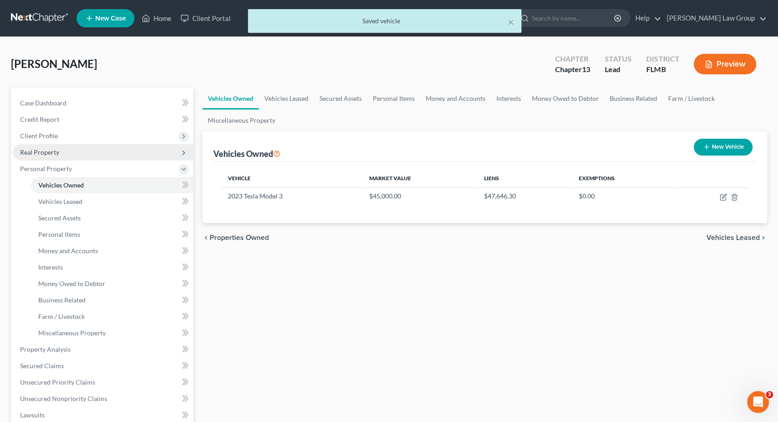
click at [54, 150] on span "Real Property" at bounding box center [39, 152] width 39 height 8
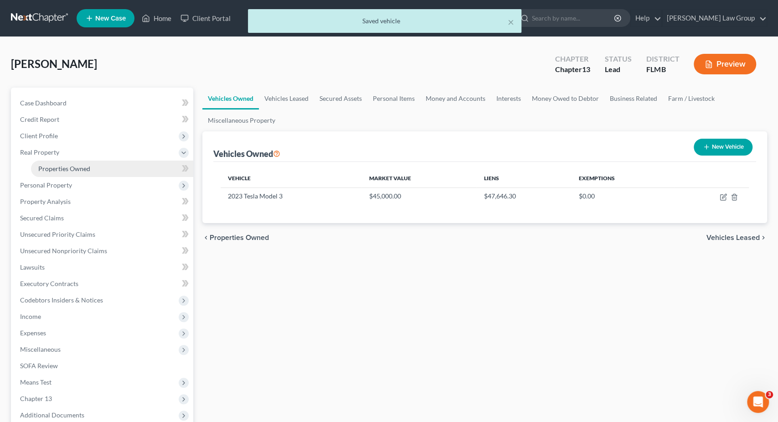
click at [63, 164] on link "Properties Owned" at bounding box center [112, 169] width 162 height 16
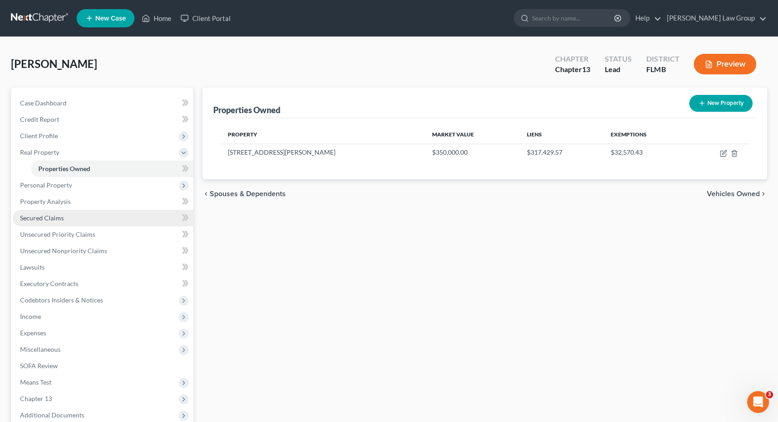
click at [59, 217] on span "Secured Claims" at bounding box center [42, 218] width 44 height 8
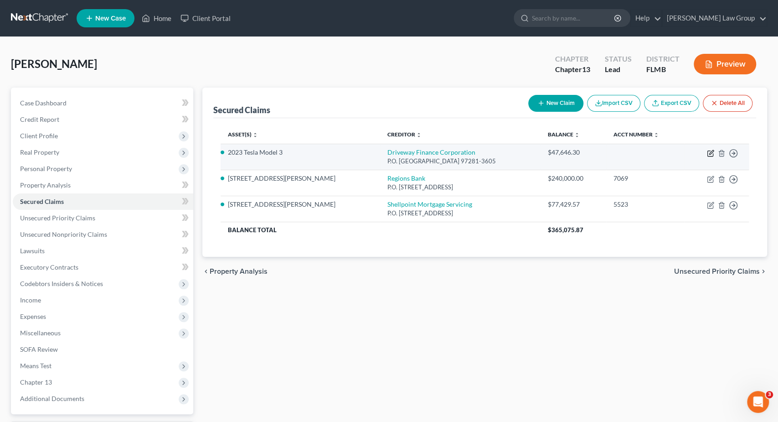
click at [711, 152] on icon "button" at bounding box center [712, 152] width 4 height 4
select select "38"
select select "2"
select select "0"
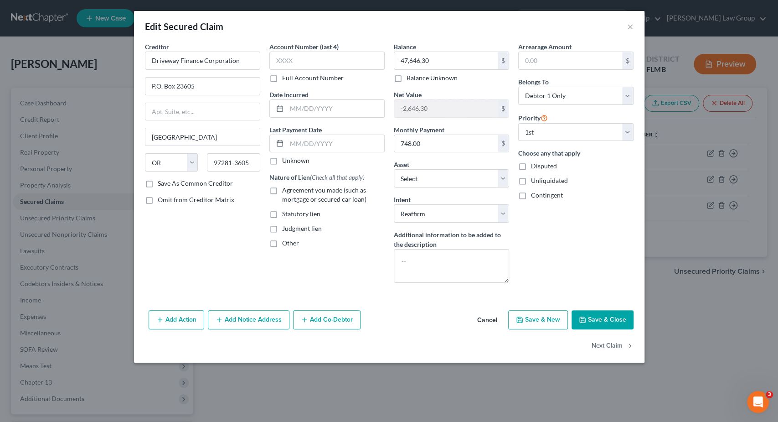
click at [282, 189] on label "Agreement you made (such as mortgage or secured car loan)" at bounding box center [333, 195] width 103 height 18
click at [286, 189] on input "Agreement you made (such as mortgage or secured car loan)" at bounding box center [289, 189] width 6 height 6
checkbox input "true"
click at [315, 57] on input "text" at bounding box center [327, 61] width 115 height 18
type input "2051"
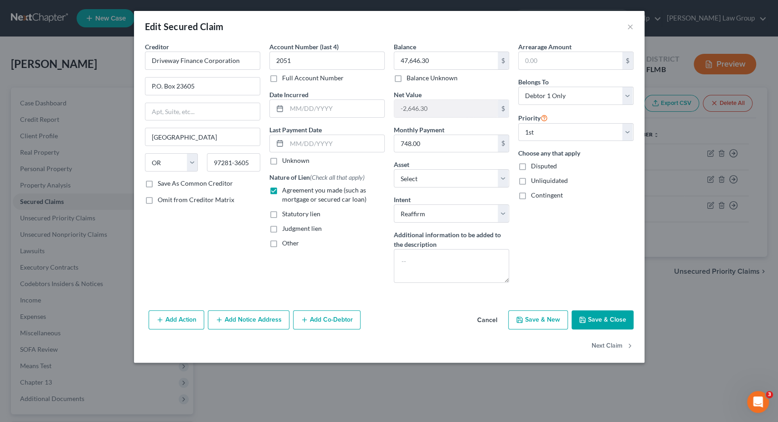
click at [610, 311] on button "Save & Close" at bounding box center [603, 319] width 62 height 19
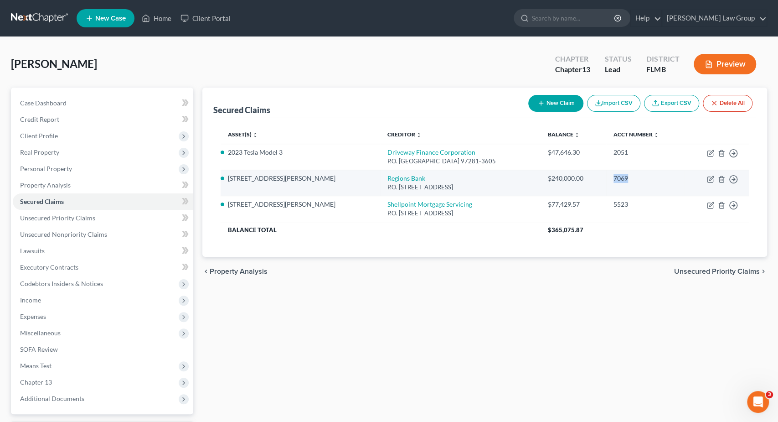
drag, startPoint x: 612, startPoint y: 176, endPoint x: 581, endPoint y: 174, distance: 31.1
click at [581, 174] on tr "7545 Morgan Road Regions Bank P.O. Box 2224, Birmingham, AL 35246-3023 $240,000…" at bounding box center [485, 183] width 529 height 26
copy tr "7069"
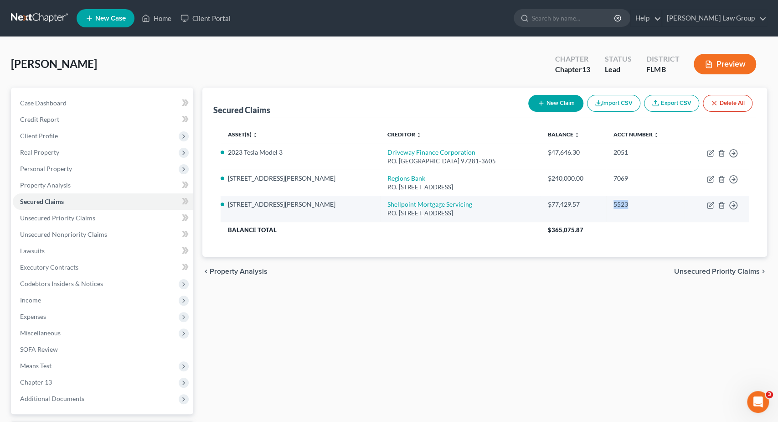
drag, startPoint x: 596, startPoint y: 201, endPoint x: 612, endPoint y: 201, distance: 16.4
click at [614, 201] on div "5523" at bounding box center [646, 204] width 64 height 9
copy div "5523"
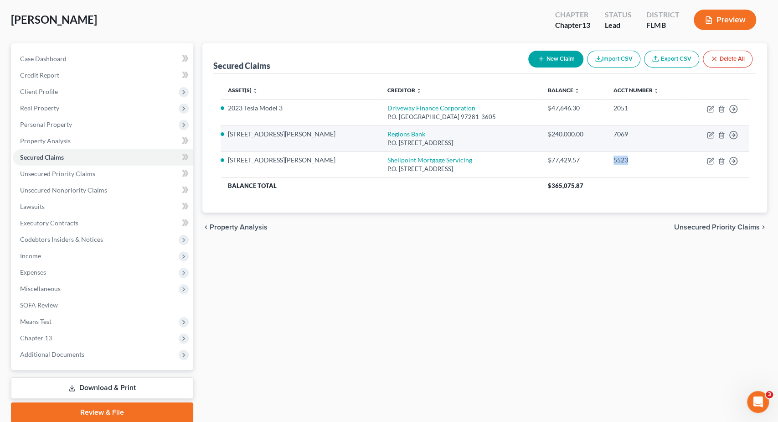
scroll to position [47, 0]
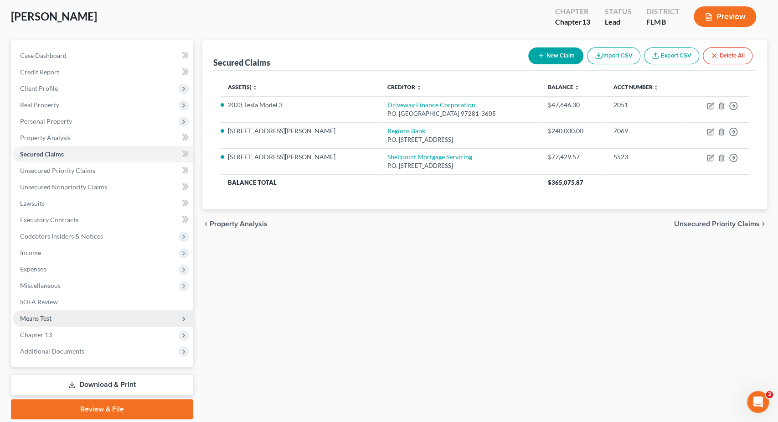
click at [120, 314] on span "Means Test" at bounding box center [103, 318] width 181 height 16
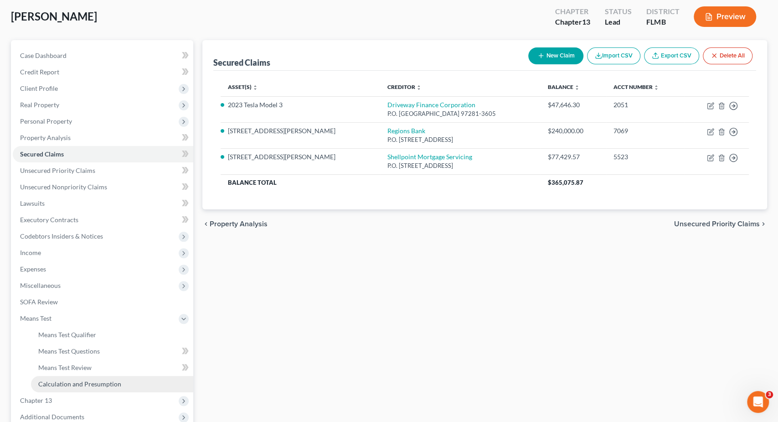
click at [124, 378] on link "Calculation and Presumption" at bounding box center [112, 384] width 162 height 16
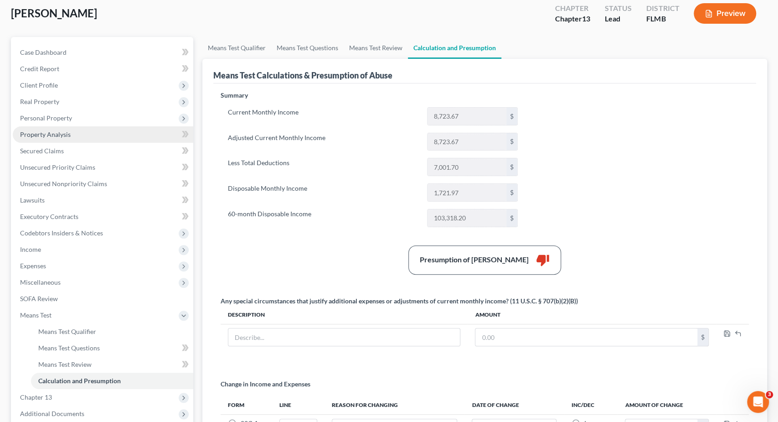
scroll to position [47, 0]
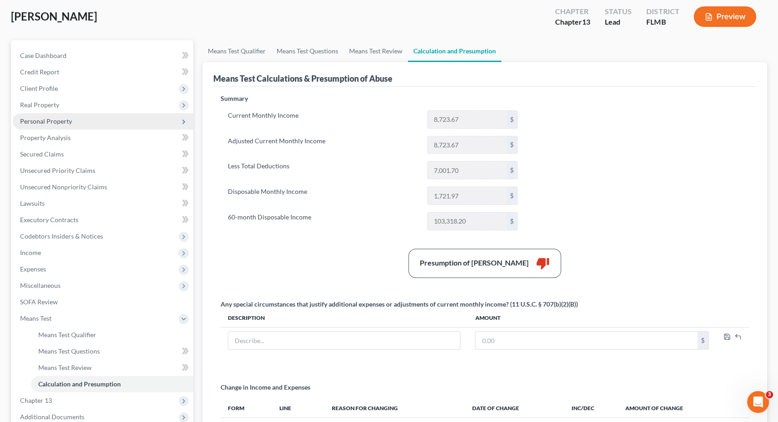
click at [71, 124] on span "Personal Property" at bounding box center [46, 121] width 52 height 8
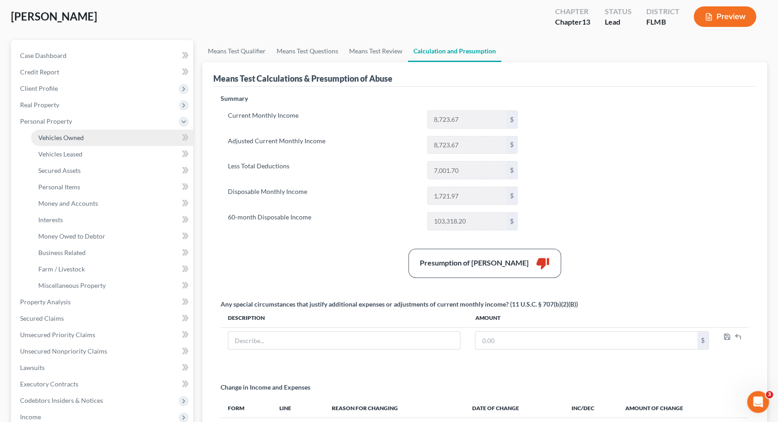
click at [77, 139] on span "Vehicles Owned" at bounding box center [61, 138] width 46 height 8
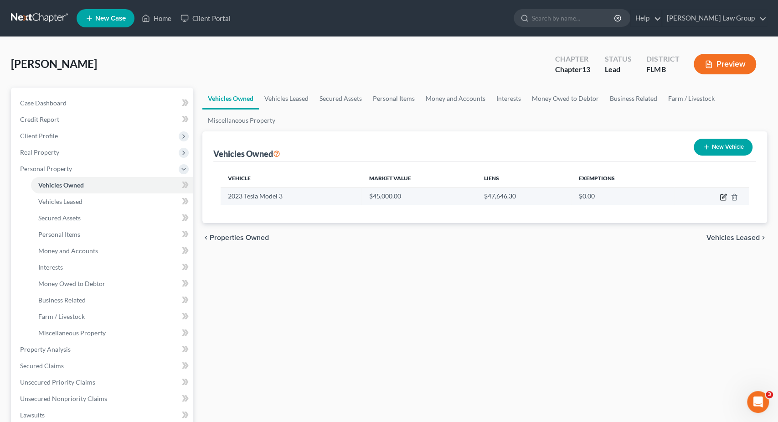
click at [722, 196] on icon "button" at bounding box center [723, 196] width 7 height 7
select select "0"
select select "3"
select select "0"
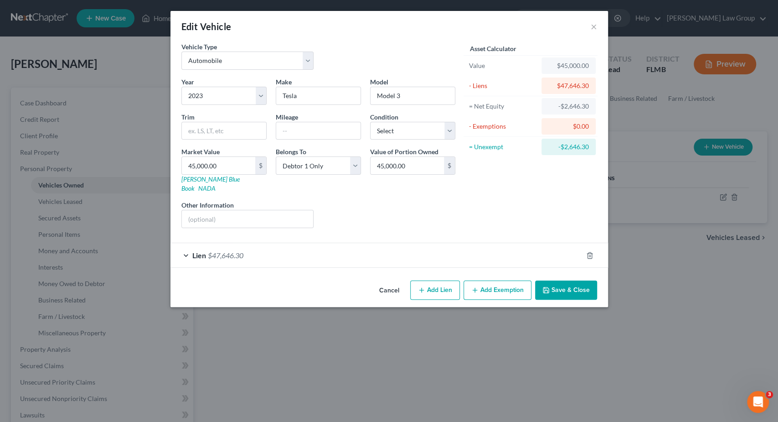
drag, startPoint x: 582, startPoint y: 279, endPoint x: 578, endPoint y: 274, distance: 6.4
click at [581, 280] on button "Save & Close" at bounding box center [566, 289] width 62 height 19
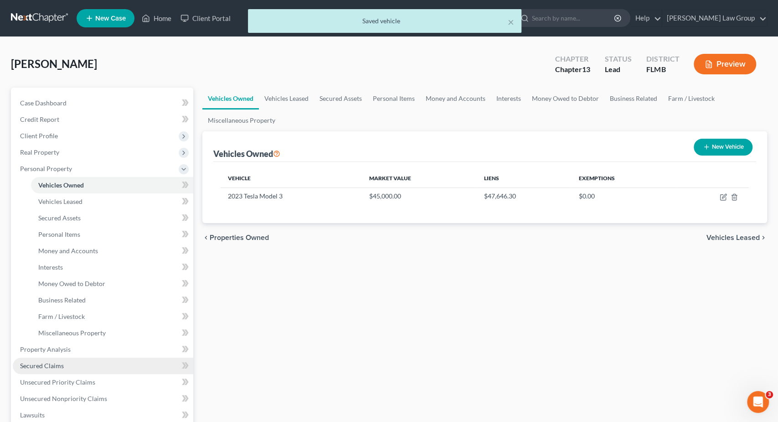
click at [74, 365] on link "Secured Claims" at bounding box center [103, 366] width 181 height 16
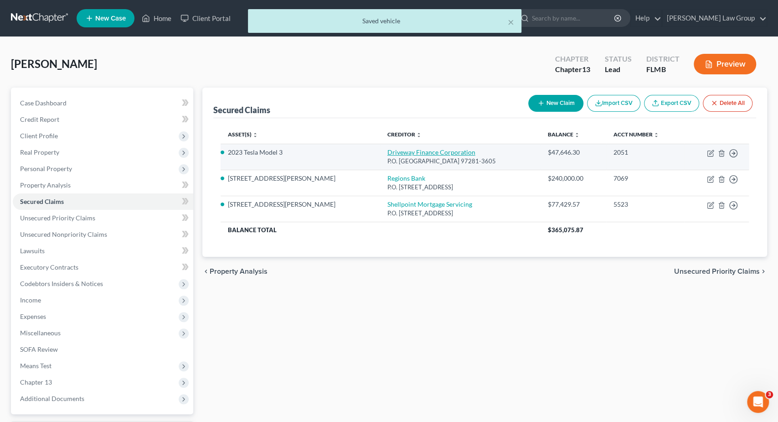
click at [388, 151] on link "Driveway Finance Corporation" at bounding box center [432, 152] width 88 height 8
select select "38"
select select "15"
select select "2"
select select "0"
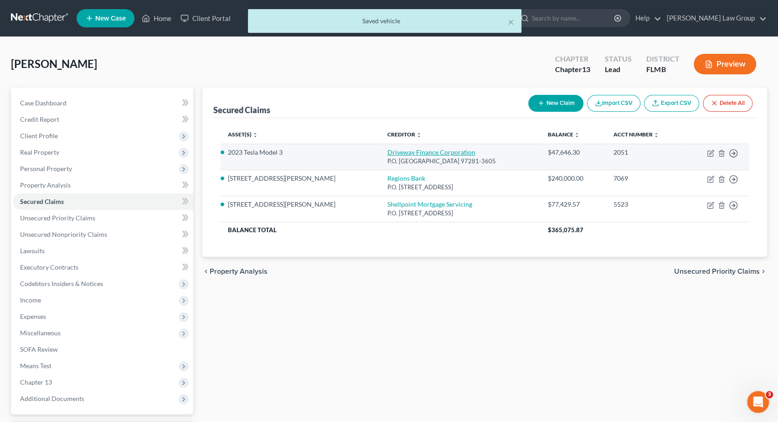
select select "0"
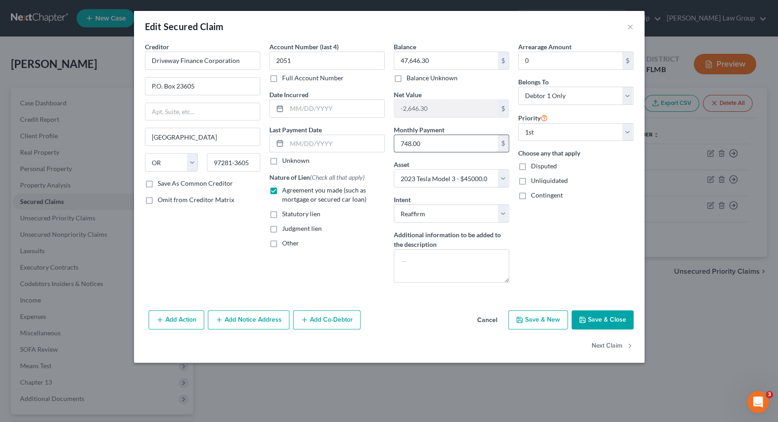
click at [408, 143] on input "748.00" at bounding box center [446, 143] width 104 height 17
click at [615, 310] on button "Save & Close" at bounding box center [603, 319] width 62 height 19
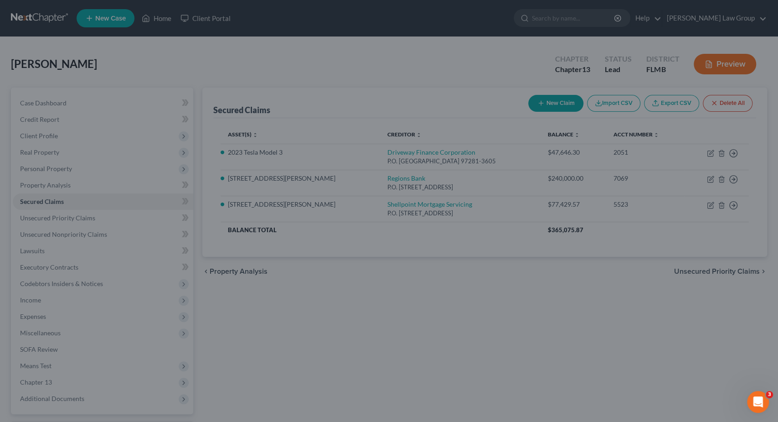
select select
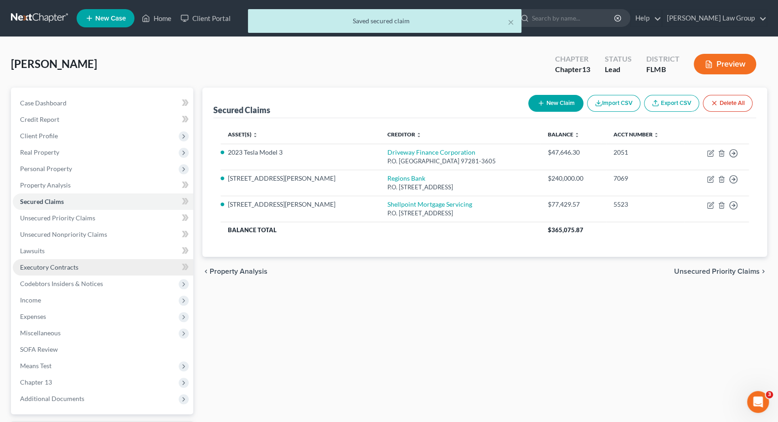
scroll to position [47, 0]
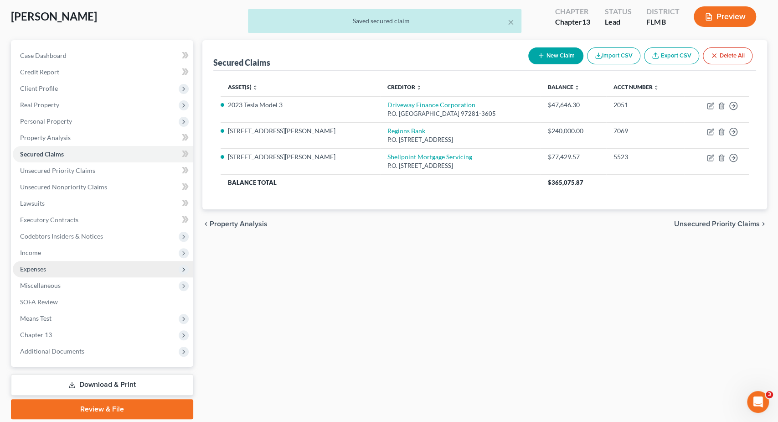
click at [125, 265] on span "Expenses" at bounding box center [103, 269] width 181 height 16
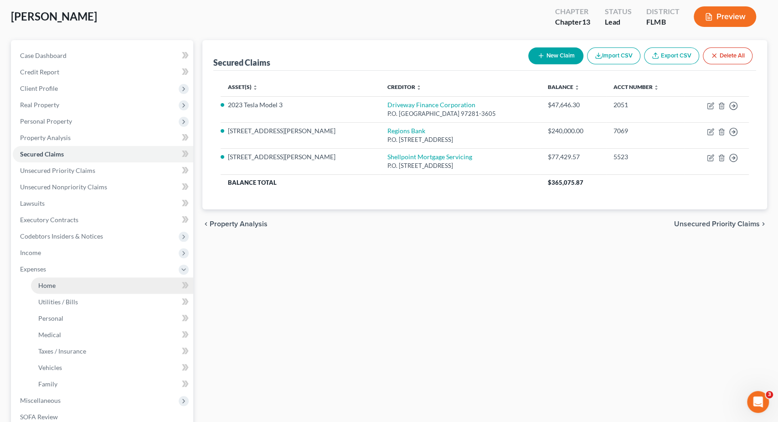
click at [124, 281] on link "Home" at bounding box center [112, 285] width 162 height 16
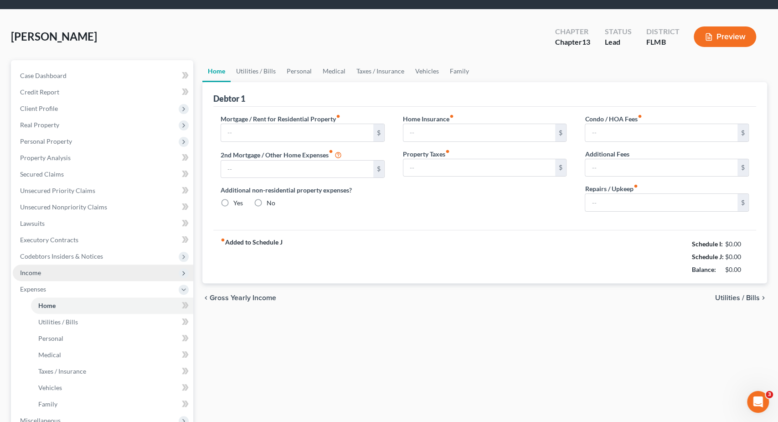
type input "1,772.47"
type input "824.29"
radio input "true"
type input "0.00"
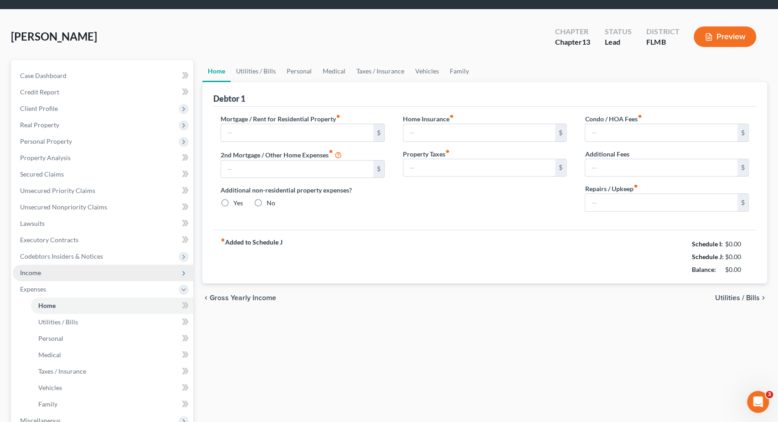
type input "0.00"
type input "150.00"
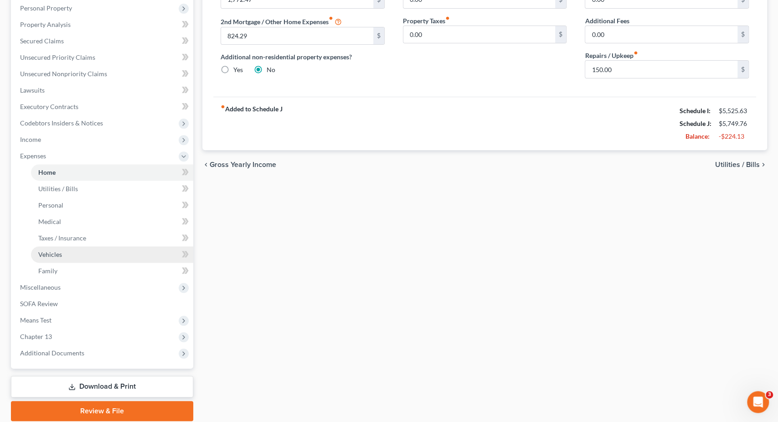
scroll to position [192, 0]
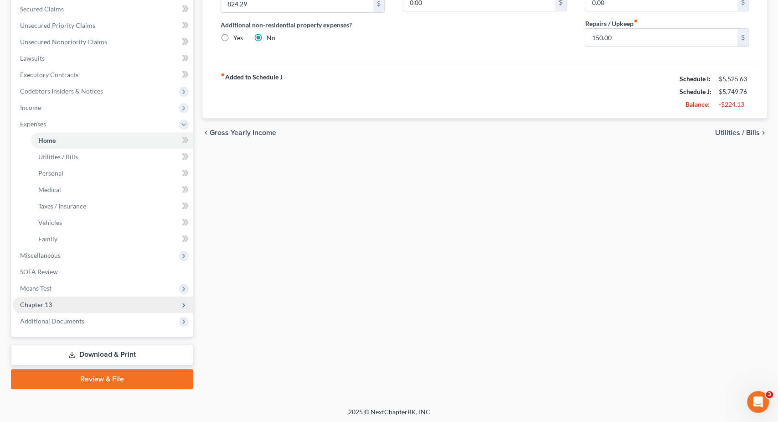
click at [82, 305] on span "Chapter 13" at bounding box center [103, 304] width 181 height 16
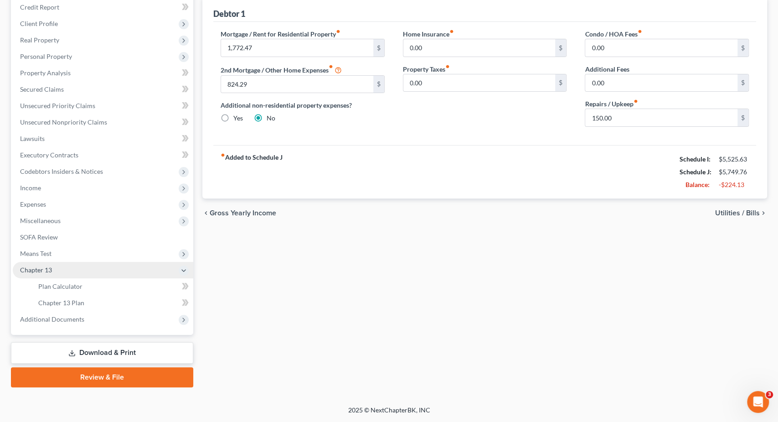
scroll to position [110, 0]
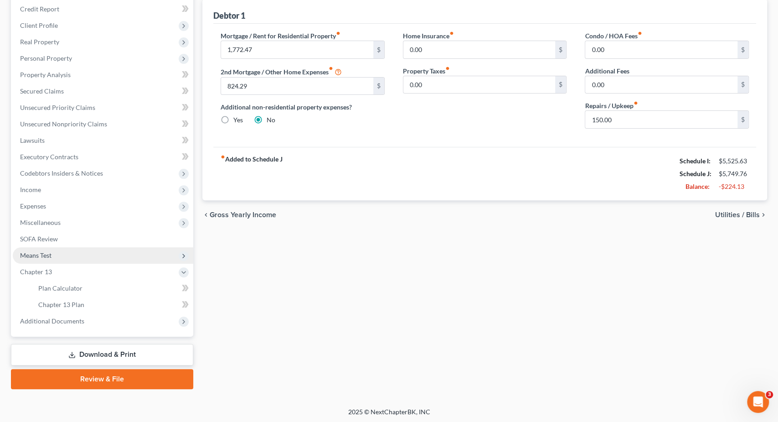
click at [94, 254] on span "Means Test" at bounding box center [103, 255] width 181 height 16
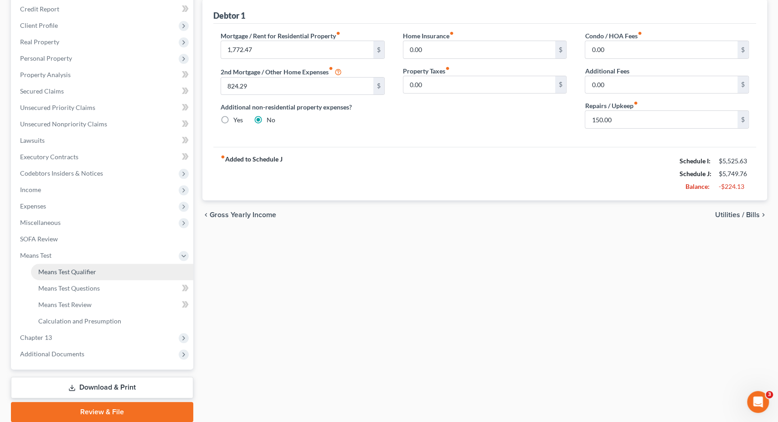
click at [95, 273] on span "Means Test Qualifier" at bounding box center [67, 272] width 58 height 8
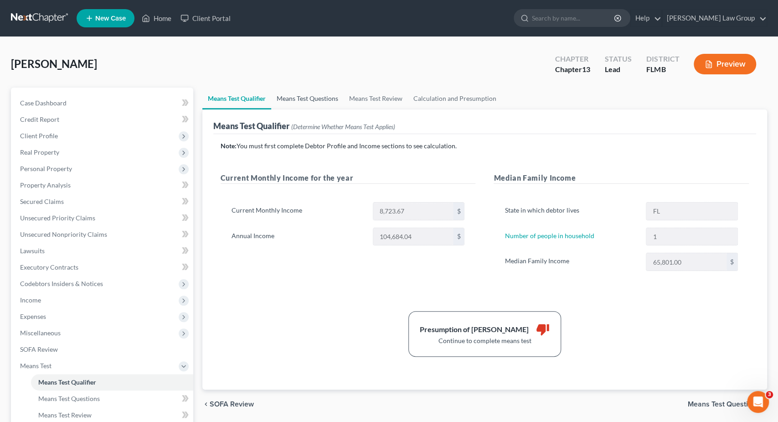
click at [325, 101] on link "Means Test Questions" at bounding box center [307, 99] width 73 height 22
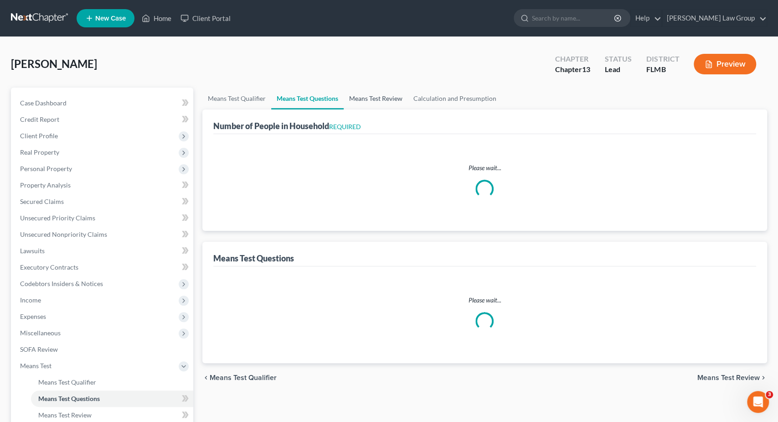
select select "0"
select select "60"
select select "0"
select select "60"
select select "1"
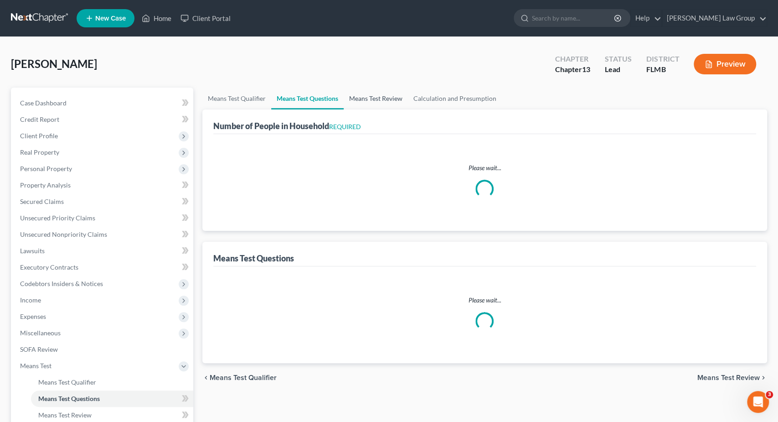
select select "60"
select select "1"
select select "0"
select select "1"
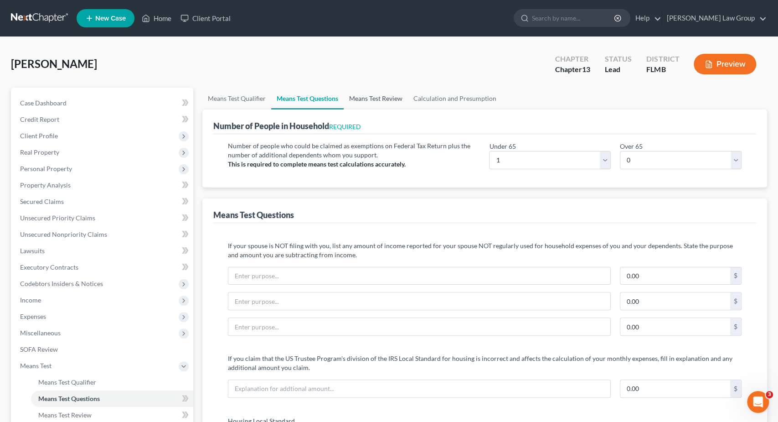
click at [372, 99] on link "Means Test Review" at bounding box center [376, 99] width 64 height 22
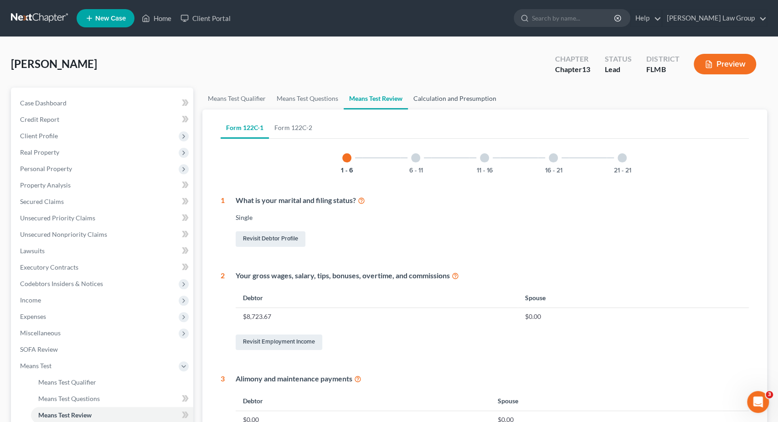
click at [446, 102] on link "Calculation and Presumption" at bounding box center [455, 99] width 94 height 22
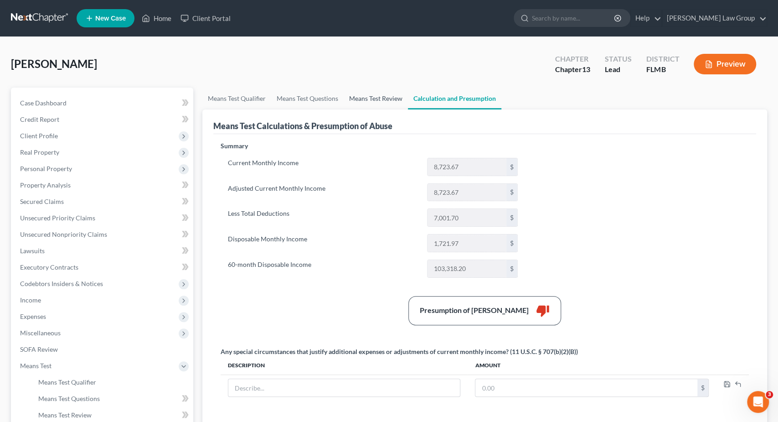
click at [352, 105] on link "Means Test Review" at bounding box center [376, 99] width 64 height 22
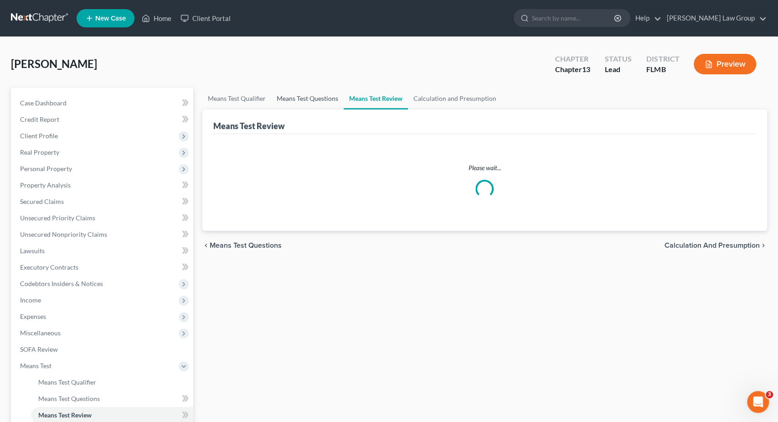
click at [311, 96] on link "Means Test Questions" at bounding box center [307, 99] width 73 height 22
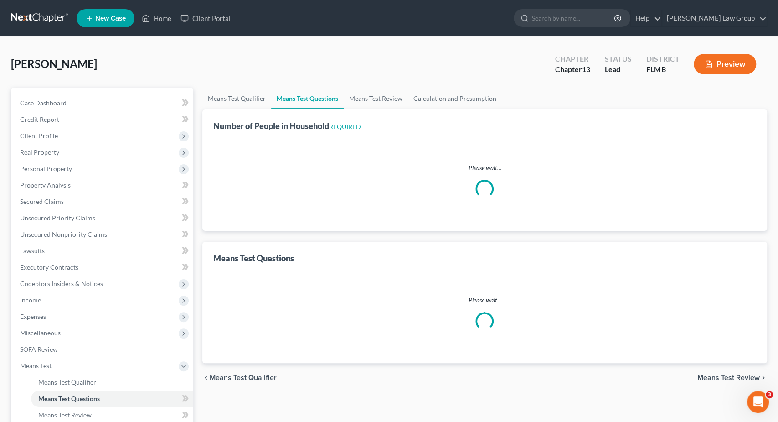
select select "0"
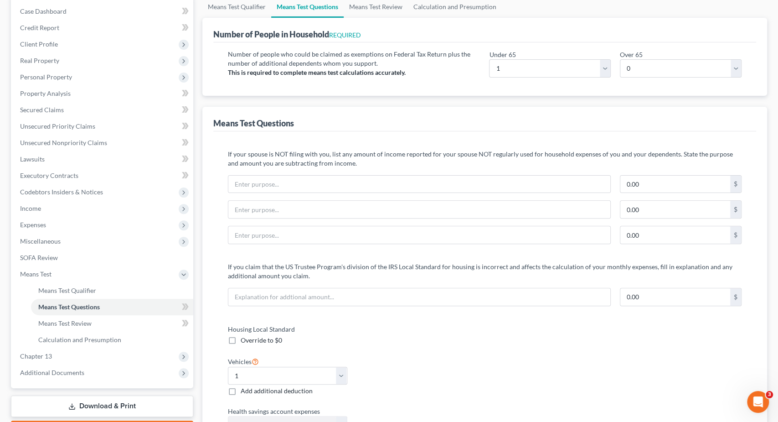
scroll to position [95, 0]
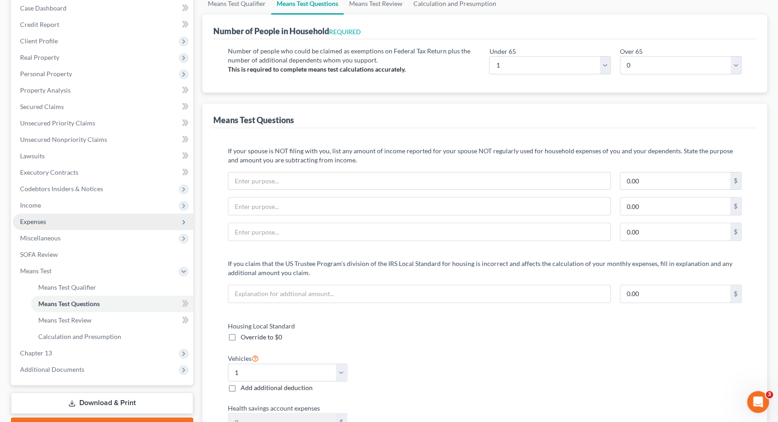
click at [40, 218] on span "Expenses" at bounding box center [33, 222] width 26 height 8
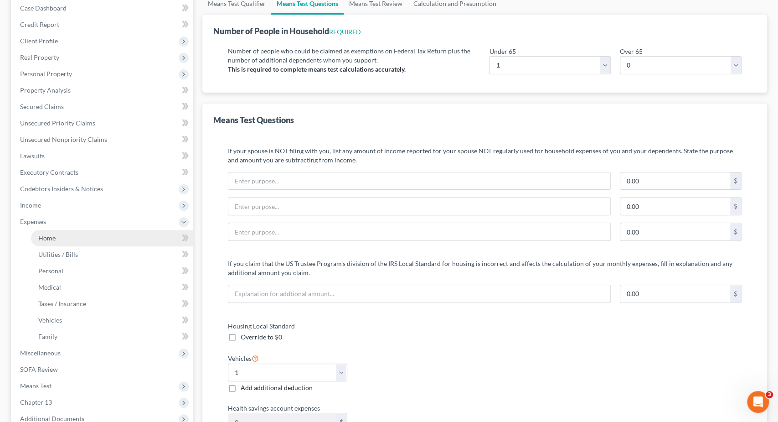
click at [82, 234] on link "Home" at bounding box center [112, 238] width 162 height 16
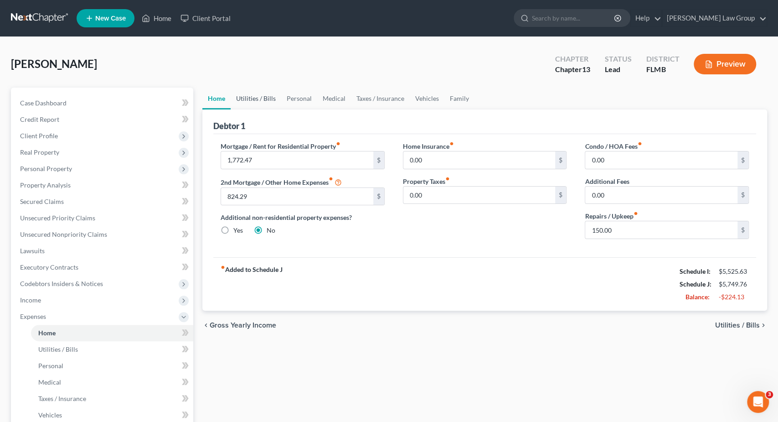
click at [270, 103] on link "Utilities / Bills" at bounding box center [256, 99] width 51 height 22
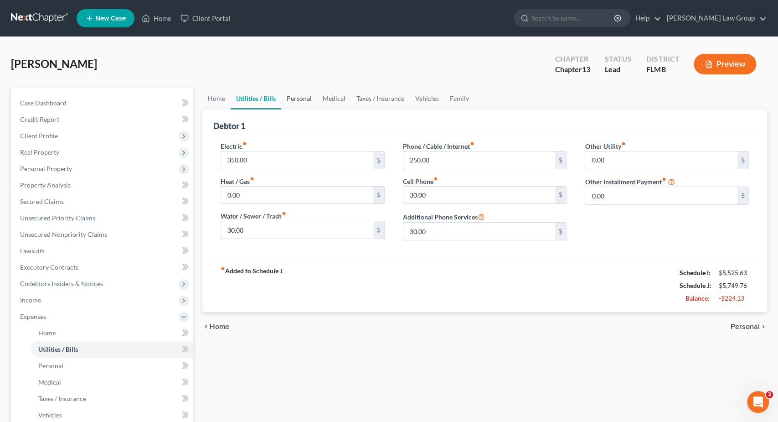
click at [301, 98] on link "Personal" at bounding box center [299, 99] width 36 height 22
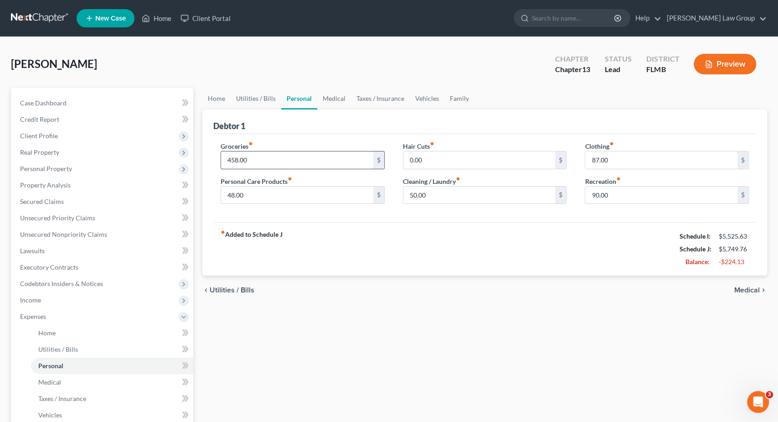
click at [287, 163] on input "458.00" at bounding box center [297, 159] width 152 height 17
click at [265, 200] on input "48.00" at bounding box center [297, 195] width 152 height 17
click at [626, 161] on input "87.00" at bounding box center [662, 159] width 152 height 17
click at [329, 97] on link "Medical" at bounding box center [334, 99] width 34 height 22
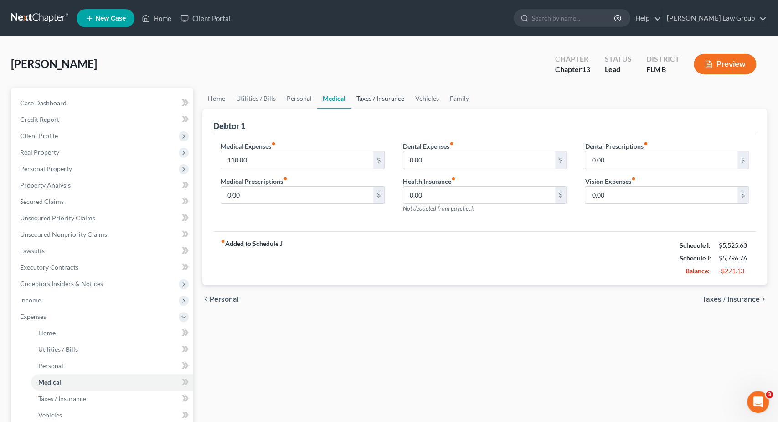
click at [381, 98] on link "Taxes / Insurance" at bounding box center [380, 99] width 59 height 22
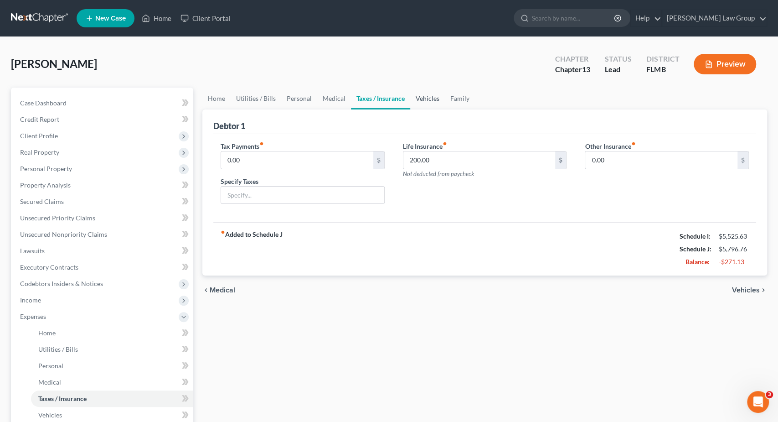
click at [435, 94] on link "Vehicles" at bounding box center [427, 99] width 35 height 22
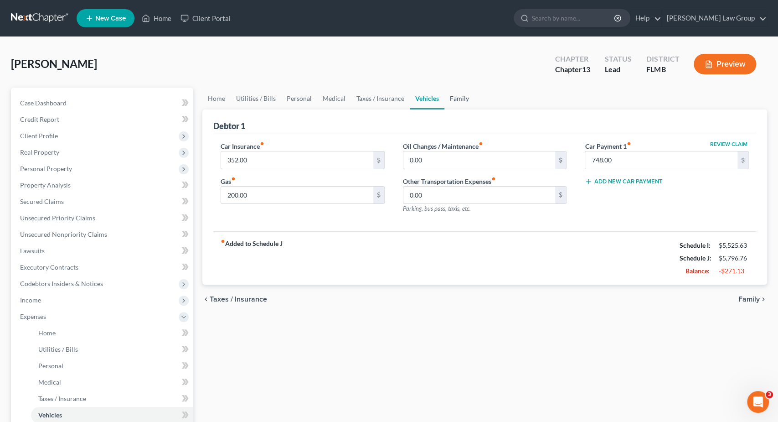
click at [456, 102] on link "Family" at bounding box center [460, 99] width 30 height 22
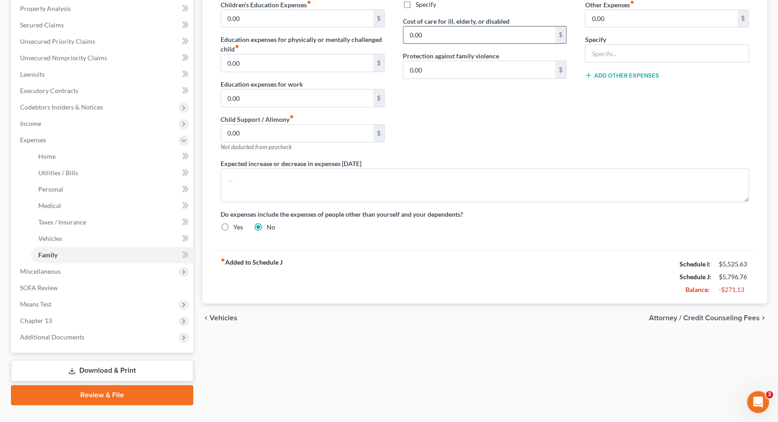
scroll to position [190, 0]
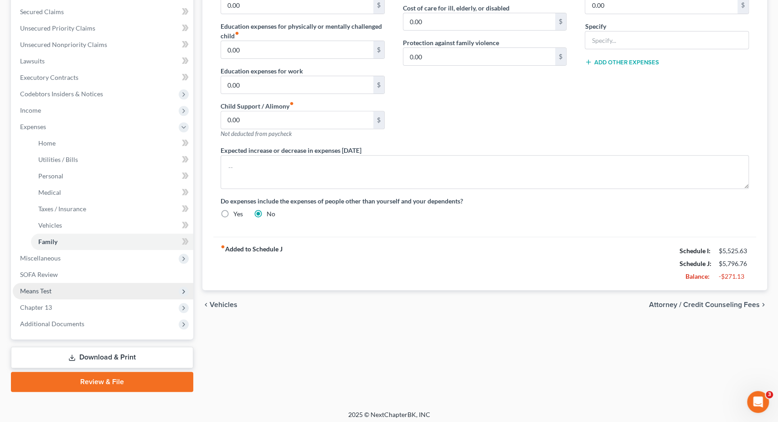
click at [79, 290] on span "Means Test" at bounding box center [103, 291] width 181 height 16
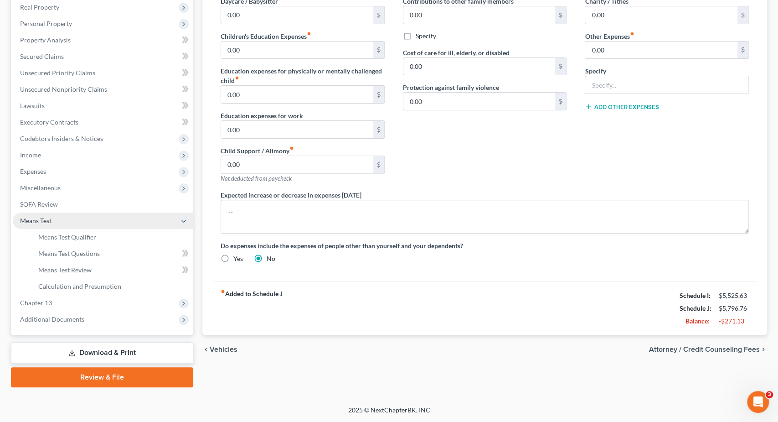
scroll to position [143, 0]
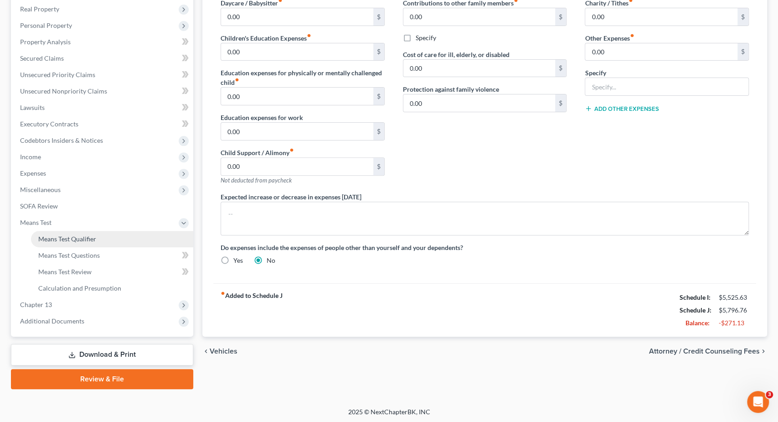
click at [90, 238] on span "Means Test Qualifier" at bounding box center [67, 239] width 58 height 8
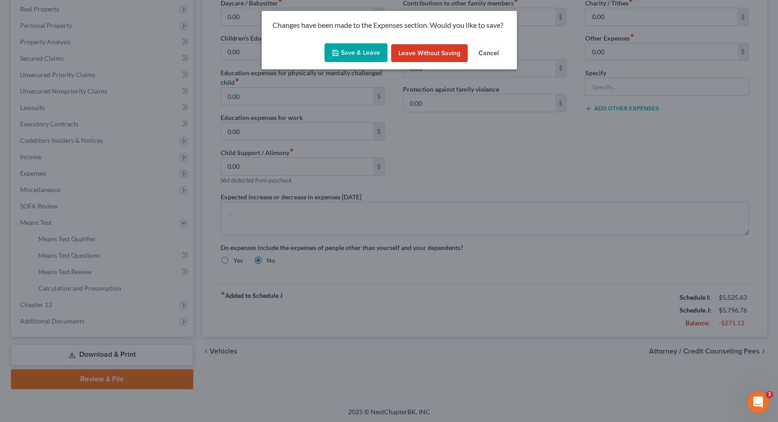
click at [357, 52] on button "Save & Leave" at bounding box center [356, 52] width 63 height 19
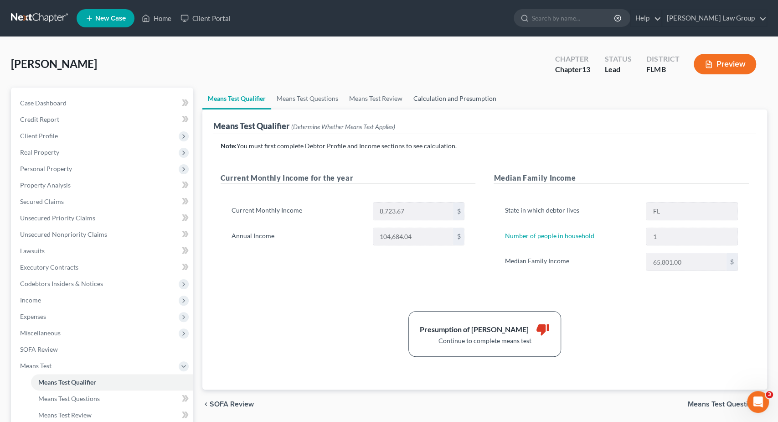
click at [425, 99] on link "Calculation and Presumption" at bounding box center [455, 99] width 94 height 22
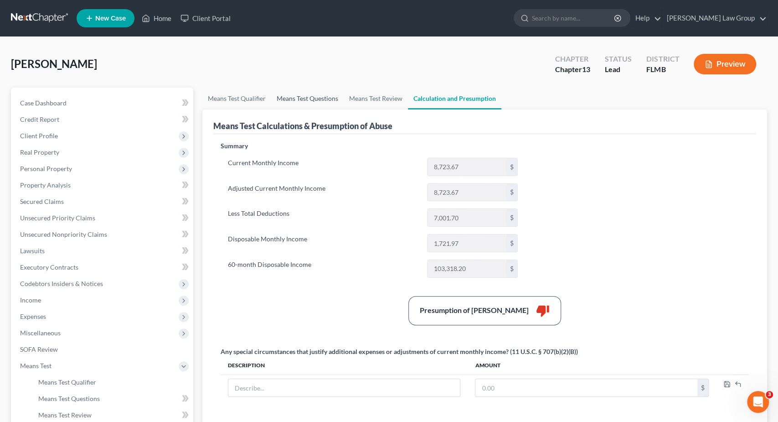
click at [297, 94] on link "Means Test Questions" at bounding box center [307, 99] width 73 height 22
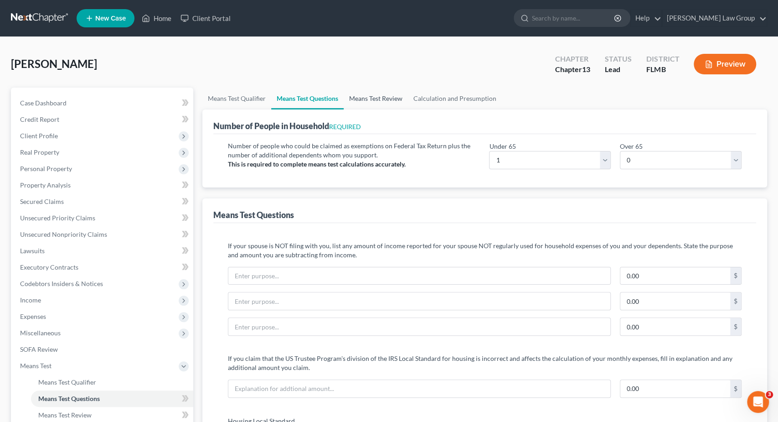
click at [366, 92] on link "Means Test Review" at bounding box center [376, 99] width 64 height 22
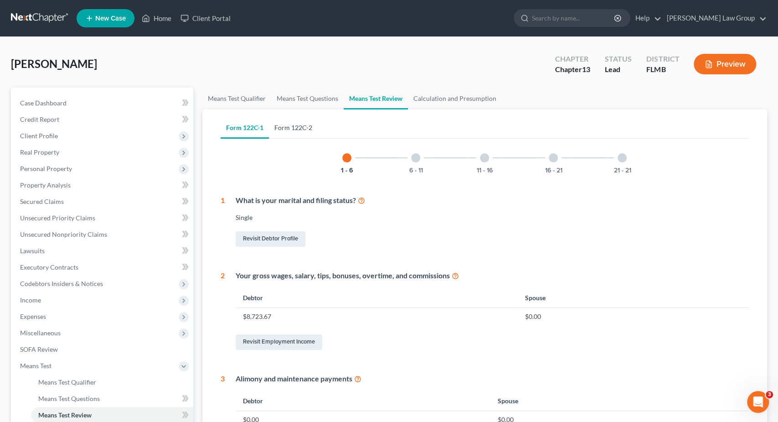
click at [313, 124] on link "Form 122C-2" at bounding box center [293, 128] width 49 height 22
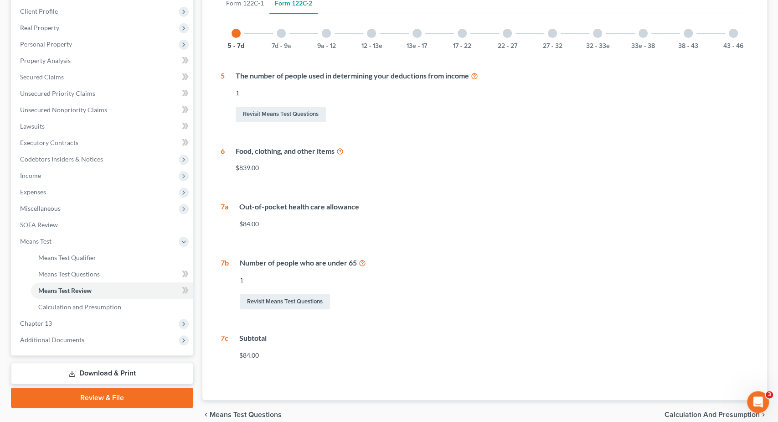
scroll to position [95, 0]
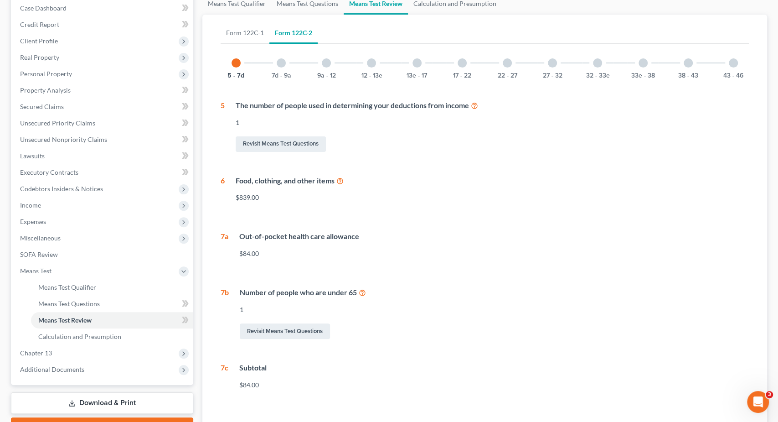
click at [281, 57] on div "7d - 9a" at bounding box center [281, 62] width 31 height 31
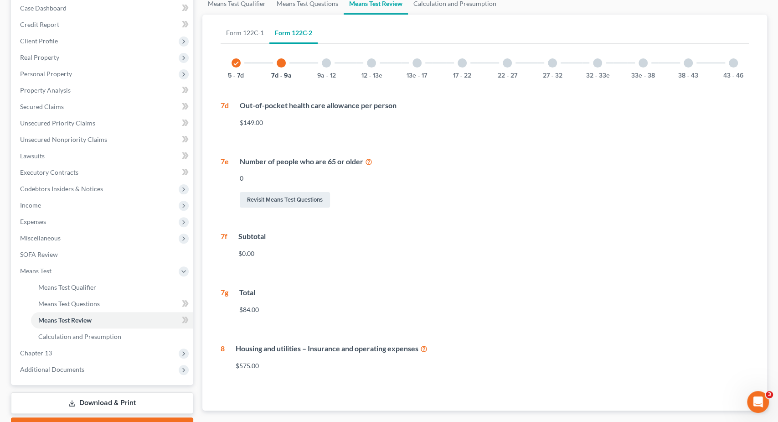
click at [322, 59] on div "9a - 12" at bounding box center [326, 62] width 31 height 31
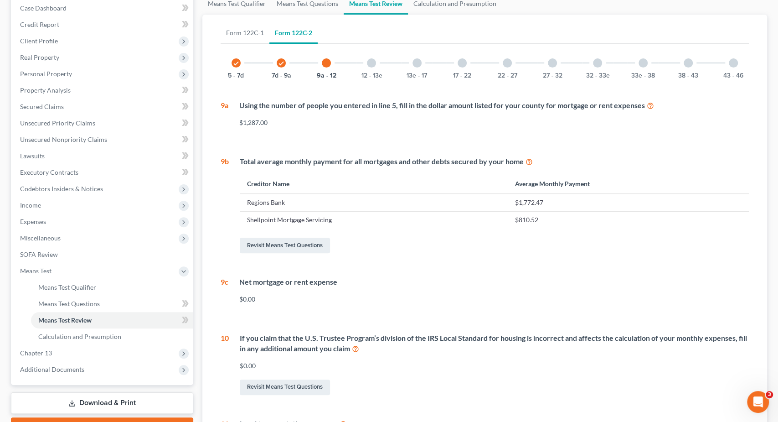
click at [371, 62] on div at bounding box center [371, 62] width 9 height 9
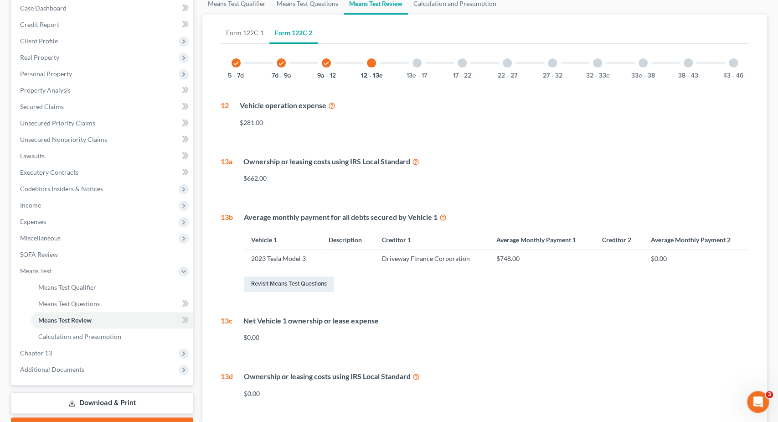
click at [422, 57] on div "13e - 17" at bounding box center [417, 62] width 31 height 31
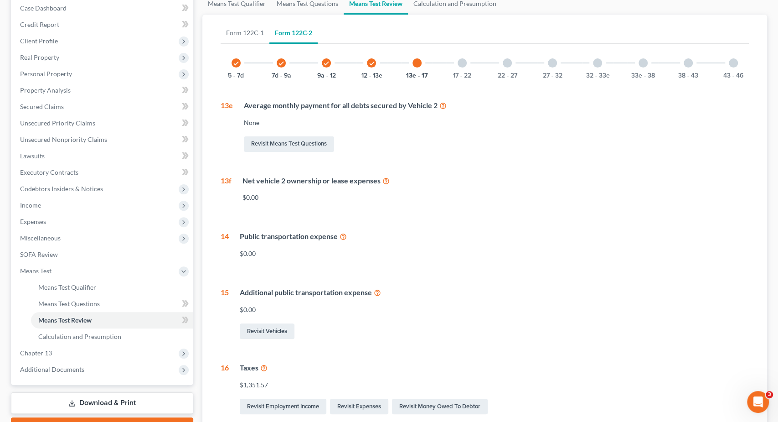
click at [464, 61] on div at bounding box center [462, 62] width 9 height 9
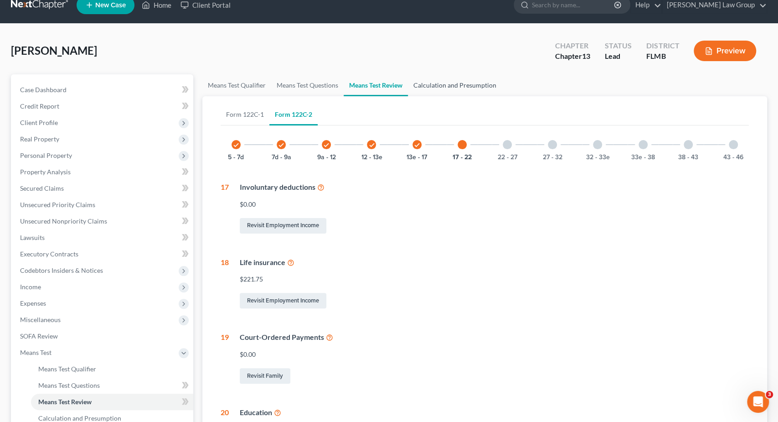
scroll to position [0, 0]
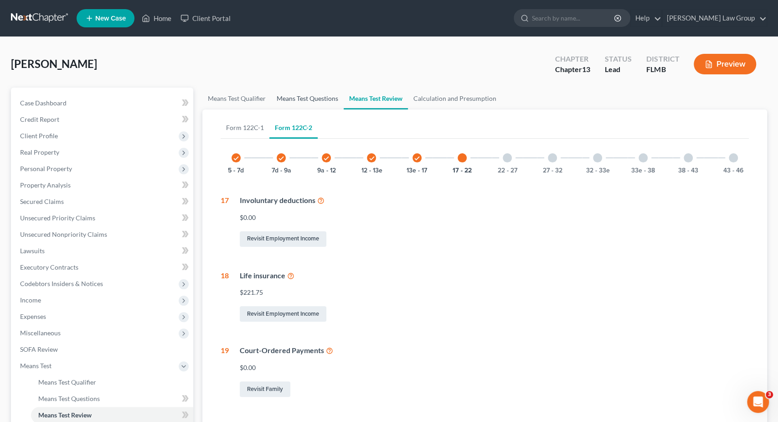
click at [307, 97] on link "Means Test Questions" at bounding box center [307, 99] width 73 height 22
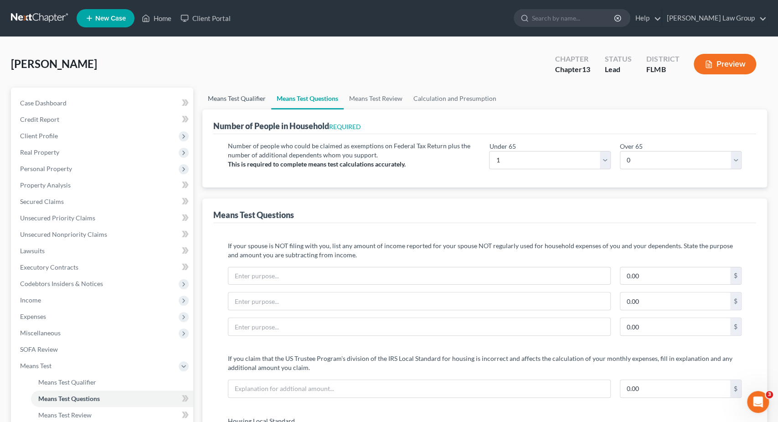
click at [250, 101] on link "Means Test Qualifier" at bounding box center [236, 99] width 69 height 22
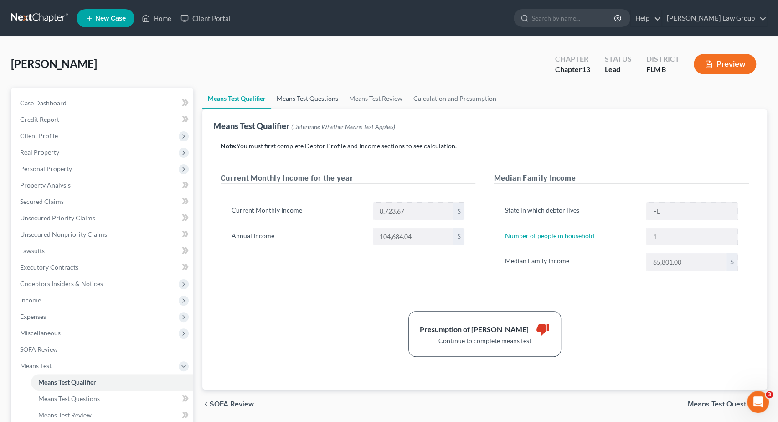
click at [278, 99] on link "Means Test Questions" at bounding box center [307, 99] width 73 height 22
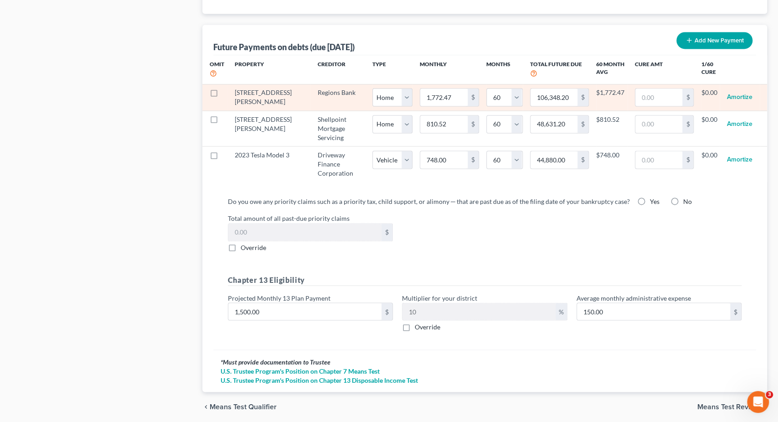
scroll to position [920, 0]
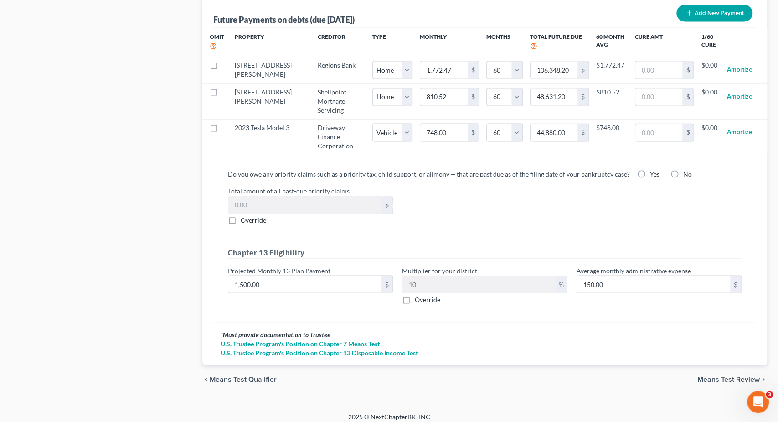
click at [714, 375] on span "Means Test Review" at bounding box center [729, 378] width 62 height 7
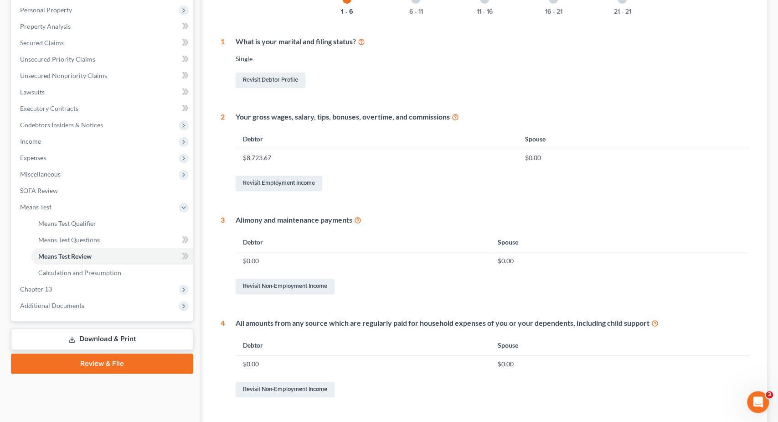
scroll to position [20, 0]
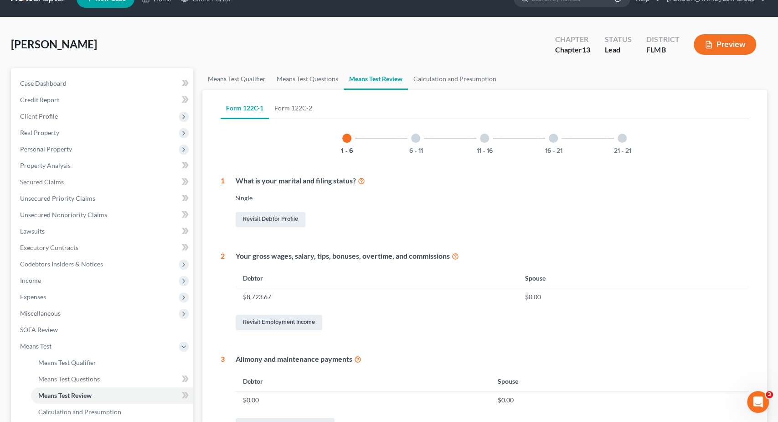
click at [417, 135] on div at bounding box center [415, 138] width 9 height 9
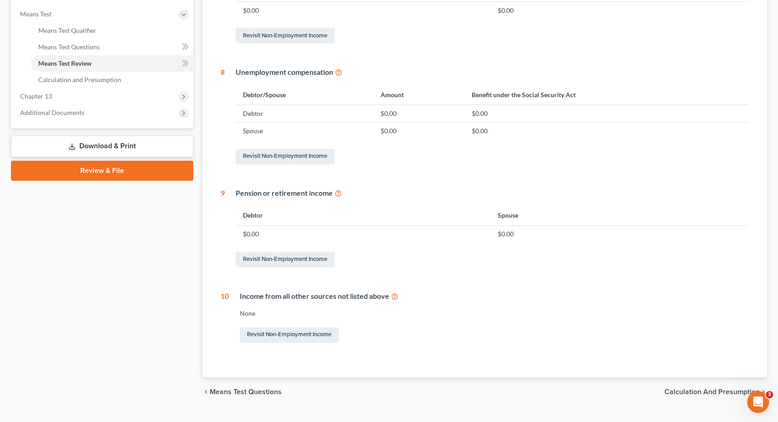
scroll to position [0, 0]
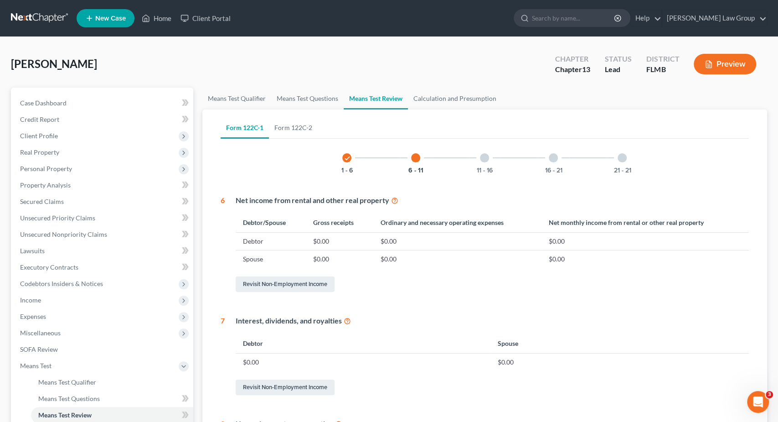
click at [485, 155] on div at bounding box center [484, 157] width 9 height 9
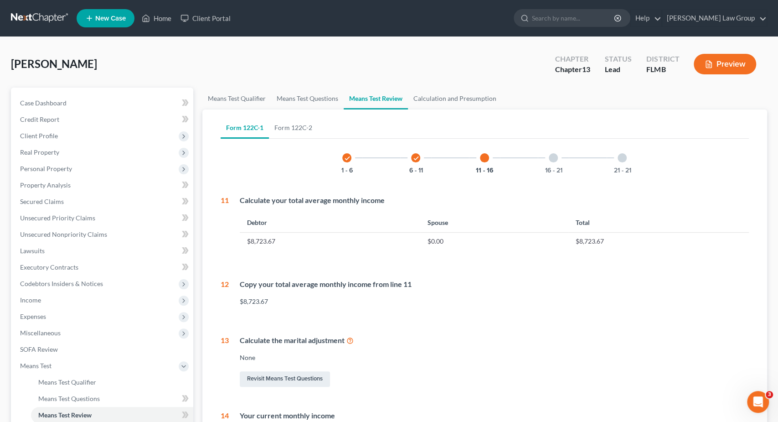
click at [561, 159] on div "16 - 21" at bounding box center [553, 157] width 31 height 31
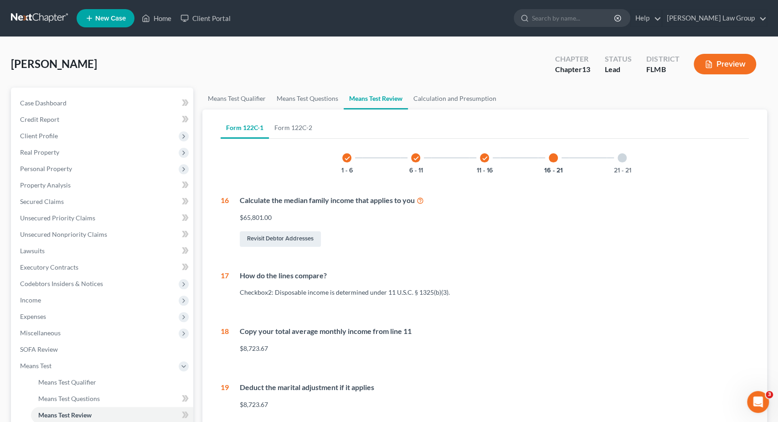
click at [624, 160] on div at bounding box center [622, 157] width 9 height 9
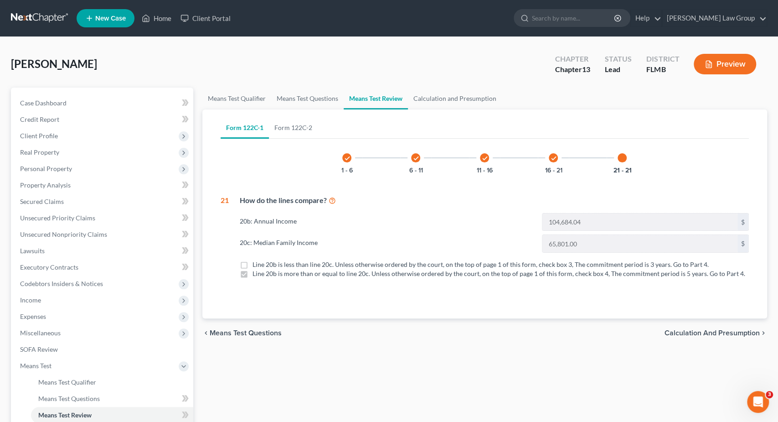
click at [253, 266] on label "Line 20b is less than line 20c. Unless otherwise ordered by the court, on the t…" at bounding box center [481, 264] width 456 height 9
click at [253, 264] on label "Line 20b is less than line 20c. Unless otherwise ordered by the court, on the t…" at bounding box center [481, 264] width 456 height 9
drag, startPoint x: 433, startPoint y: 88, endPoint x: 433, endPoint y: 93, distance: 5.0
click at [433, 89] on link "Calculation and Presumption" at bounding box center [455, 99] width 94 height 22
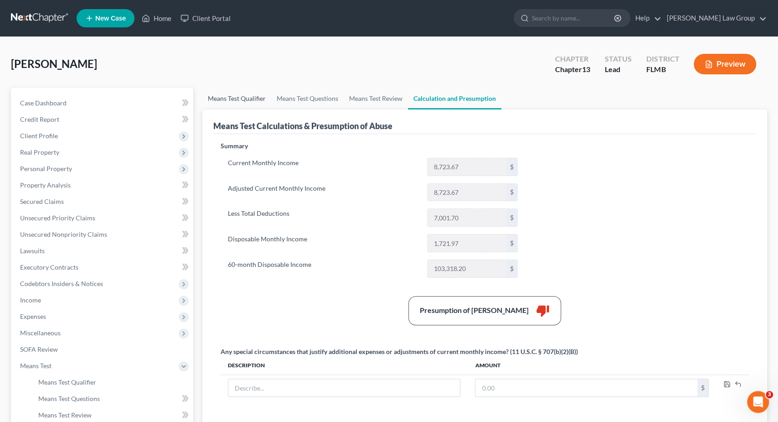
click at [237, 97] on link "Means Test Qualifier" at bounding box center [236, 99] width 69 height 22
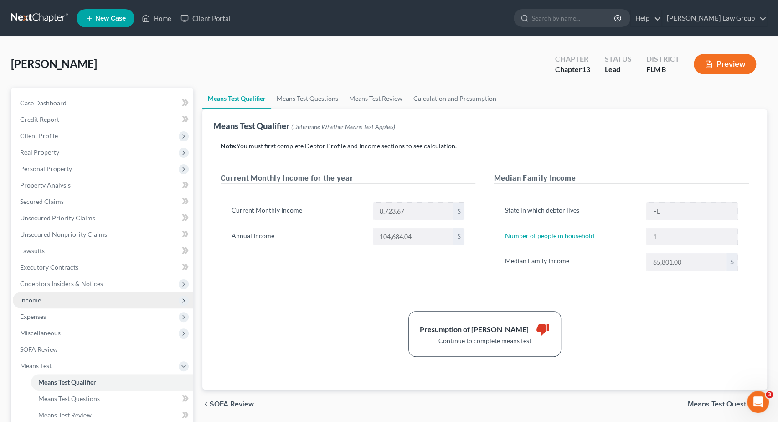
click at [45, 297] on span "Income" at bounding box center [103, 300] width 181 height 16
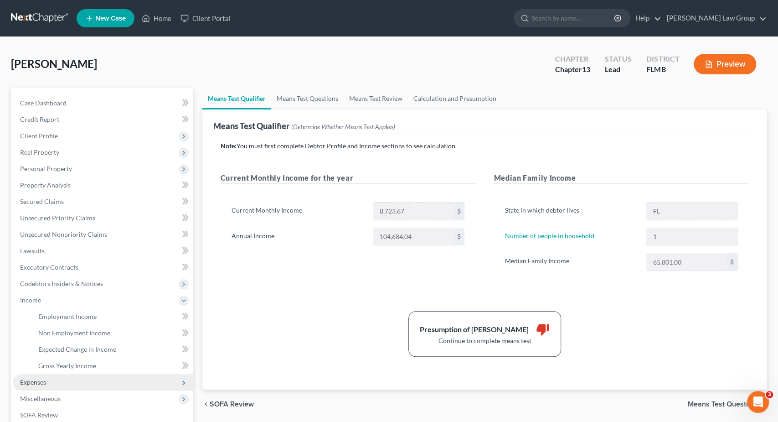
click at [55, 385] on span "Expenses" at bounding box center [103, 382] width 181 height 16
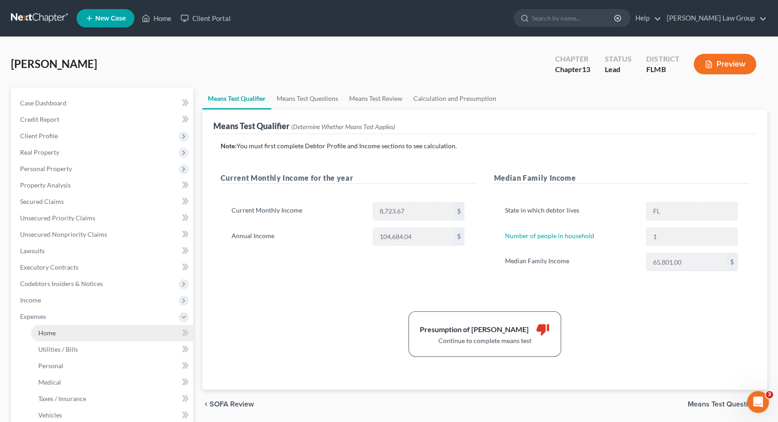
click at [73, 333] on link "Home" at bounding box center [112, 333] width 162 height 16
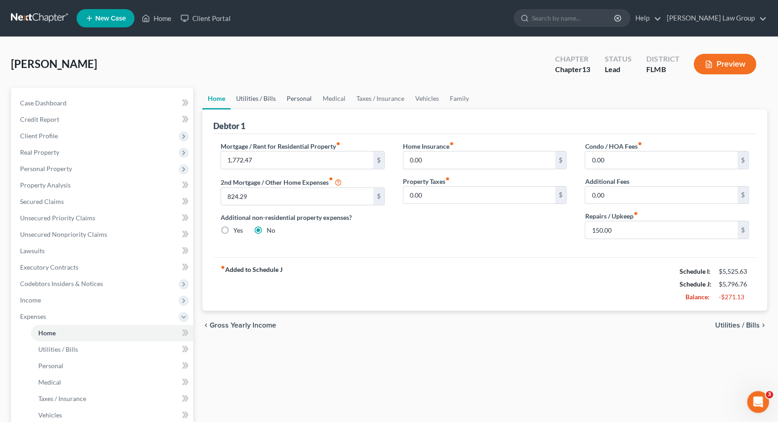
drag, startPoint x: 274, startPoint y: 99, endPoint x: 290, endPoint y: 100, distance: 16.4
click at [275, 99] on link "Utilities / Bills" at bounding box center [256, 99] width 51 height 22
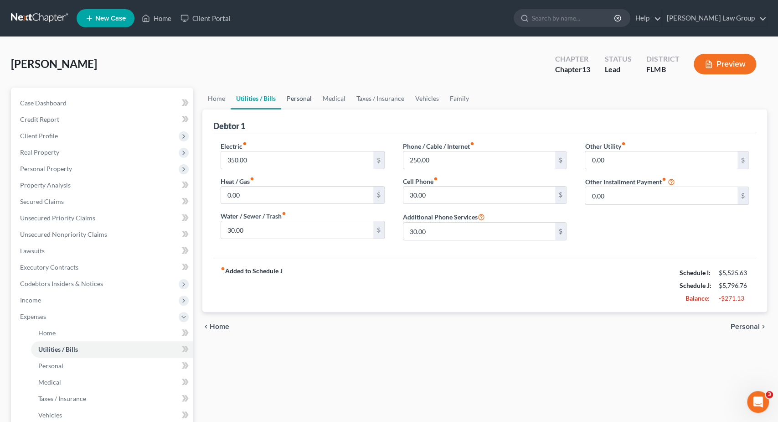
click at [296, 99] on link "Personal" at bounding box center [299, 99] width 36 height 22
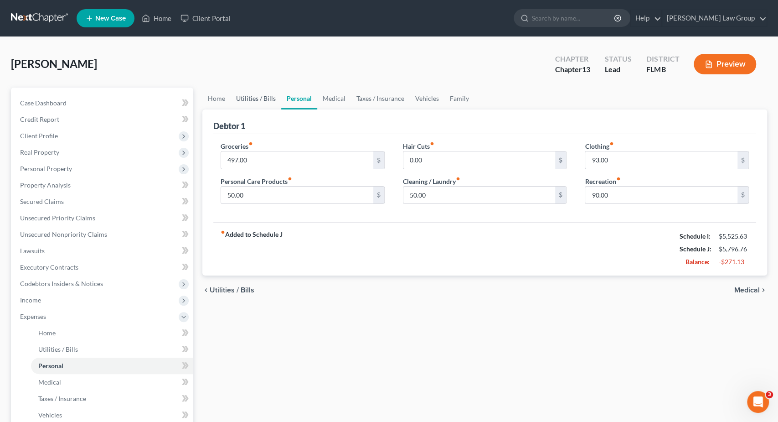
click at [267, 97] on link "Utilities / Bills" at bounding box center [256, 99] width 51 height 22
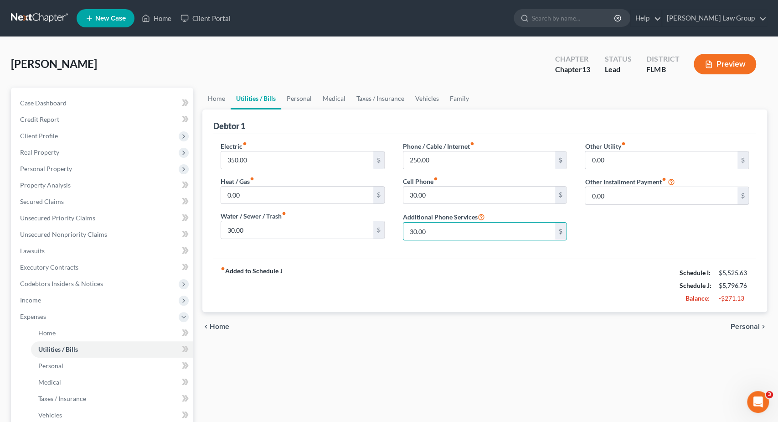
drag, startPoint x: 447, startPoint y: 227, endPoint x: 444, endPoint y: 239, distance: 13.2
click at [446, 234] on input "30.00" at bounding box center [480, 231] width 152 height 17
click at [306, 98] on link "Personal" at bounding box center [299, 99] width 36 height 22
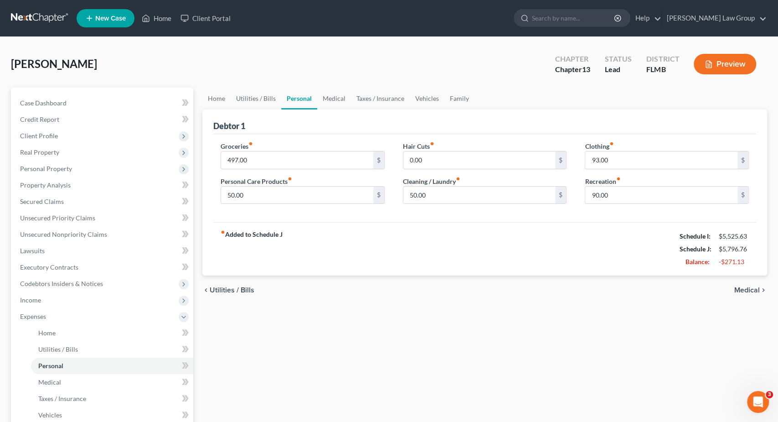
click at [212, 363] on div "Home Utilities / Bills Personal Medical Taxes / Insurance Vehicles Family Debto…" at bounding box center [485, 335] width 574 height 494
click at [346, 96] on link "Medical" at bounding box center [334, 99] width 34 height 22
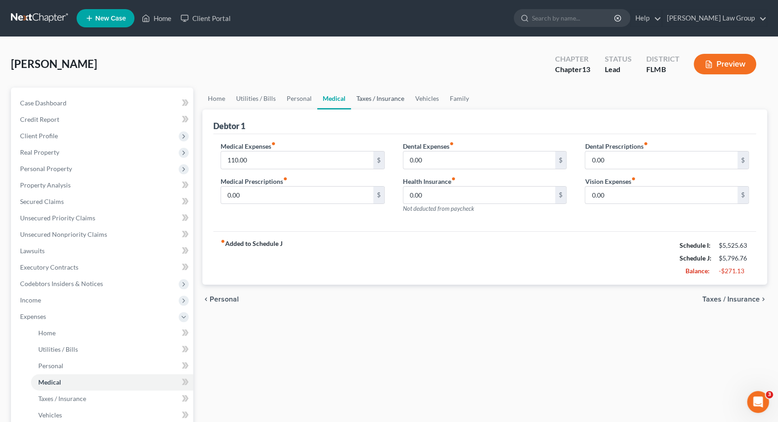
click at [359, 93] on link "Taxes / Insurance" at bounding box center [380, 99] width 59 height 22
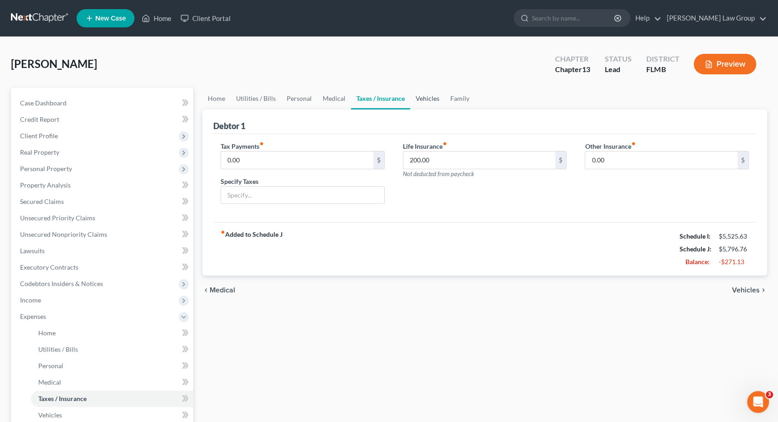
click at [431, 97] on link "Vehicles" at bounding box center [427, 99] width 35 height 22
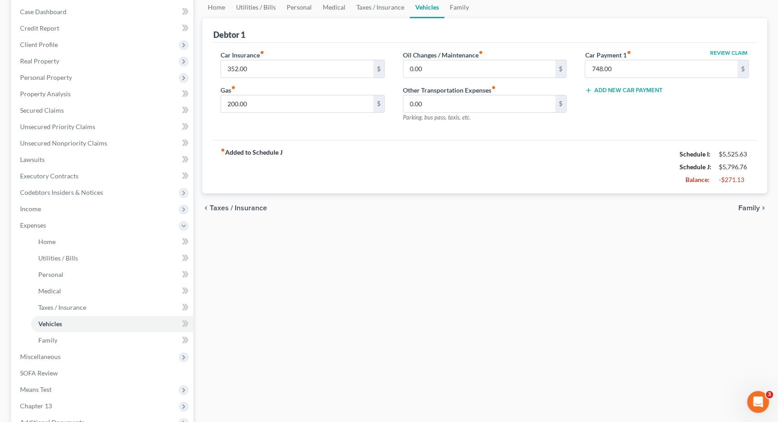
scroll to position [142, 0]
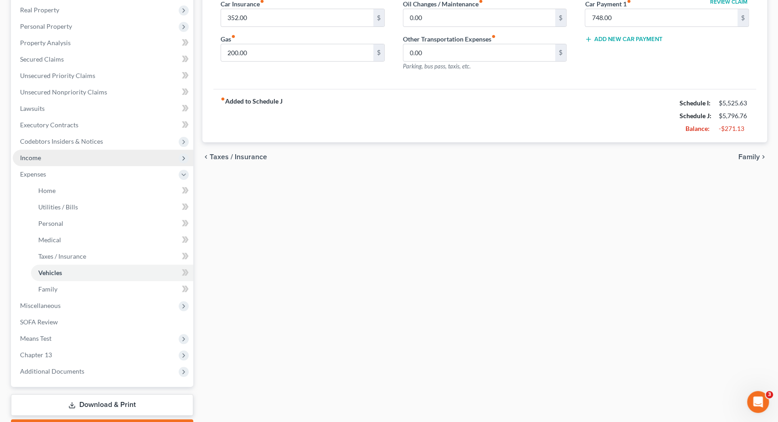
click at [75, 155] on span "Income" at bounding box center [103, 158] width 181 height 16
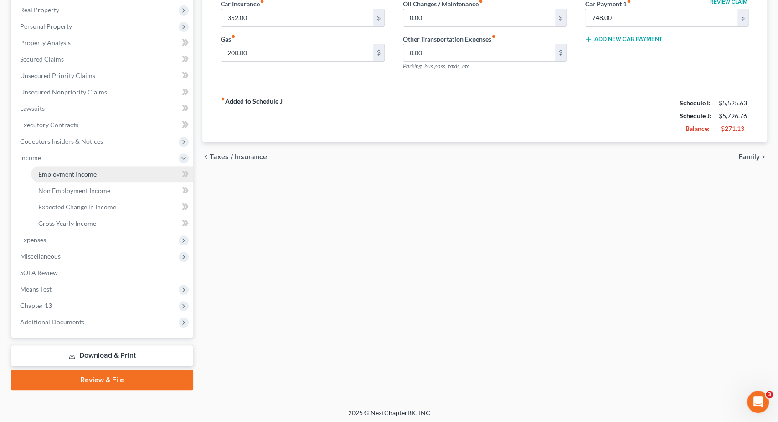
click at [75, 180] on link "Employment Income" at bounding box center [112, 174] width 162 height 16
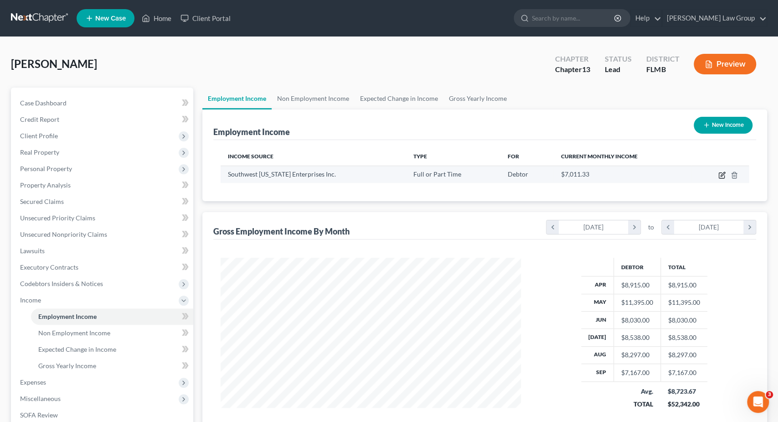
click at [725, 176] on icon "button" at bounding box center [721, 175] width 5 height 5
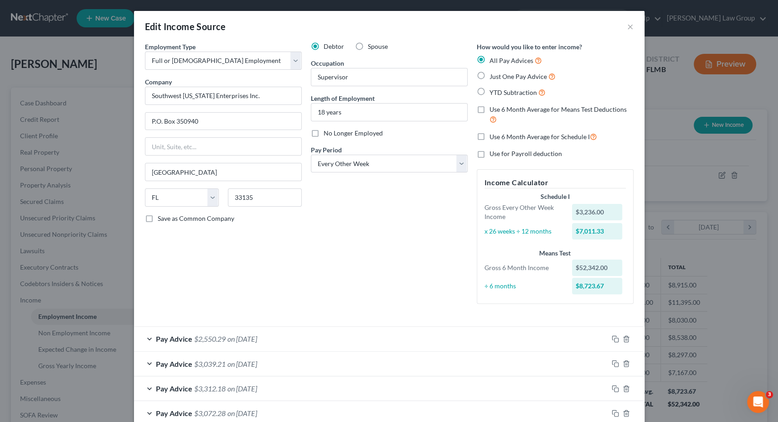
click at [490, 136] on label "Use 6 Month Average for Schedule I" at bounding box center [544, 136] width 108 height 10
click at [493, 136] on input "Use 6 Month Average for Schedule I" at bounding box center [496, 134] width 6 height 6
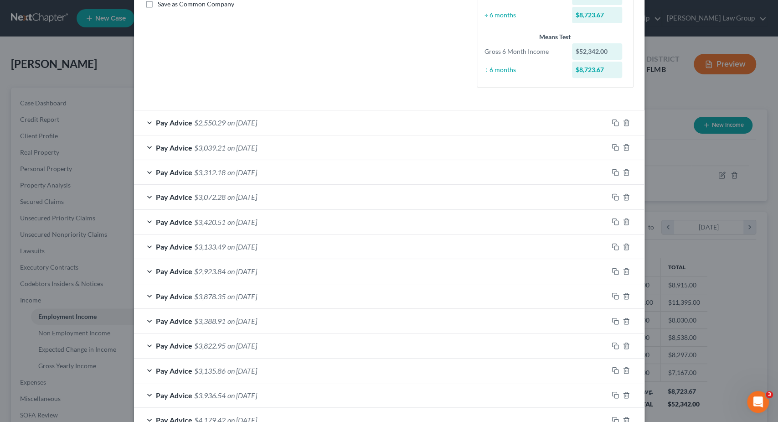
scroll to position [272, 0]
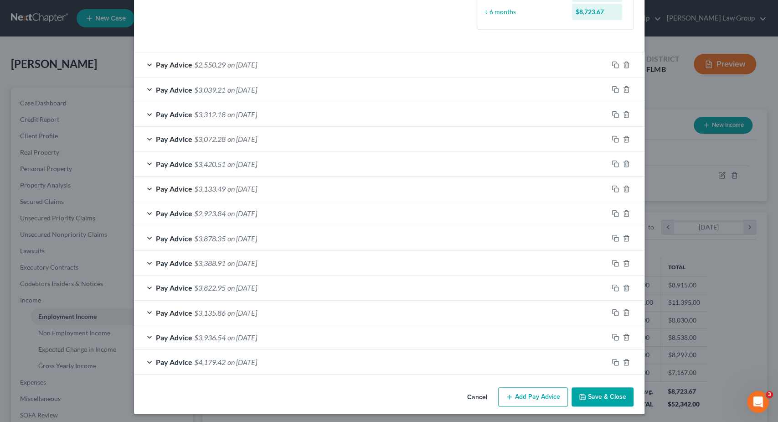
click at [588, 394] on button "Save & Close" at bounding box center [603, 396] width 62 height 19
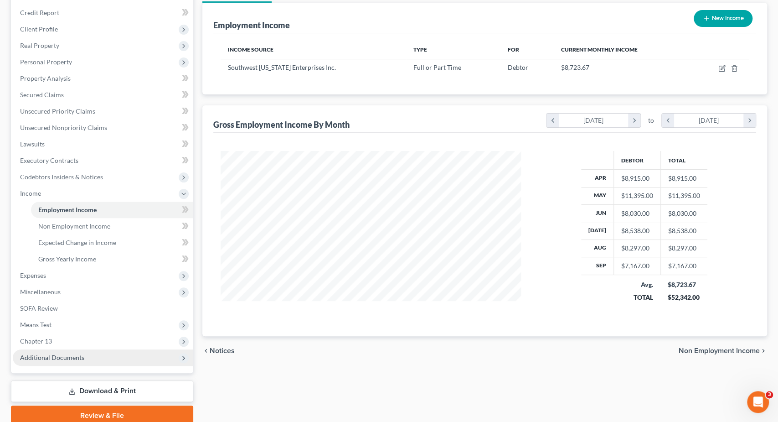
scroll to position [143, 0]
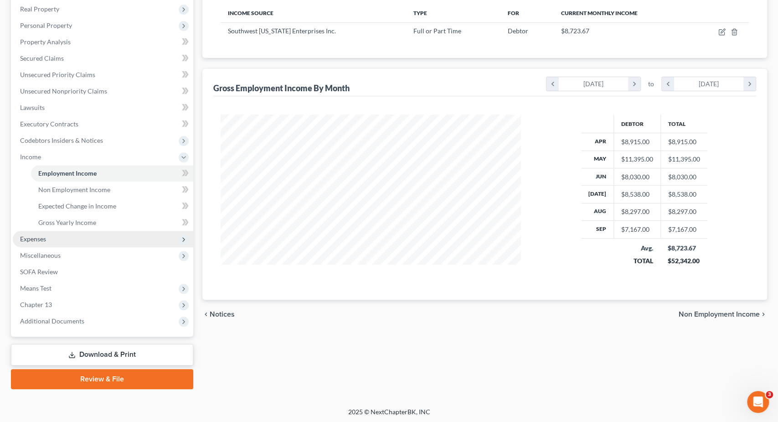
click at [88, 238] on span "Expenses" at bounding box center [103, 239] width 181 height 16
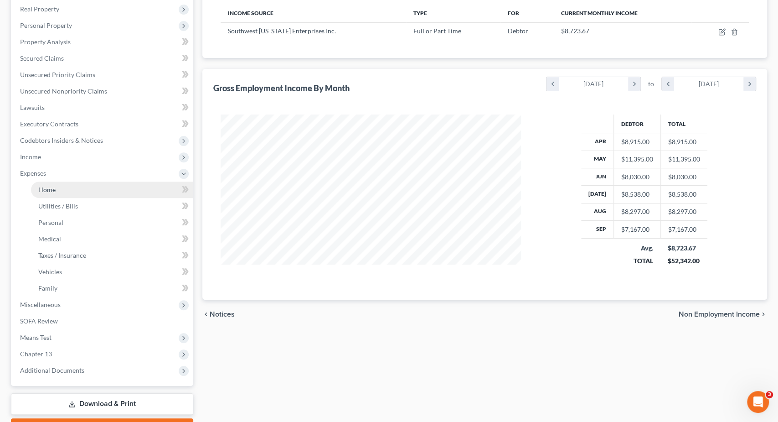
click at [74, 188] on link "Home" at bounding box center [112, 189] width 162 height 16
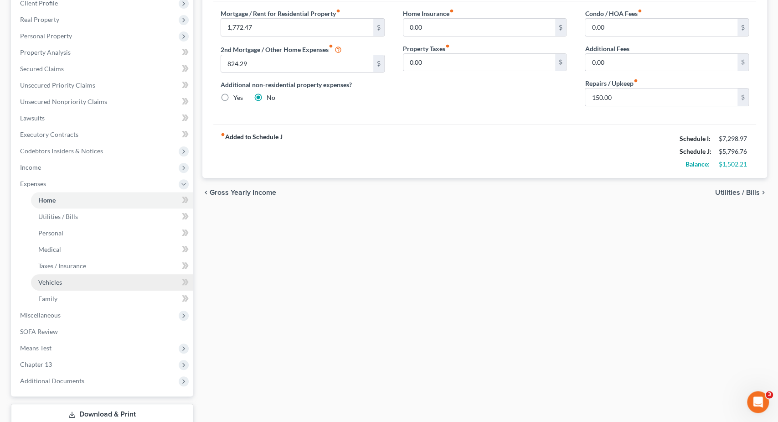
scroll to position [192, 0]
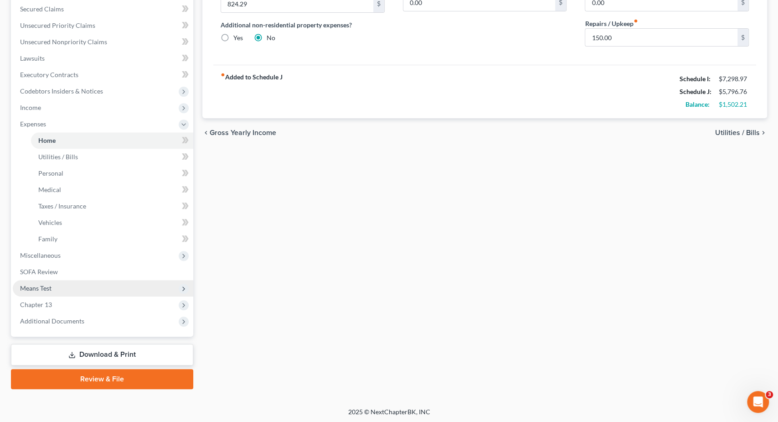
click at [70, 285] on span "Means Test" at bounding box center [103, 288] width 181 height 16
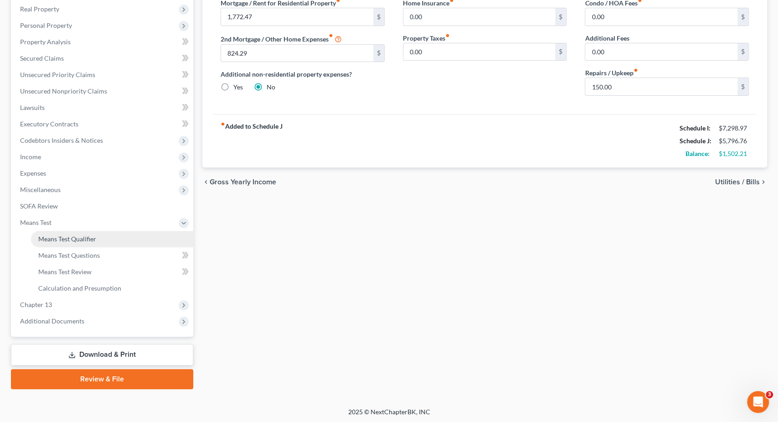
click at [83, 239] on span "Means Test Qualifier" at bounding box center [67, 239] width 58 height 8
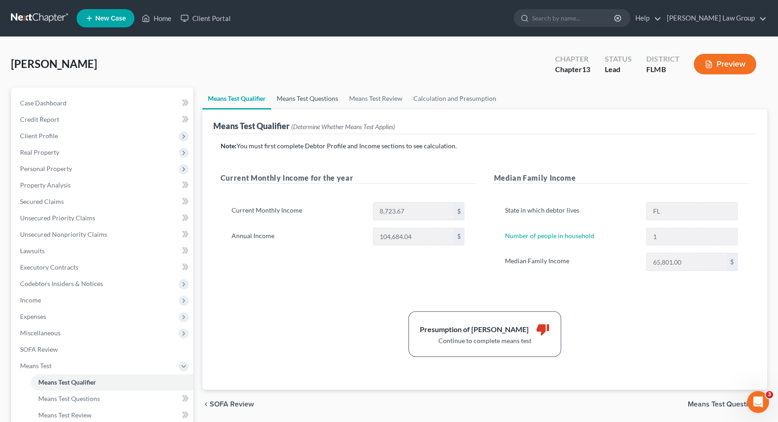
click at [281, 101] on link "Means Test Questions" at bounding box center [307, 99] width 73 height 22
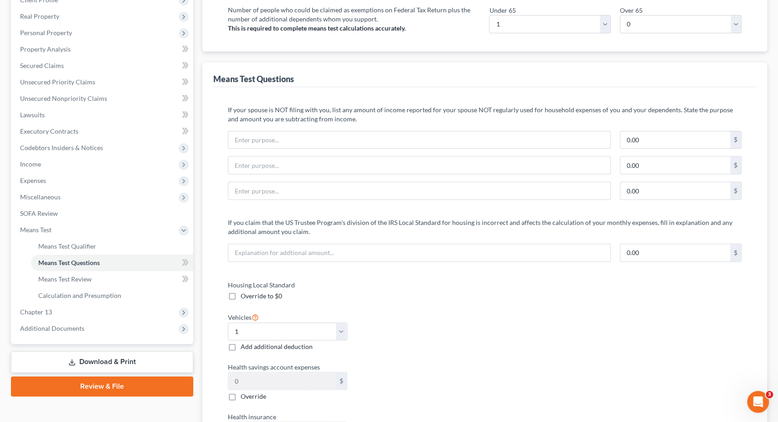
scroll to position [285, 0]
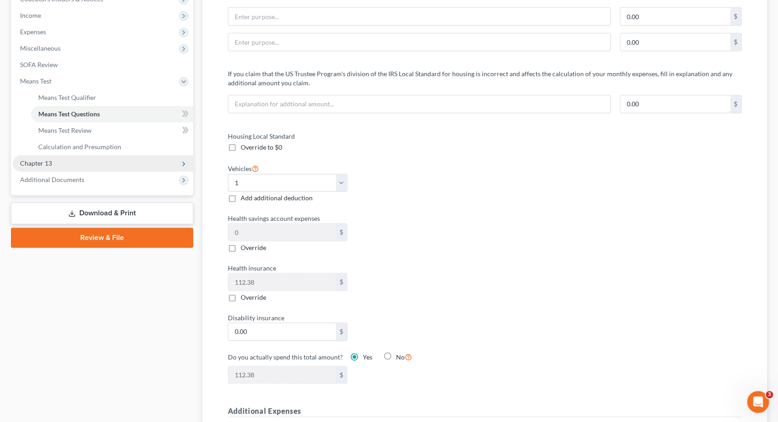
click at [115, 170] on span "Chapter 13" at bounding box center [103, 163] width 181 height 16
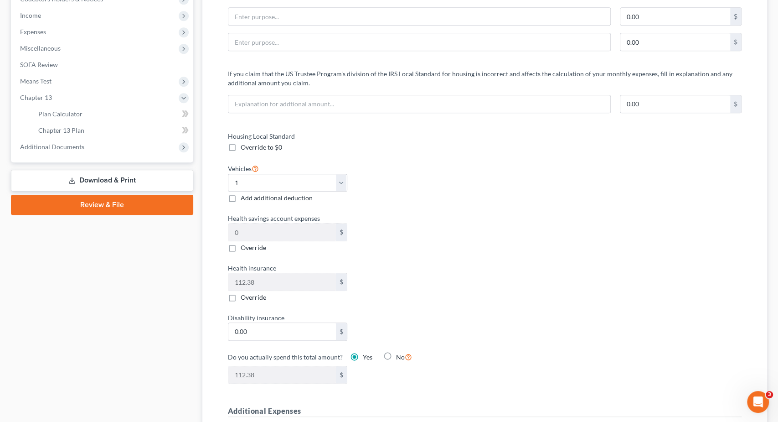
drag, startPoint x: 115, startPoint y: 149, endPoint x: 121, endPoint y: 139, distance: 11.4
click at [116, 146] on span "Additional Documents" at bounding box center [103, 147] width 181 height 16
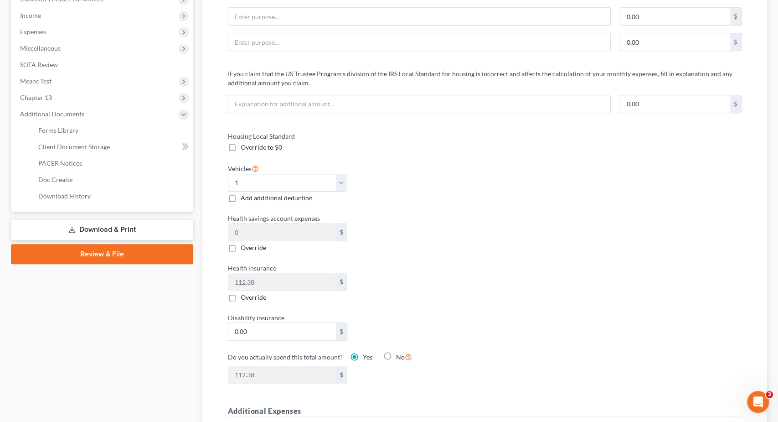
click at [6, 355] on div "Biagi, Dominick Upgraded Chapter Chapter 13 Status Lead District FLMB Preview P…" at bounding box center [389, 399] width 778 height 1295
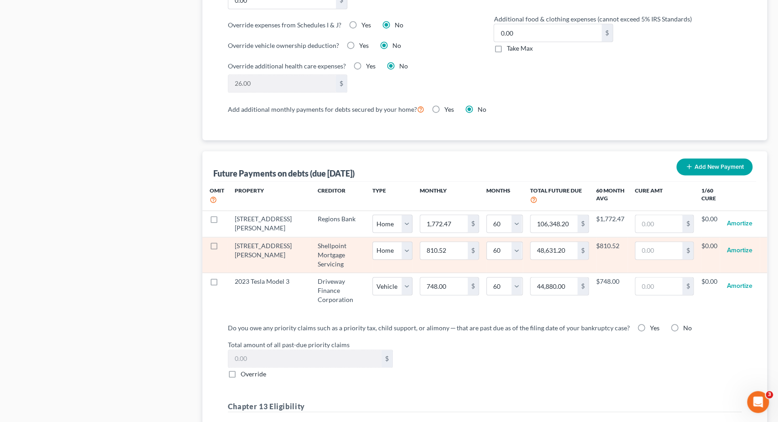
scroll to position [920, 0]
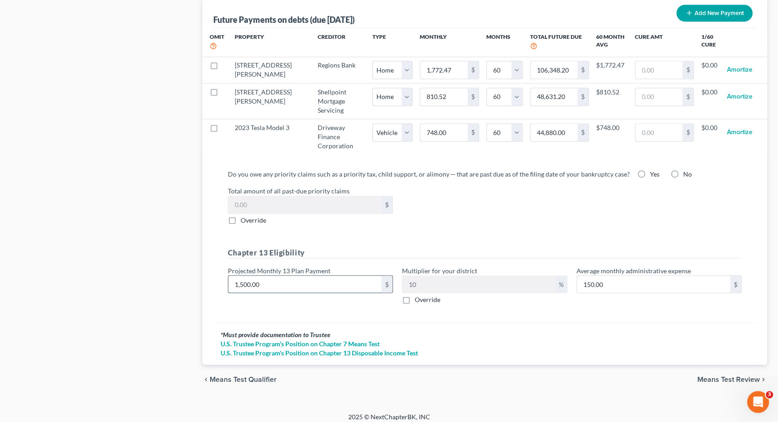
click at [339, 275] on input "1,500.00" at bounding box center [304, 283] width 153 height 17
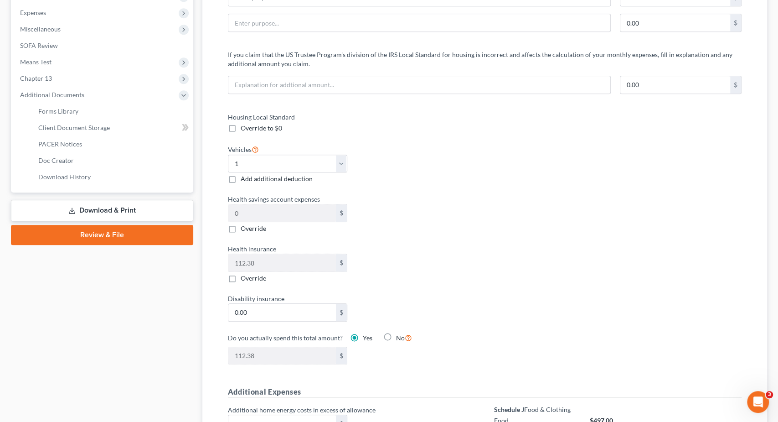
scroll to position [19, 0]
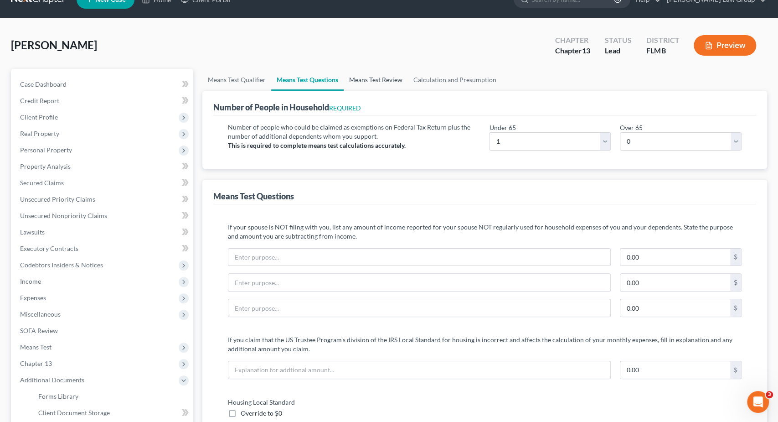
click at [369, 83] on link "Means Test Review" at bounding box center [376, 80] width 64 height 22
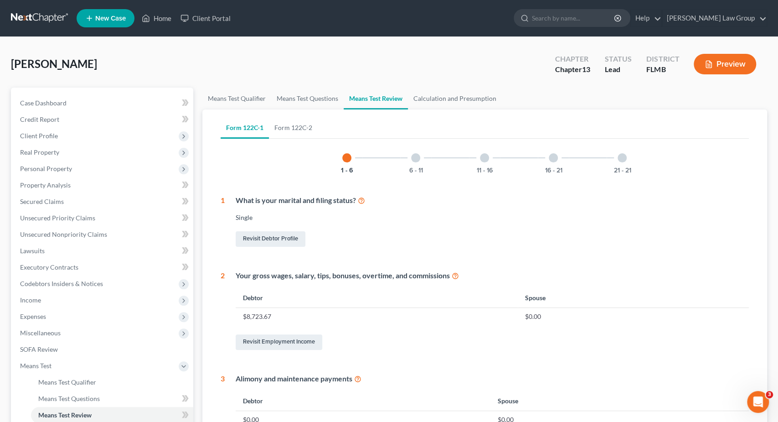
click at [418, 157] on div at bounding box center [415, 157] width 9 height 9
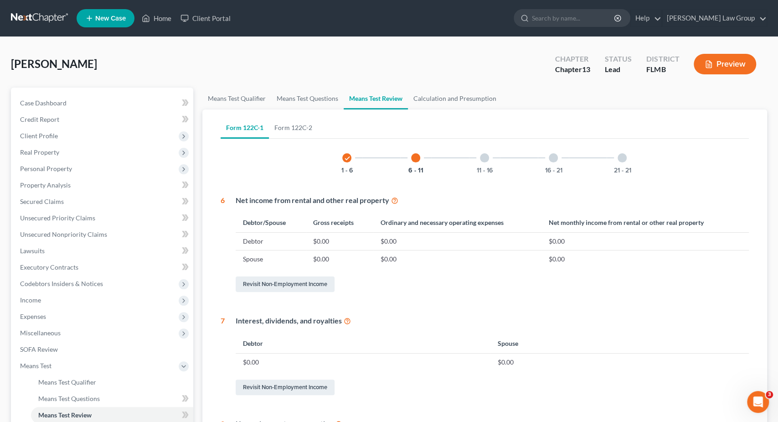
click at [468, 157] on div "check 1 - 6 6 - 11 11 - 16 16 - 21 21 - 21" at bounding box center [485, 157] width 306 height 31
click at [488, 150] on div "11 - 16" at bounding box center [484, 157] width 31 height 31
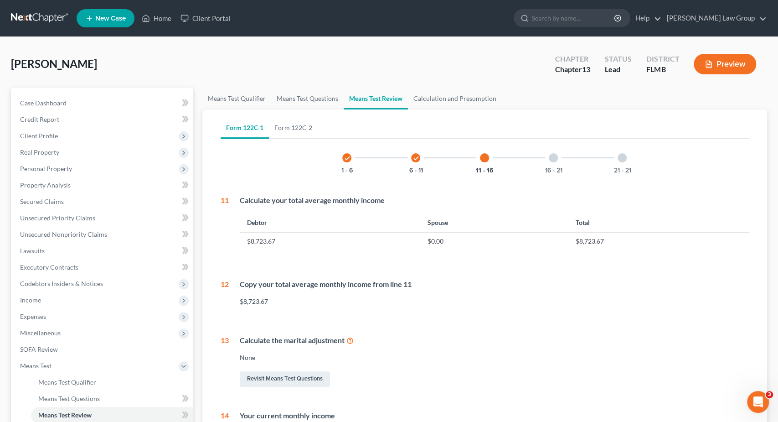
click at [570, 151] on div "check 1 - 6 check 6 - 11 11 - 16 16 - 21 21 - 21" at bounding box center [485, 157] width 306 height 31
click at [555, 155] on div at bounding box center [553, 157] width 9 height 9
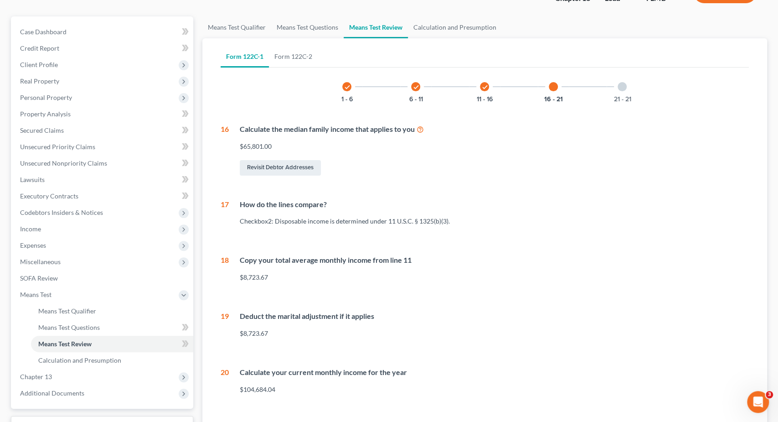
scroll to position [4, 0]
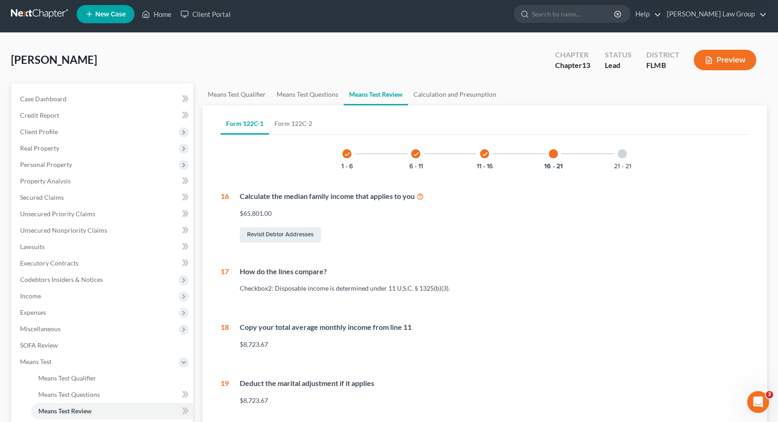
click at [621, 152] on div at bounding box center [622, 153] width 9 height 9
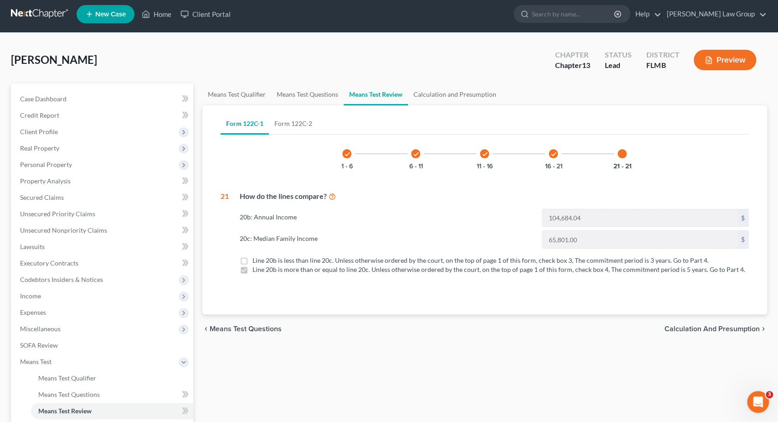
click at [413, 157] on div "check 6 - 11" at bounding box center [415, 153] width 31 height 31
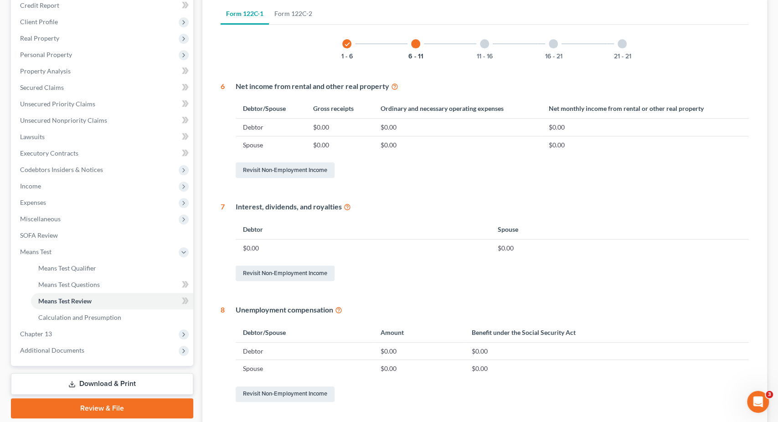
scroll to position [0, 0]
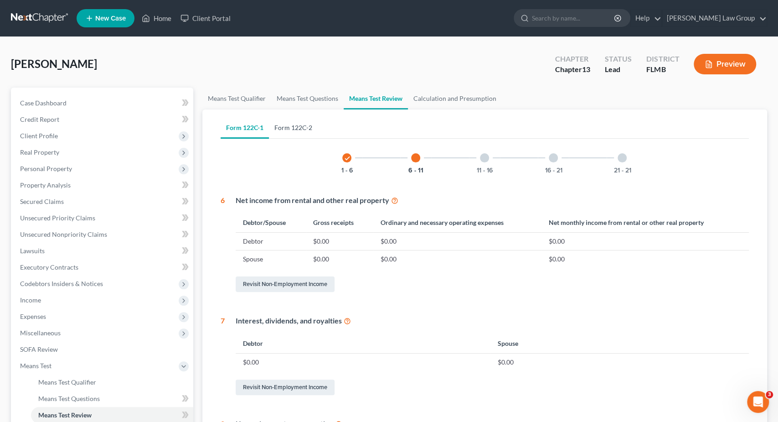
click at [291, 125] on link "Form 122C-2" at bounding box center [293, 128] width 49 height 22
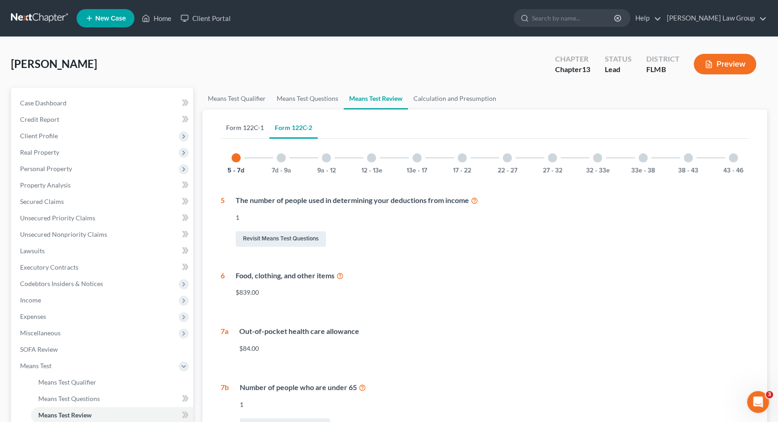
click at [258, 130] on link "Form 122C-1" at bounding box center [245, 128] width 49 height 22
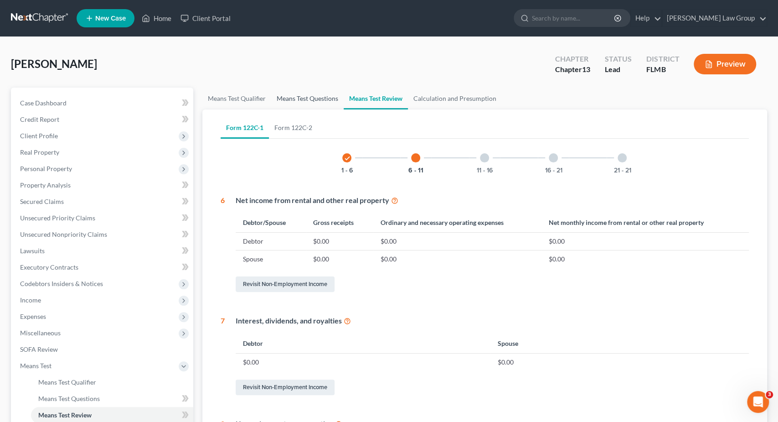
click at [302, 94] on link "Means Test Questions" at bounding box center [307, 99] width 73 height 22
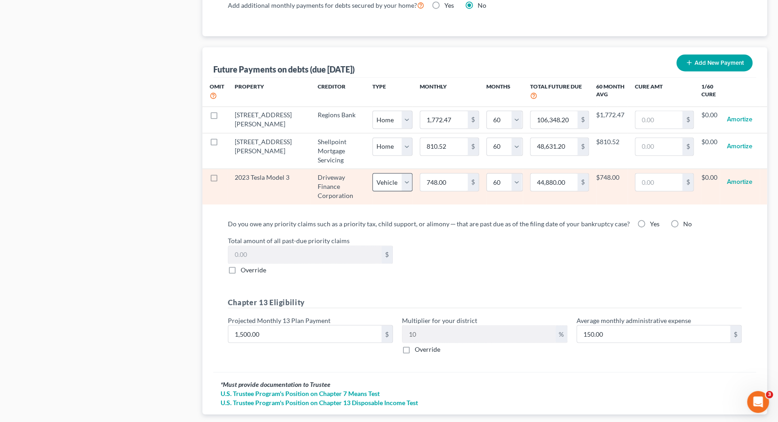
scroll to position [901, 0]
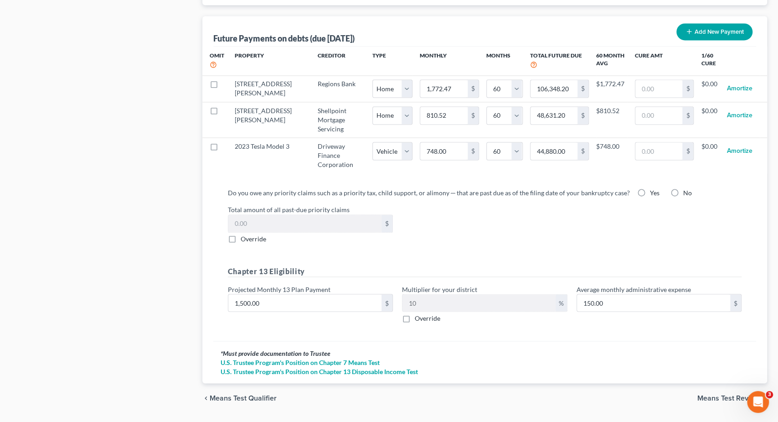
click at [650, 190] on label "Yes" at bounding box center [655, 192] width 10 height 9
click at [654, 190] on input "Yes" at bounding box center [657, 191] width 6 height 6
click at [650, 188] on label "Yes" at bounding box center [655, 192] width 10 height 9
click at [654, 188] on input "Yes" at bounding box center [657, 191] width 6 height 6
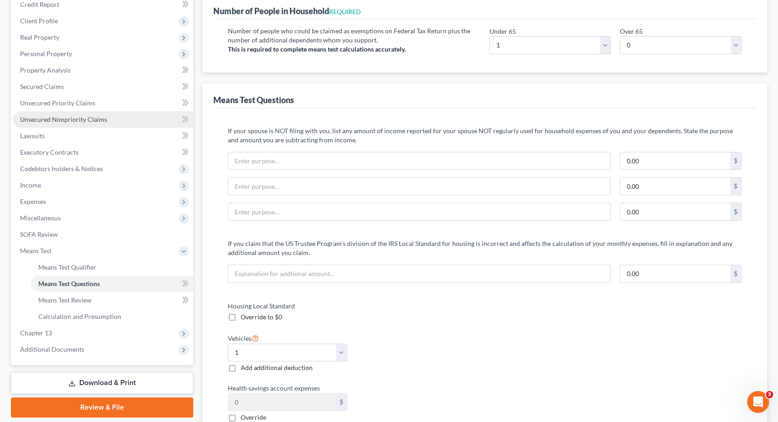
scroll to position [47, 0]
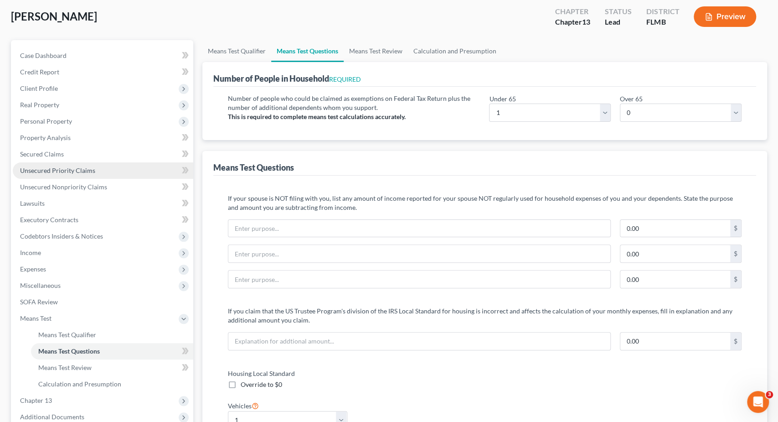
click at [50, 165] on link "Unsecured Priority Claims" at bounding box center [103, 170] width 181 height 16
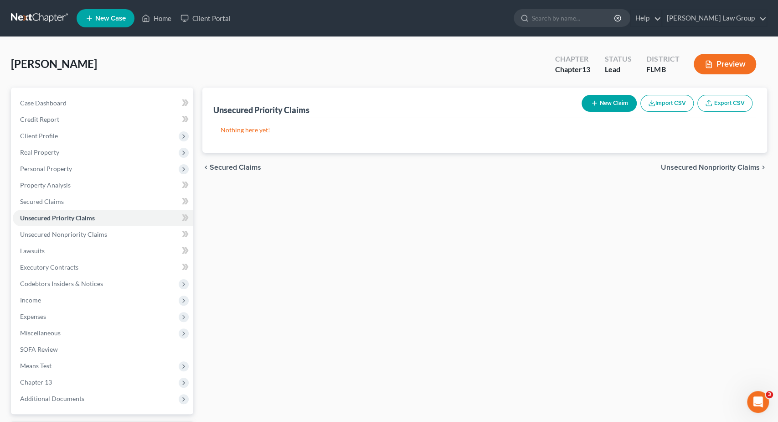
click at [617, 104] on button "New Claim" at bounding box center [609, 103] width 55 height 17
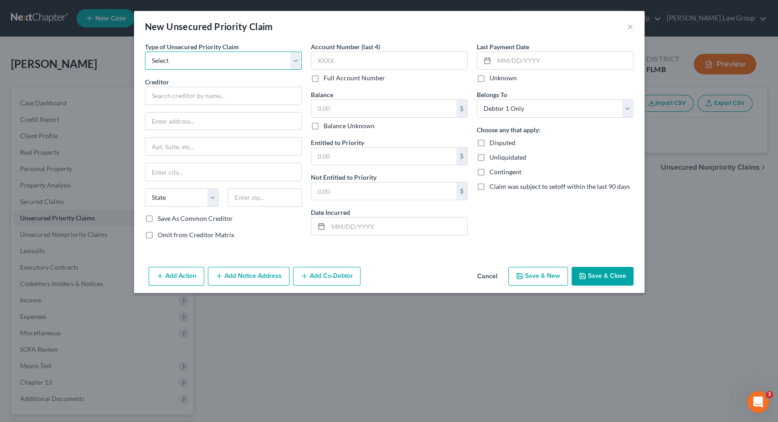
click at [145, 52] on select "Select Taxes & Other Government Units Domestic Support Obligations Extensions o…" at bounding box center [223, 61] width 157 height 18
click option "Taxes & Other Government Units" at bounding box center [0, 0] width 0 height 0
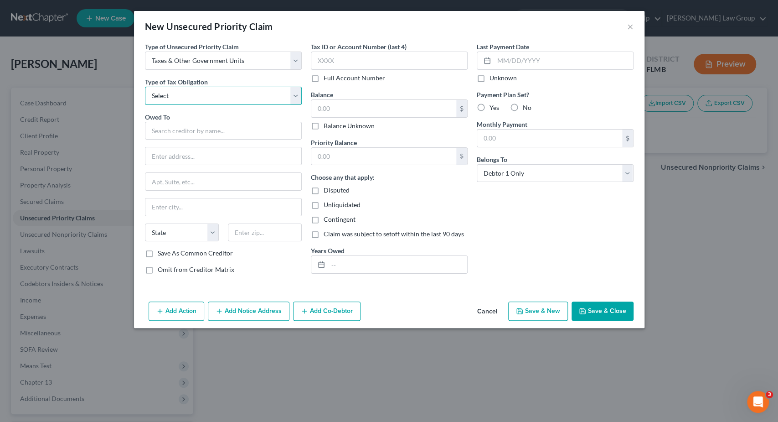
click at [145, 87] on select "Select Federal City State Franchise Tax Board Other" at bounding box center [223, 96] width 157 height 18
click option "Federal" at bounding box center [0, 0] width 0 height 0
click at [213, 124] on input "text" at bounding box center [223, 131] width 157 height 18
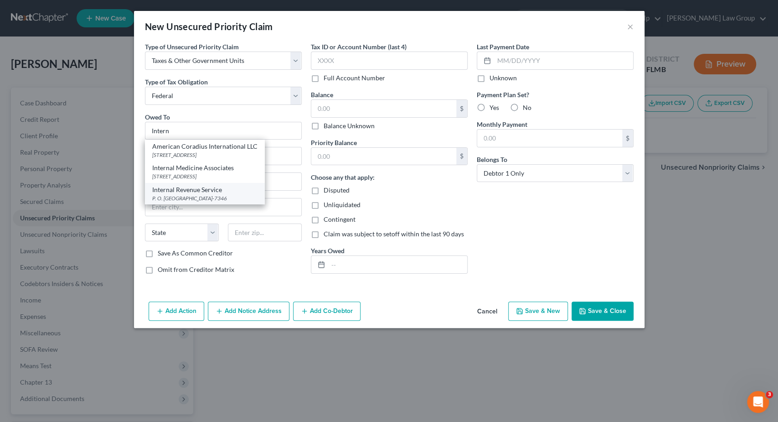
click at [190, 191] on div "Internal Revenue Service" at bounding box center [204, 189] width 105 height 9
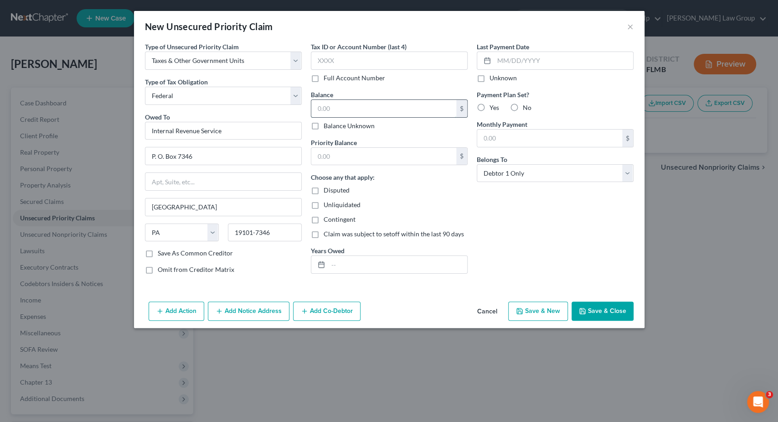
click at [343, 105] on input "text" at bounding box center [383, 108] width 145 height 17
click at [523, 110] on label "No" at bounding box center [527, 107] width 9 height 9
click at [527, 109] on input "No" at bounding box center [530, 106] width 6 height 6
click at [523, 110] on label "No" at bounding box center [527, 107] width 9 height 9
click at [527, 109] on input "No" at bounding box center [530, 106] width 6 height 6
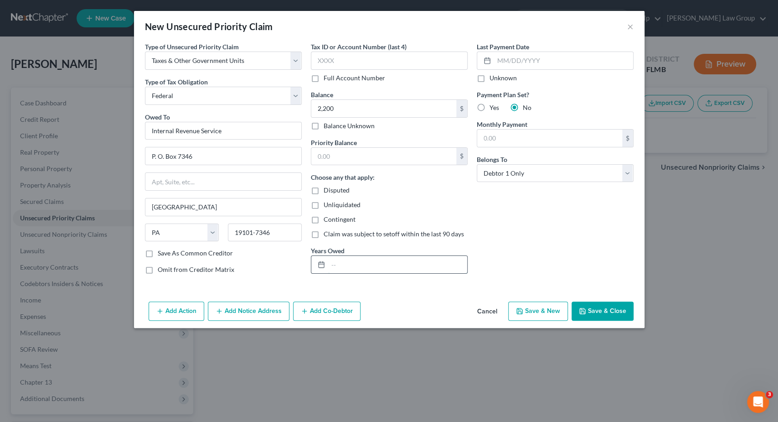
click at [396, 259] on input "text" at bounding box center [397, 264] width 139 height 17
click at [369, 150] on input "text" at bounding box center [383, 156] width 145 height 17
click at [622, 312] on button "Save & Close" at bounding box center [603, 310] width 62 height 19
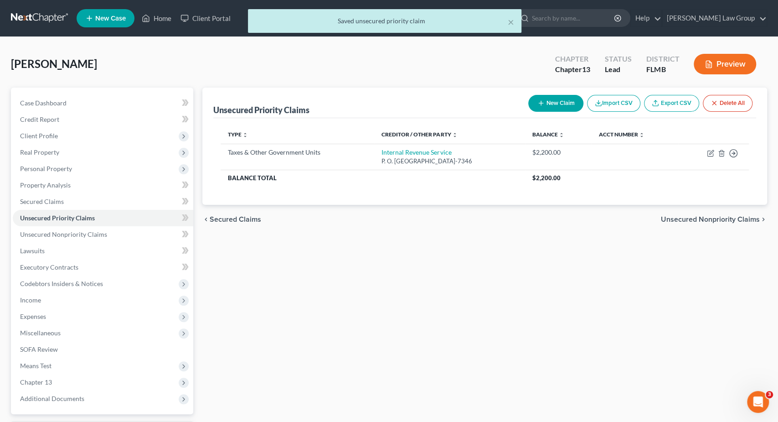
scroll to position [78, 0]
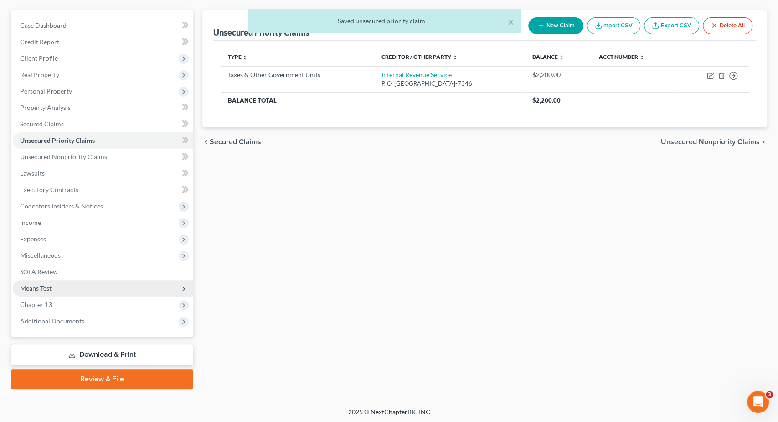
click at [92, 287] on span "Means Test" at bounding box center [103, 288] width 181 height 16
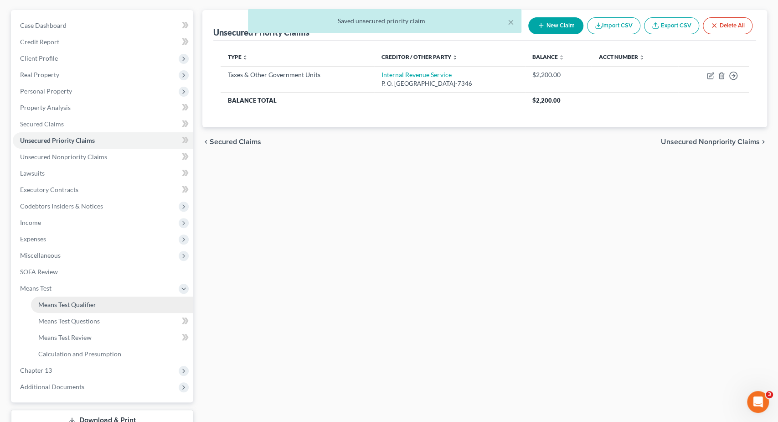
click at [90, 304] on span "Means Test Qualifier" at bounding box center [67, 305] width 58 height 8
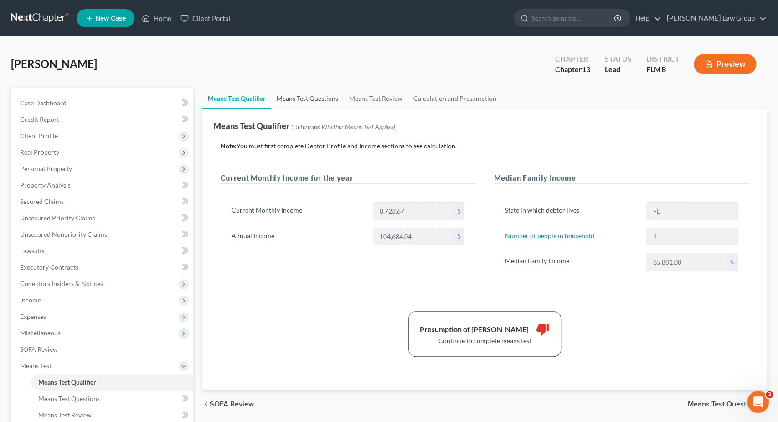
click at [319, 100] on link "Means Test Questions" at bounding box center [307, 99] width 73 height 22
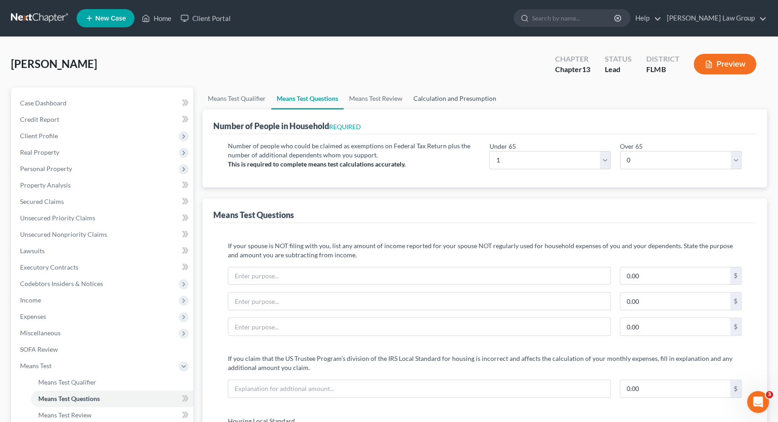
click at [483, 98] on link "Calculation and Presumption" at bounding box center [455, 99] width 94 height 22
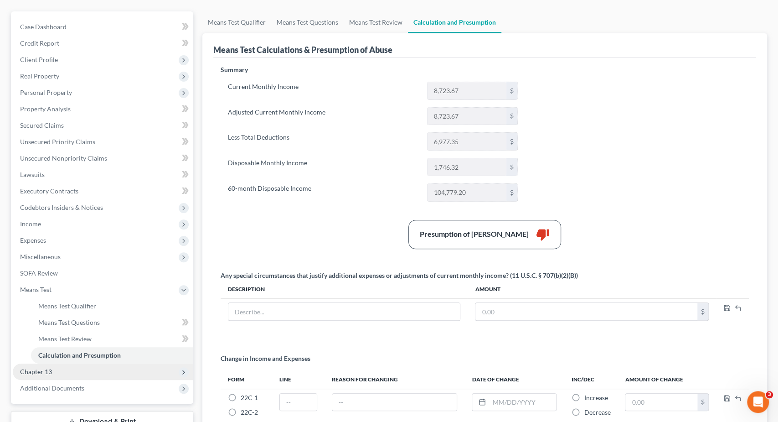
scroll to position [95, 0]
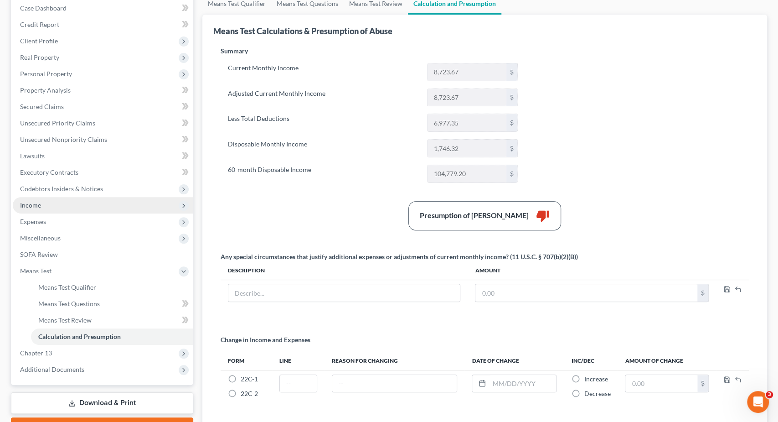
click at [158, 202] on span "Income" at bounding box center [103, 205] width 181 height 16
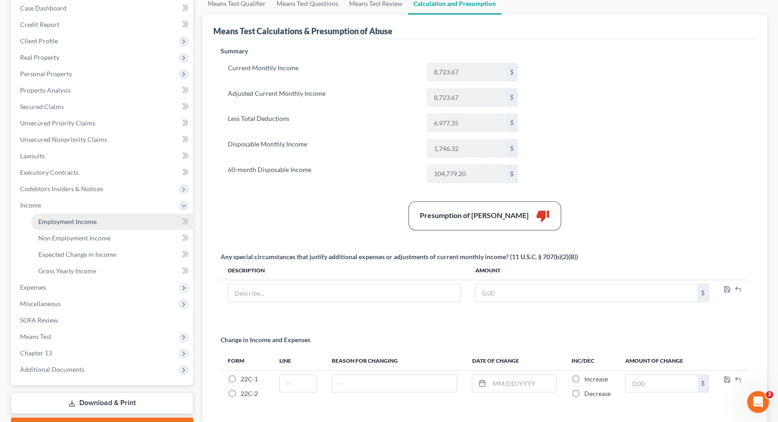
click at [151, 223] on link "Employment Income" at bounding box center [112, 221] width 162 height 16
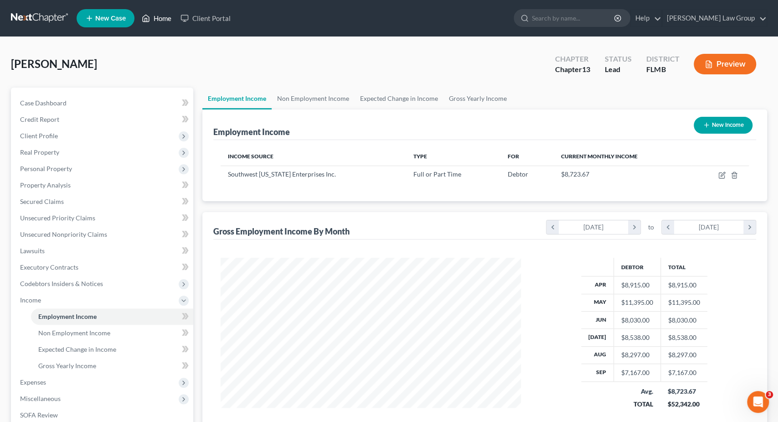
click at [155, 12] on link "Home" at bounding box center [156, 18] width 39 height 16
